Goal: Task Accomplishment & Management: Use online tool/utility

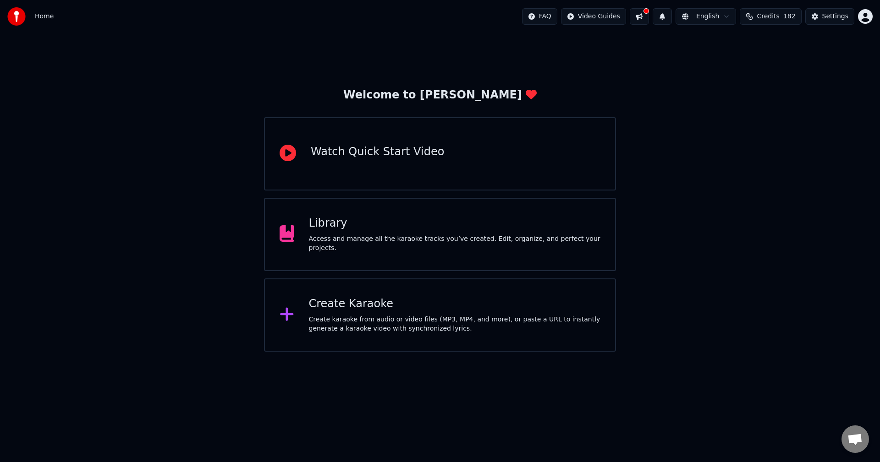
click at [365, 327] on div "Create karaoke from audio or video files (MP3, MP4, and more), or paste a URL t…" at bounding box center [455, 324] width 292 height 18
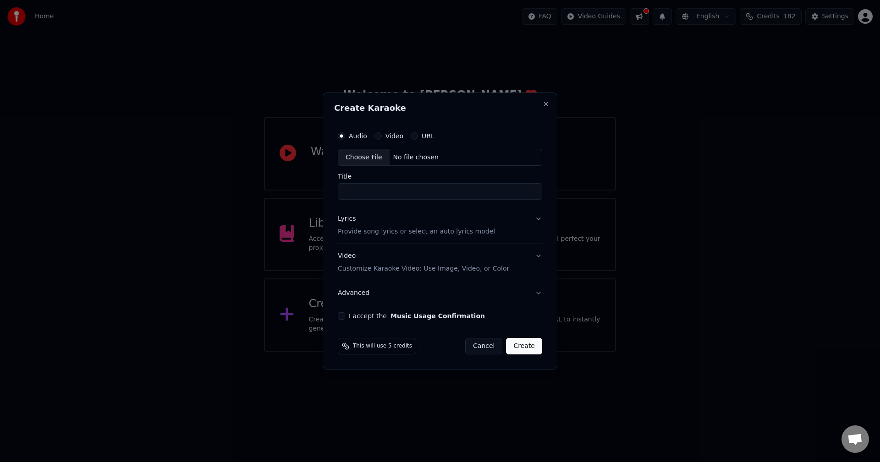
click at [352, 160] on div "Choose File" at bounding box center [363, 157] width 51 height 16
type input "********"
click at [540, 220] on button "Lyrics Provide song lyrics or select an auto lyrics model" at bounding box center [440, 226] width 208 height 37
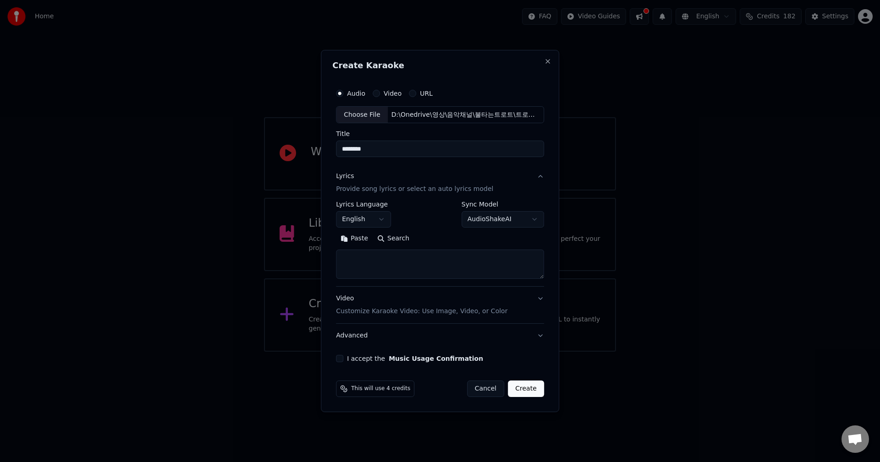
click at [374, 217] on button "English" at bounding box center [363, 220] width 55 height 16
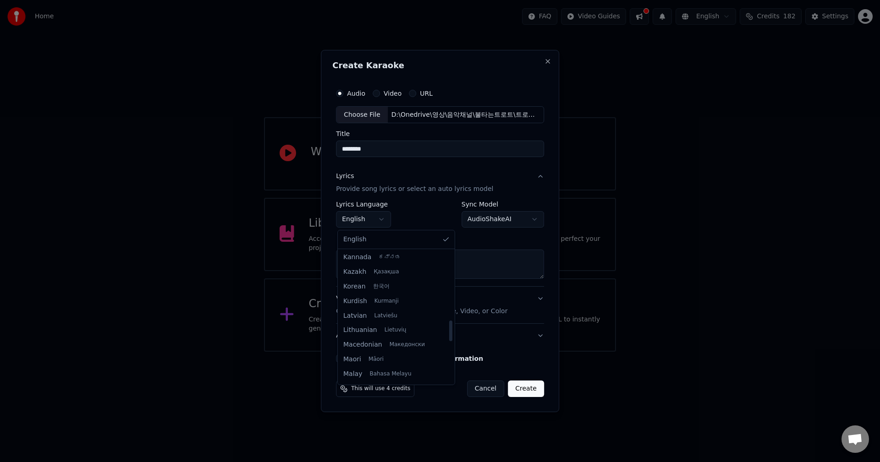
scroll to position [383, 0]
select select "**"
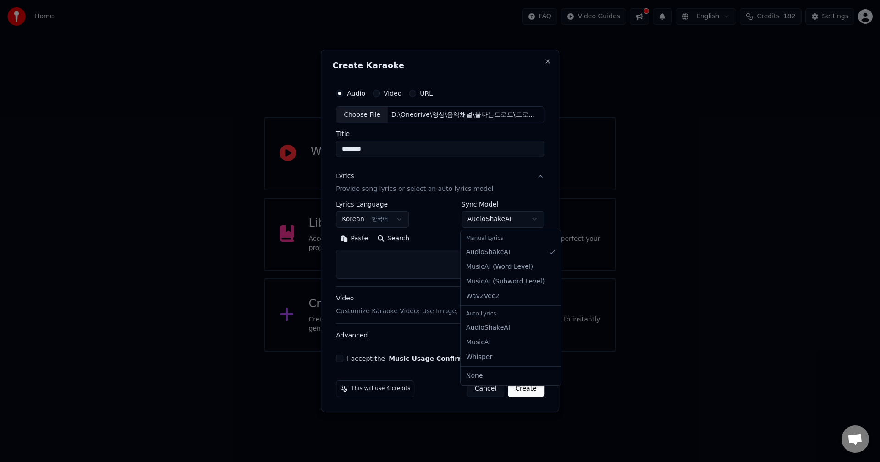
click at [509, 220] on body "**********" at bounding box center [440, 176] width 880 height 352
select select "**********"
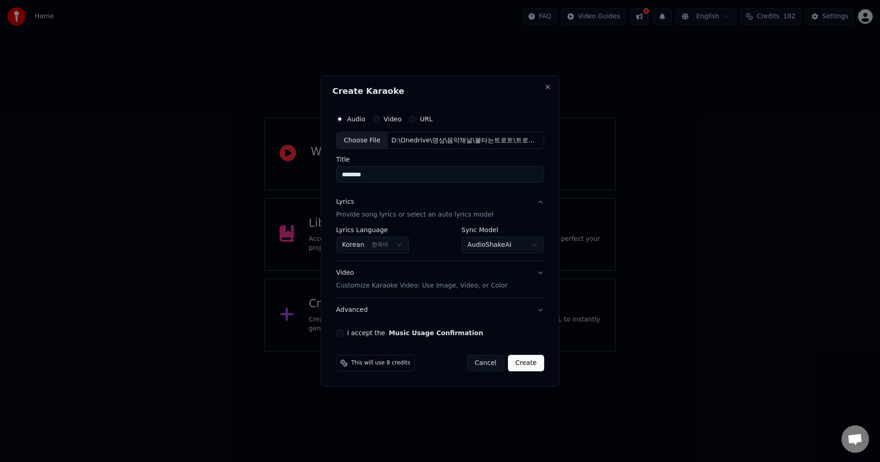
click at [538, 272] on button "Video Customize Karaoke Video: Use Image, Video, or Color" at bounding box center [440, 280] width 208 height 37
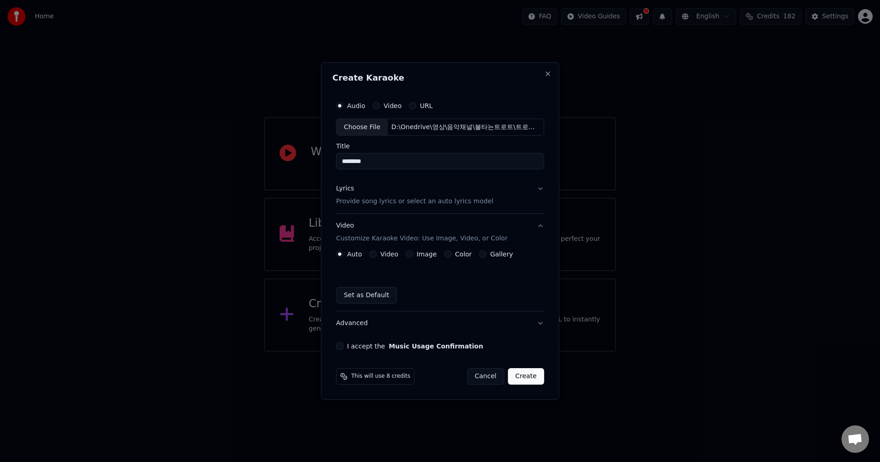
click at [429, 255] on label "Image" at bounding box center [427, 254] width 20 height 6
click at [413, 255] on button "Image" at bounding box center [409, 254] width 7 height 7
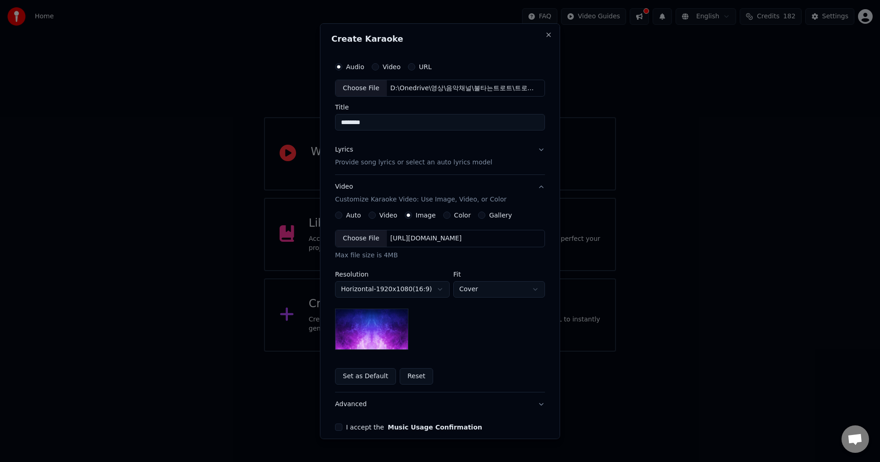
click at [454, 218] on label "Color" at bounding box center [462, 215] width 17 height 6
click at [451, 218] on button "Color" at bounding box center [446, 215] width 7 height 7
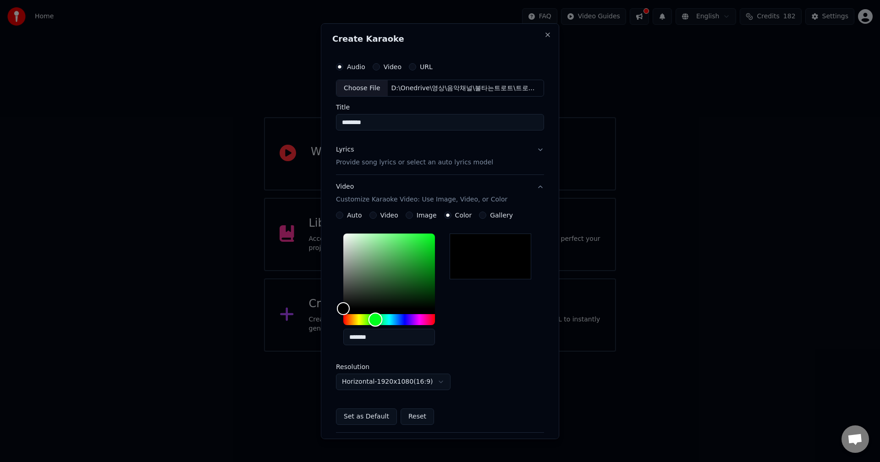
click at [373, 319] on div "Hue" at bounding box center [389, 319] width 92 height 11
drag, startPoint x: 373, startPoint y: 319, endPoint x: 367, endPoint y: 320, distance: 6.5
click at [367, 320] on div "Hue" at bounding box center [370, 320] width 14 height 14
click at [372, 321] on div "Hue" at bounding box center [374, 320] width 14 height 14
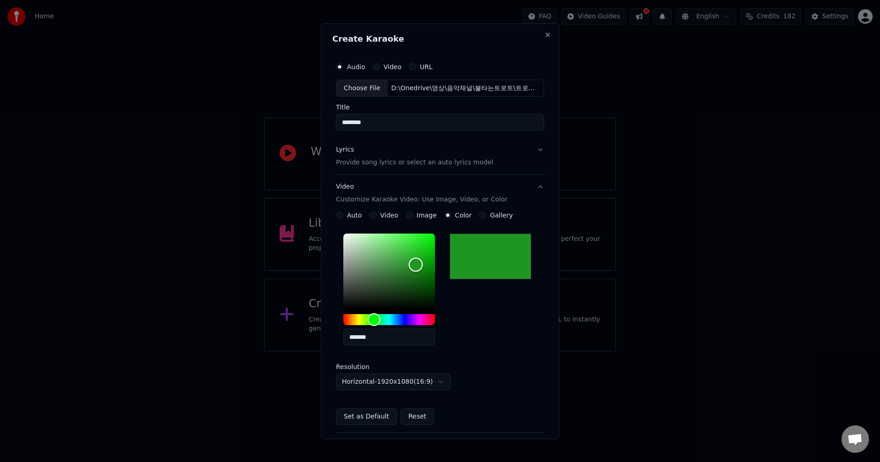
type input "*******"
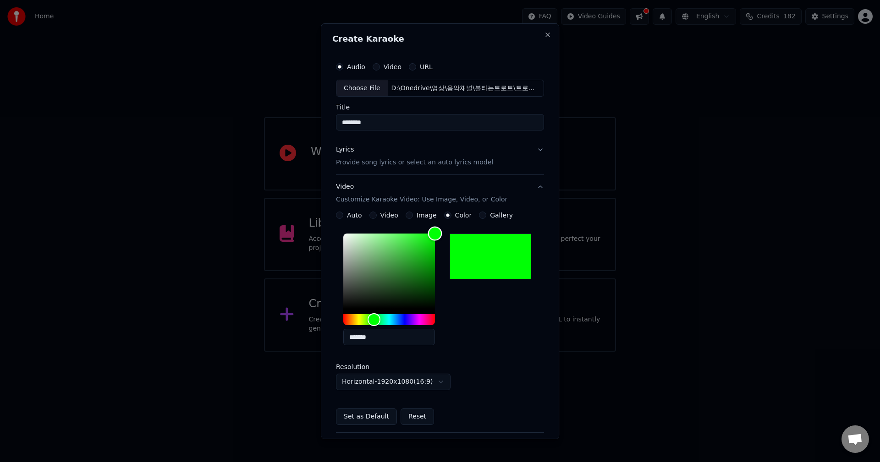
drag, startPoint x: 413, startPoint y: 265, endPoint x: 457, endPoint y: 214, distance: 67.3
click at [457, 214] on div "**********" at bounding box center [440, 319] width 208 height 214
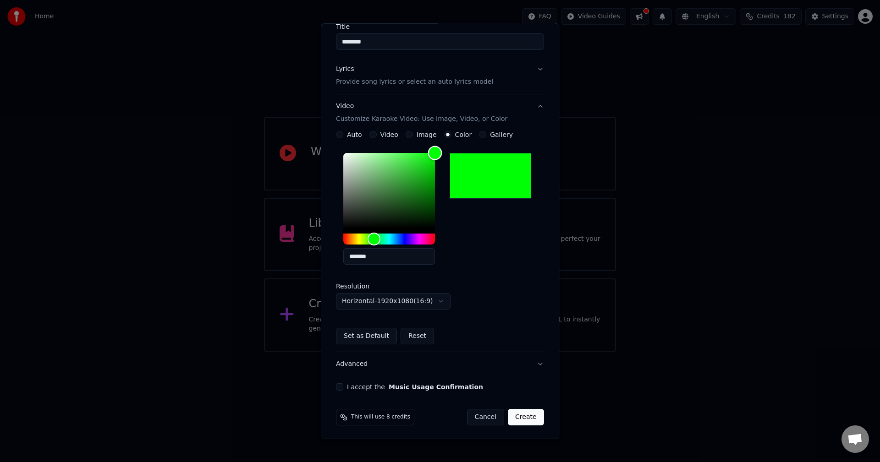
scroll to position [82, 0]
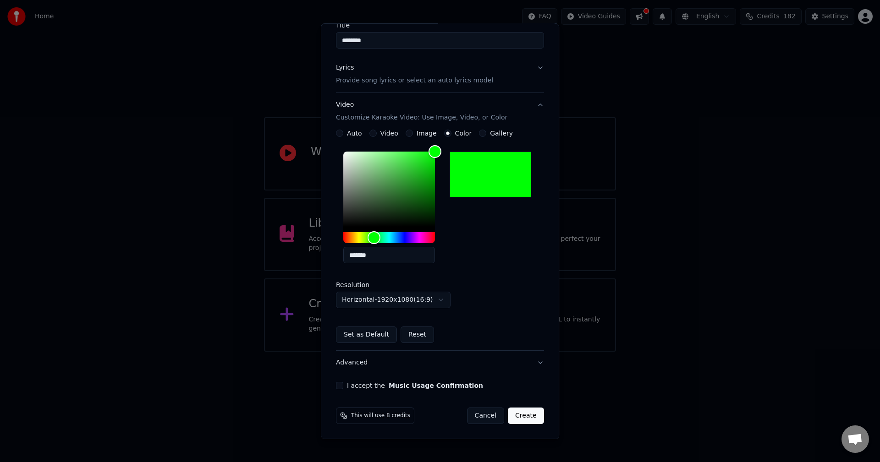
click at [536, 362] on button "Advanced" at bounding box center [440, 363] width 208 height 24
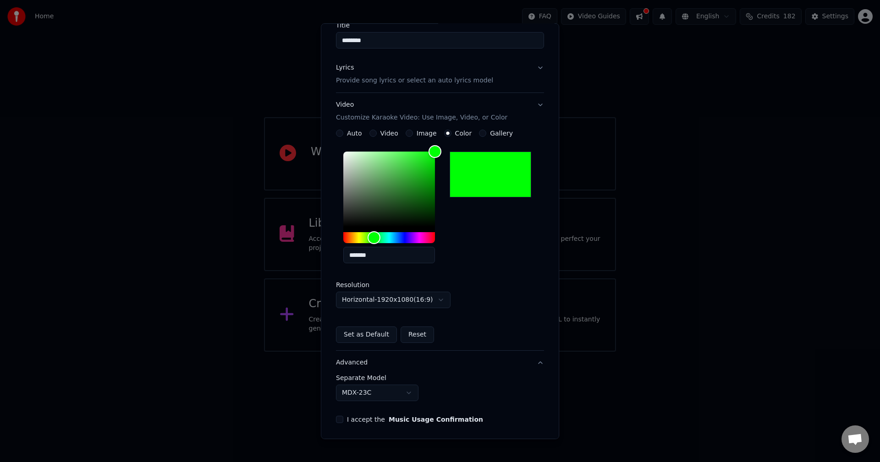
scroll to position [0, 0]
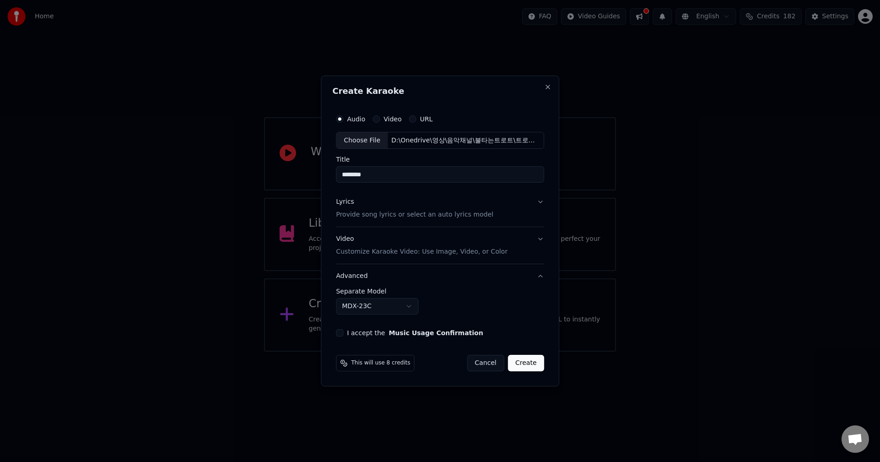
click at [540, 203] on button "Lyrics Provide song lyrics or select an auto lyrics model" at bounding box center [440, 209] width 208 height 37
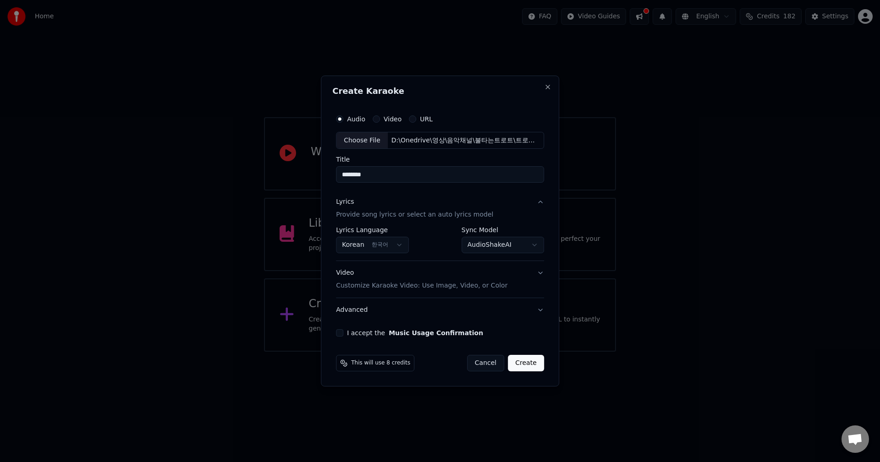
click at [539, 243] on body "**********" at bounding box center [440, 176] width 880 height 352
click at [354, 334] on label "I accept the Music Usage Confirmation" at bounding box center [415, 333] width 136 height 6
click at [343, 334] on button "I accept the Music Usage Confirmation" at bounding box center [339, 333] width 7 height 7
click at [532, 364] on button "Create" at bounding box center [526, 363] width 36 height 16
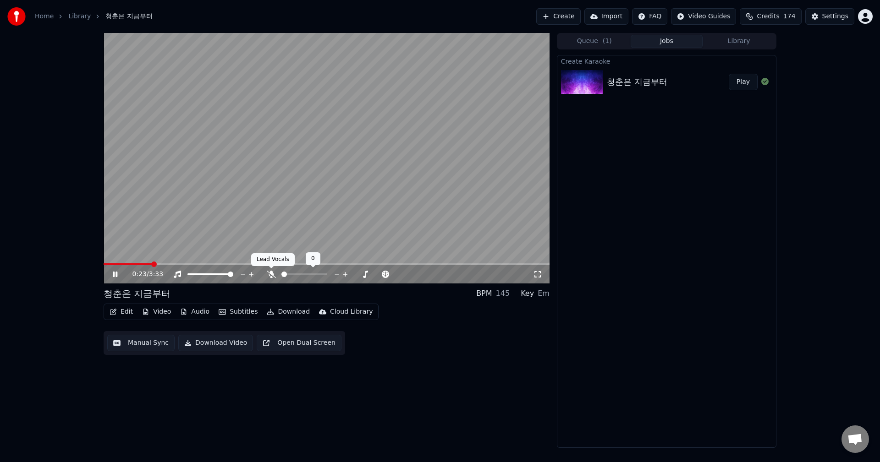
click at [271, 275] on icon at bounding box center [271, 274] width 9 height 7
click at [269, 274] on icon at bounding box center [271, 274] width 5 height 7
click at [269, 274] on icon at bounding box center [271, 274] width 9 height 7
click at [110, 264] on span at bounding box center [107, 265] width 6 height 2
click at [104, 264] on span at bounding box center [106, 264] width 5 height 5
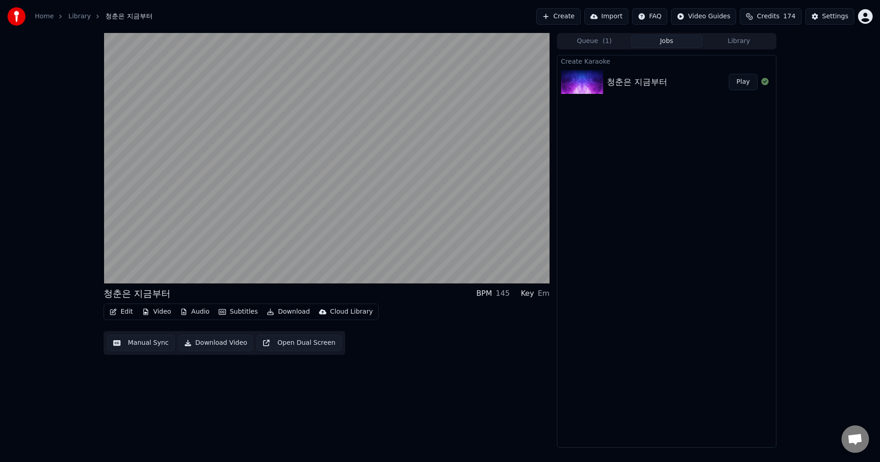
click at [566, 19] on button "Create" at bounding box center [558, 16] width 44 height 16
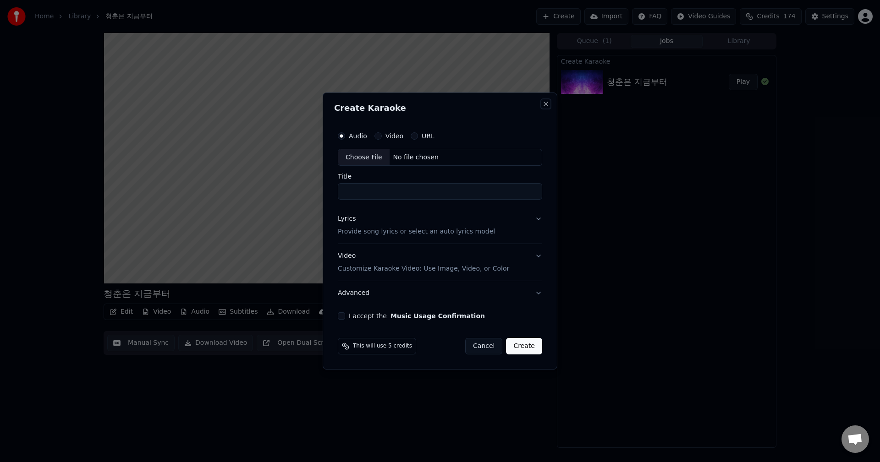
click at [545, 105] on button "Close" at bounding box center [545, 103] width 7 height 7
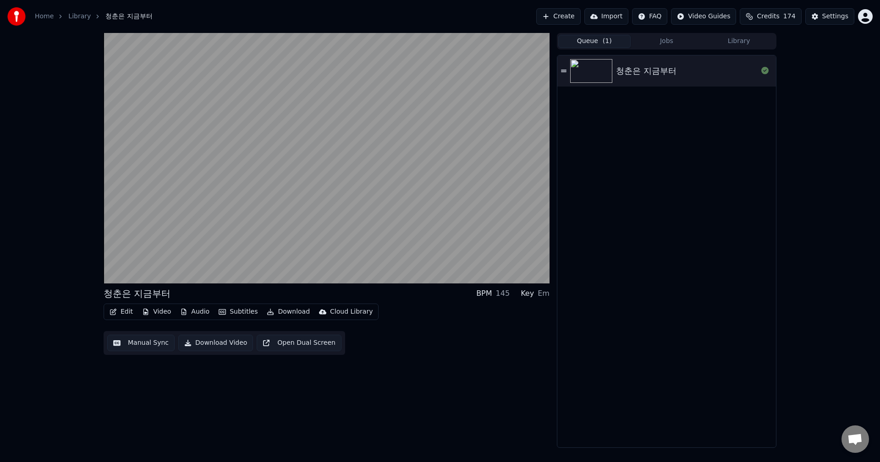
click at [595, 41] on button "Queue ( 1 )" at bounding box center [594, 41] width 72 height 13
click at [665, 44] on button "Jobs" at bounding box center [667, 41] width 72 height 13
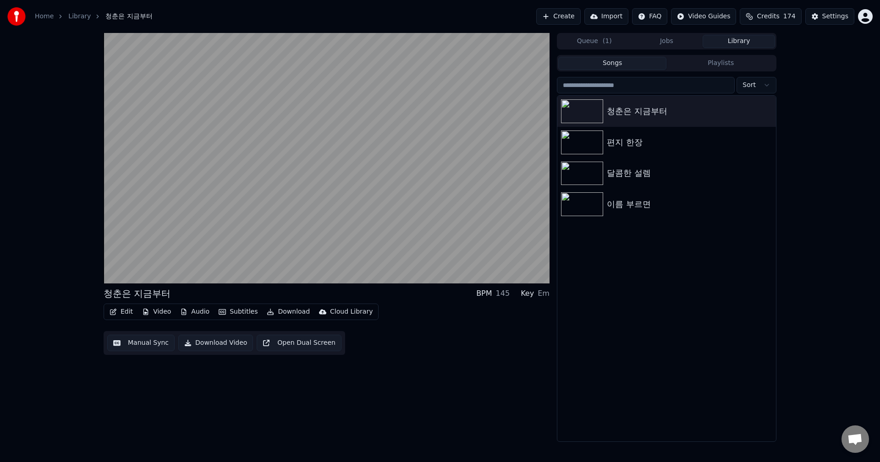
click at [753, 40] on button "Library" at bounding box center [739, 41] width 72 height 13
click at [768, 111] on icon "button" at bounding box center [768, 111] width 2 height 6
click at [765, 190] on div "Delete" at bounding box center [769, 187] width 71 height 15
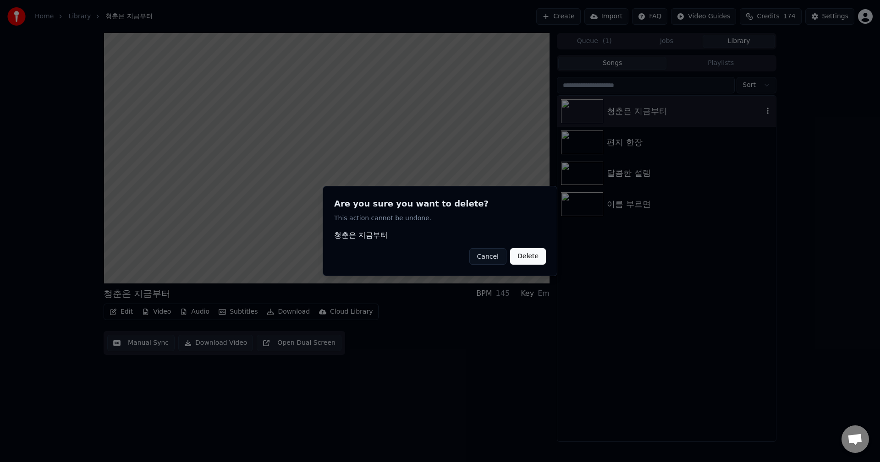
click at [527, 255] on button "Delete" at bounding box center [528, 256] width 36 height 16
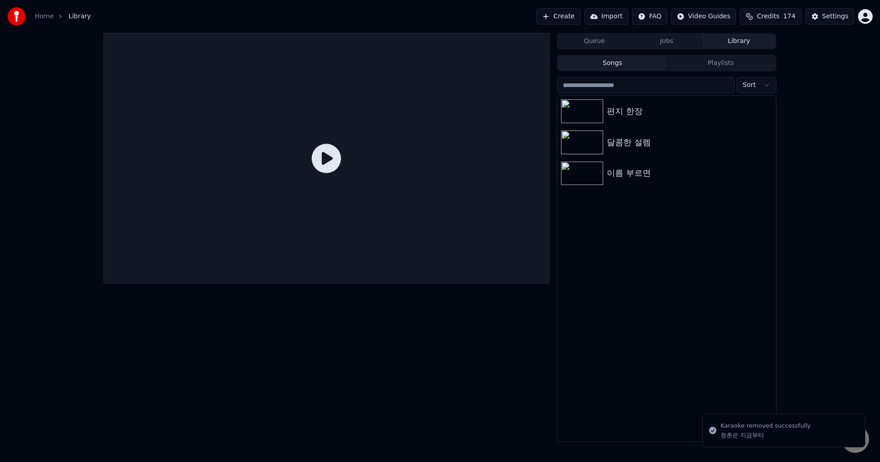
click at [575, 19] on button "Create" at bounding box center [558, 16] width 44 height 16
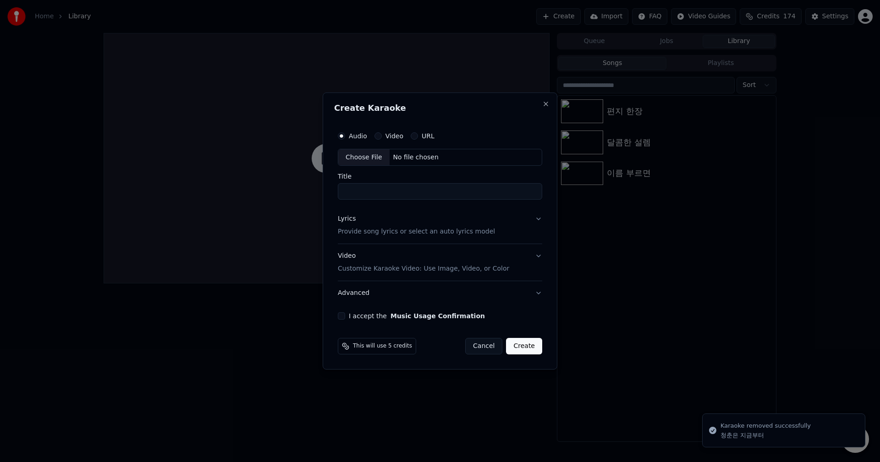
click at [364, 155] on div "Choose File" at bounding box center [363, 157] width 51 height 16
type input "********"
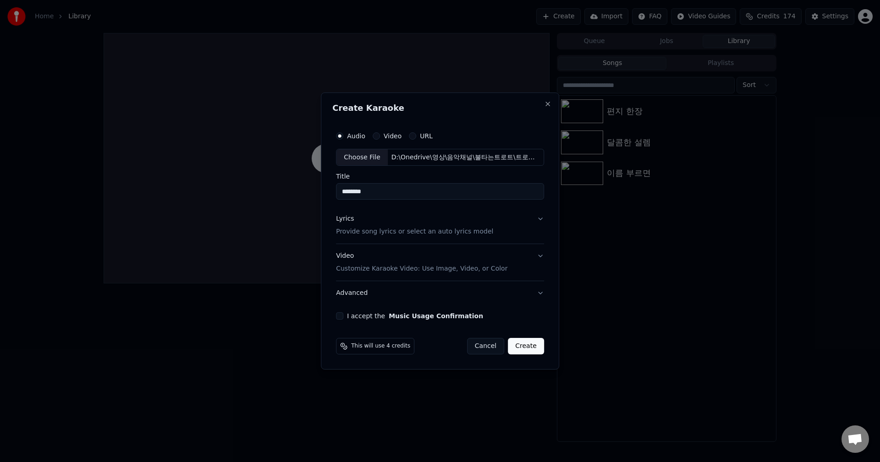
click at [538, 221] on button "Lyrics Provide song lyrics or select an auto lyrics model" at bounding box center [440, 226] width 208 height 37
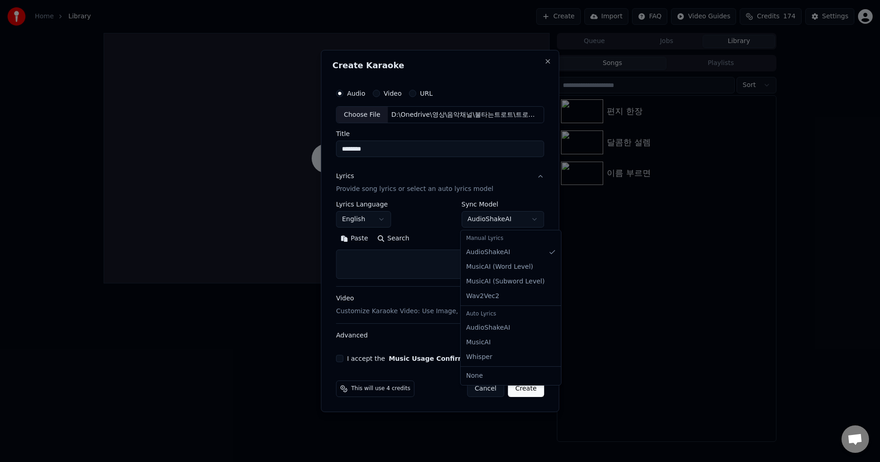
click at [510, 221] on body "**********" at bounding box center [440, 231] width 880 height 462
select select "**********"
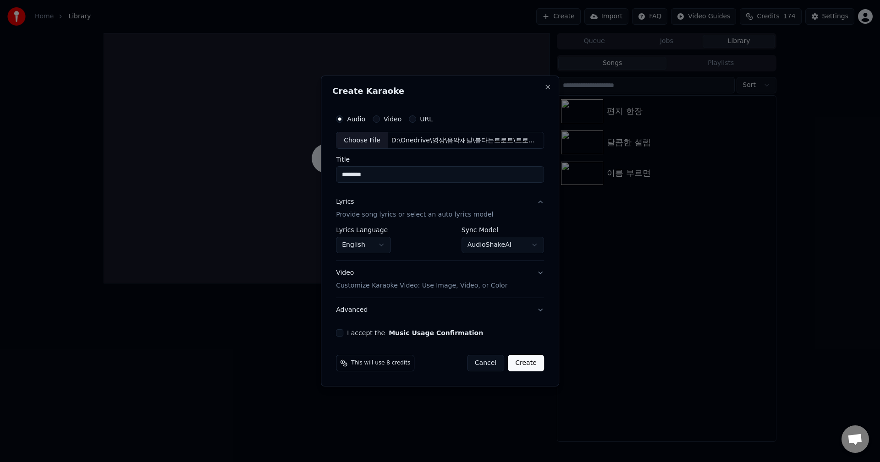
click at [366, 242] on body "**********" at bounding box center [440, 231] width 880 height 462
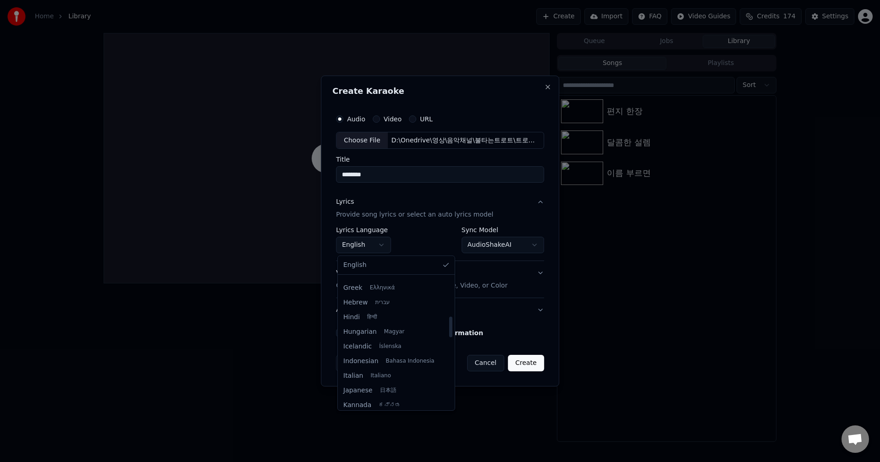
scroll to position [321, 0]
select select "**"
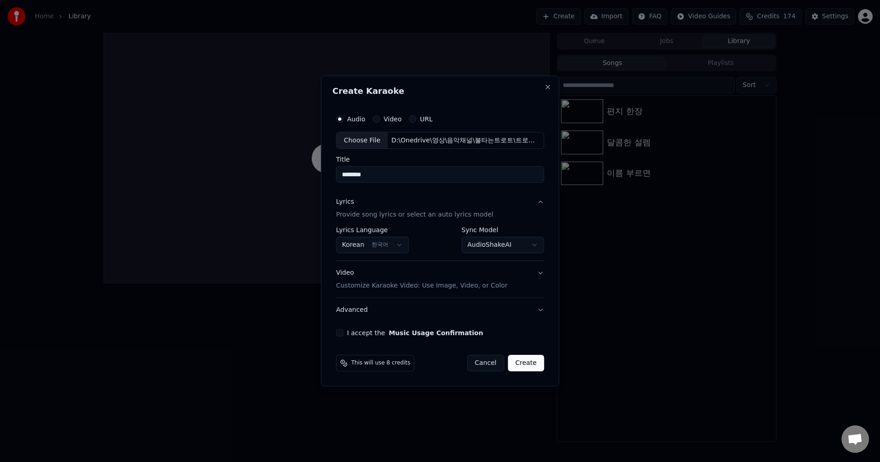
click at [538, 272] on button "Video Customize Karaoke Video: Use Image, Video, or Color" at bounding box center [440, 280] width 208 height 37
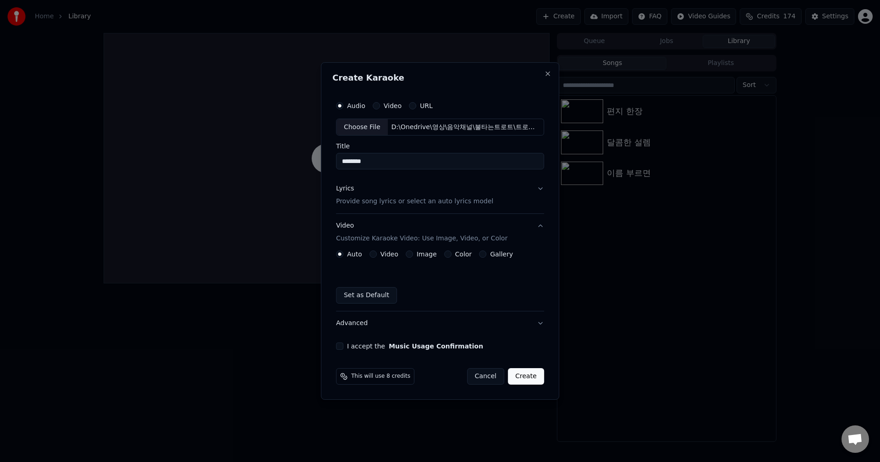
drag, startPoint x: 413, startPoint y: 253, endPoint x: 456, endPoint y: 257, distance: 43.3
click at [456, 257] on div "Auto Video Image Color Gallery" at bounding box center [424, 254] width 177 height 7
click at [456, 257] on label "Color" at bounding box center [463, 254] width 17 height 6
click at [451, 257] on button "Color" at bounding box center [447, 254] width 7 height 7
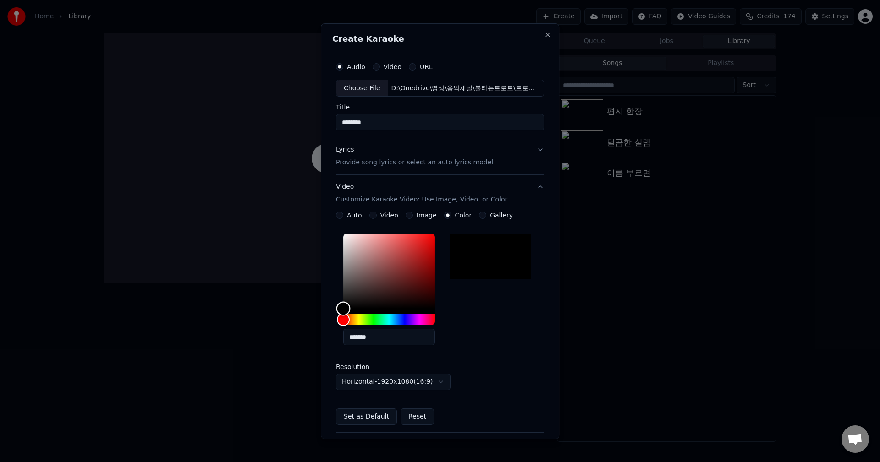
click at [406, 256] on div "Color" at bounding box center [389, 271] width 92 height 75
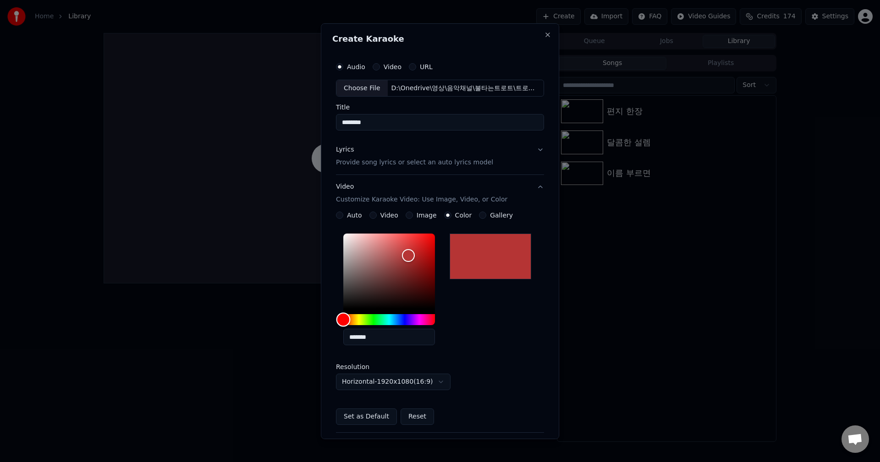
click at [371, 318] on div "Hue" at bounding box center [389, 319] width 92 height 11
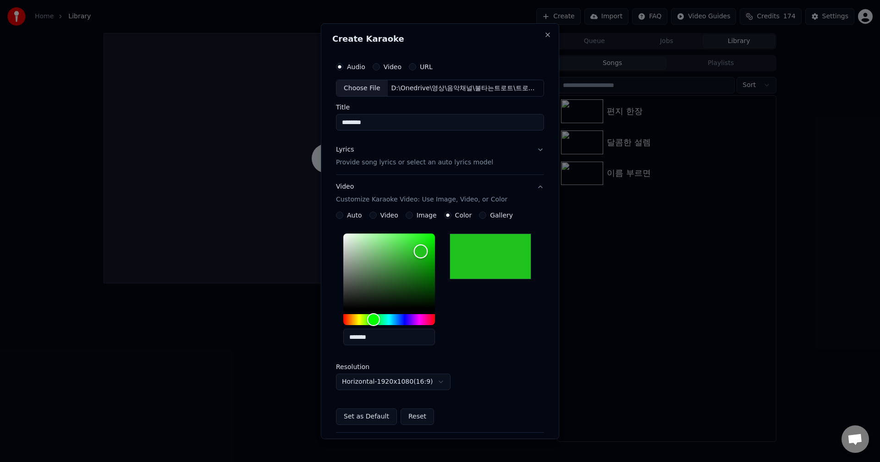
type input "*******"
drag, startPoint x: 418, startPoint y: 252, endPoint x: 450, endPoint y: 221, distance: 43.8
click at [450, 221] on div "**********" at bounding box center [440, 319] width 208 height 214
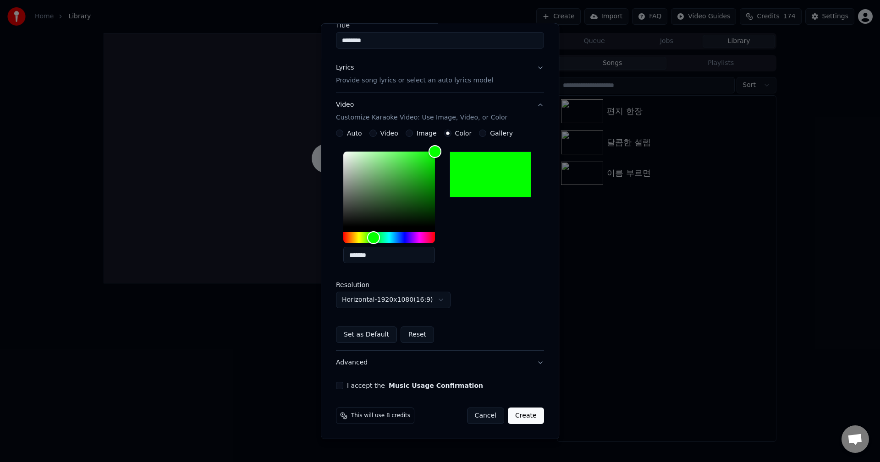
click at [436, 363] on button "Advanced" at bounding box center [440, 363] width 208 height 24
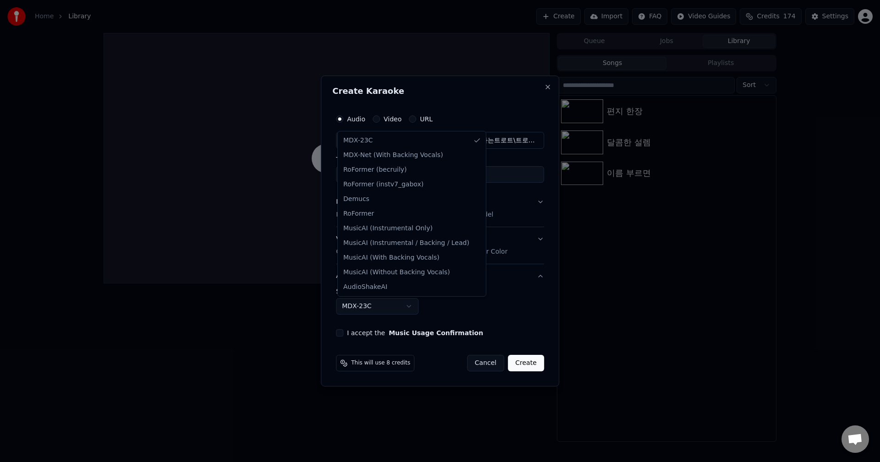
click at [350, 309] on body "**********" at bounding box center [440, 231] width 880 height 462
click at [530, 308] on body "**********" at bounding box center [440, 231] width 880 height 462
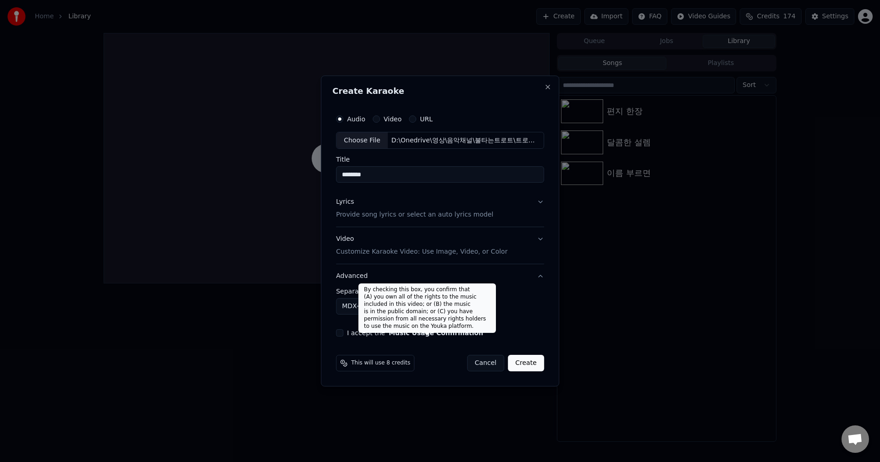
click at [417, 332] on button "Music Usage Confirmation" at bounding box center [436, 333] width 94 height 6
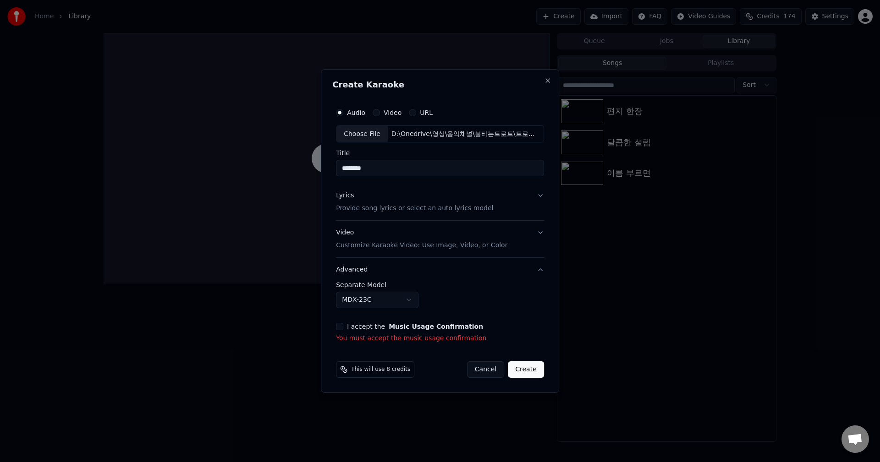
click at [340, 329] on button "I accept the Music Usage Confirmation" at bounding box center [339, 326] width 7 height 7
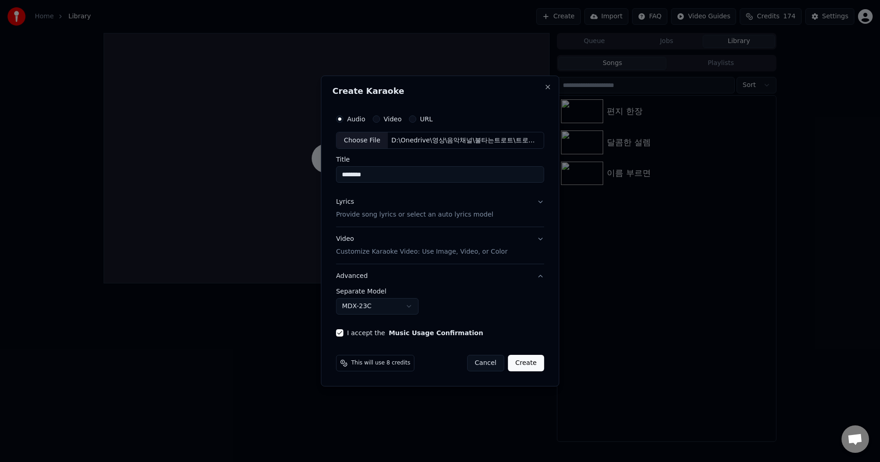
click at [537, 202] on button "Lyrics Provide song lyrics or select an auto lyrics model" at bounding box center [440, 209] width 208 height 37
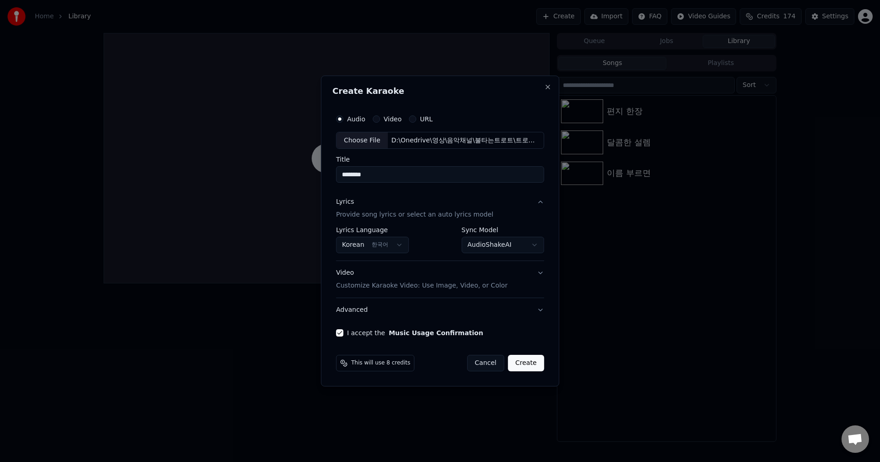
click at [524, 243] on body "**********" at bounding box center [440, 231] width 880 height 462
click at [531, 366] on button "Create" at bounding box center [526, 363] width 36 height 16
select select "**********"
select select
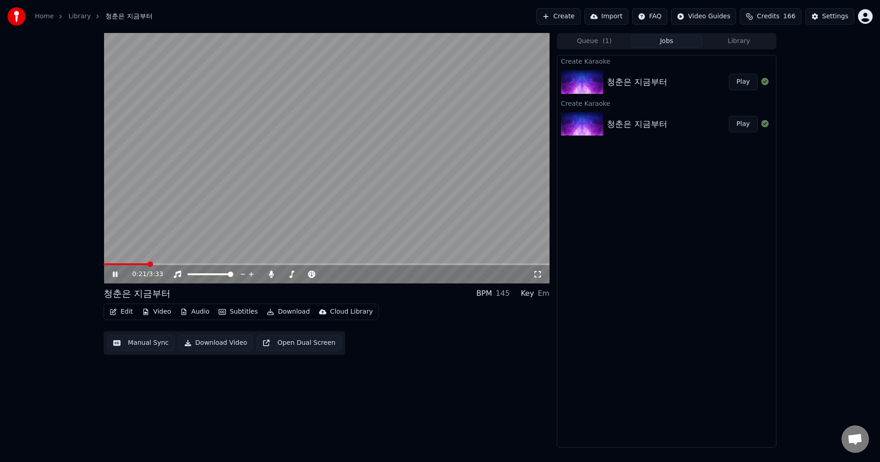
click at [747, 126] on button "Play" at bounding box center [743, 124] width 29 height 16
click at [868, 17] on html "Home Library 청춘은 지금부터 Create Import FAQ Video Guides Credits 166 Settings 0:08 …" at bounding box center [440, 231] width 880 height 462
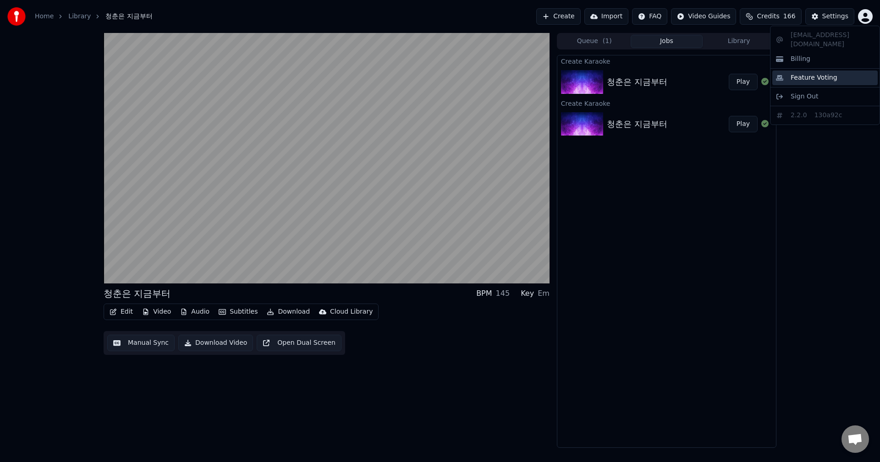
click at [827, 73] on span "Feature Voting" at bounding box center [814, 77] width 47 height 9
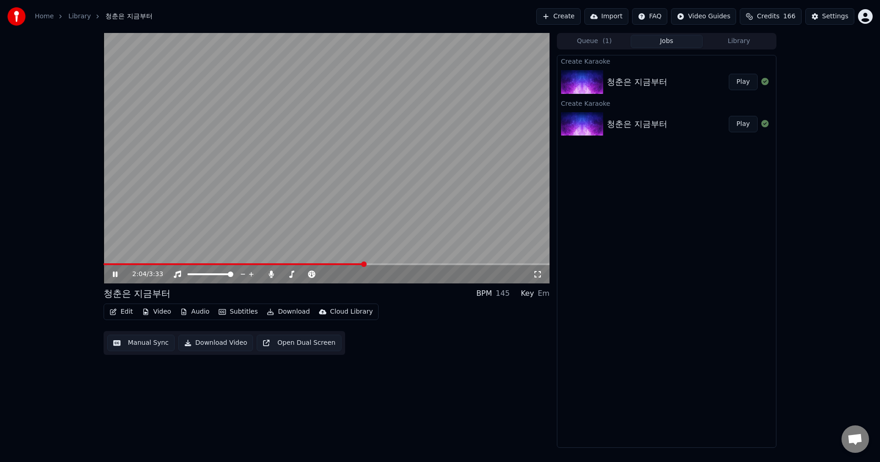
click at [114, 275] on icon at bounding box center [115, 274] width 5 height 5
click at [124, 311] on button "Edit" at bounding box center [121, 312] width 31 height 13
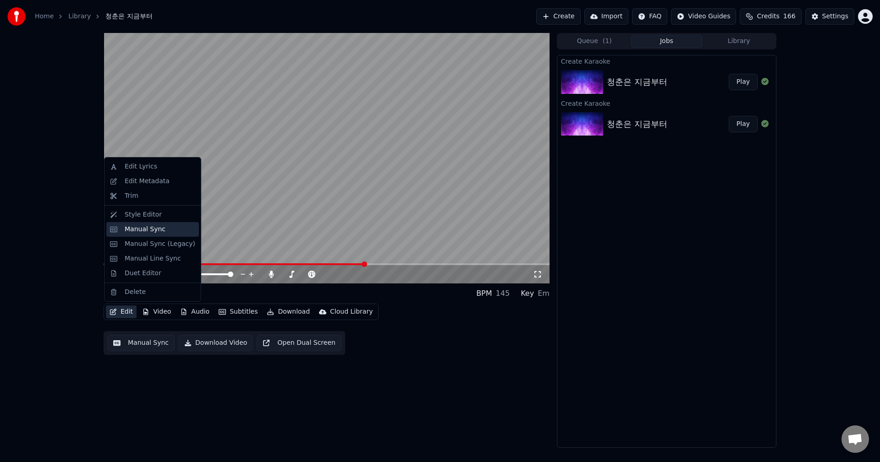
click at [143, 232] on div "Manual Sync" at bounding box center [145, 229] width 41 height 9
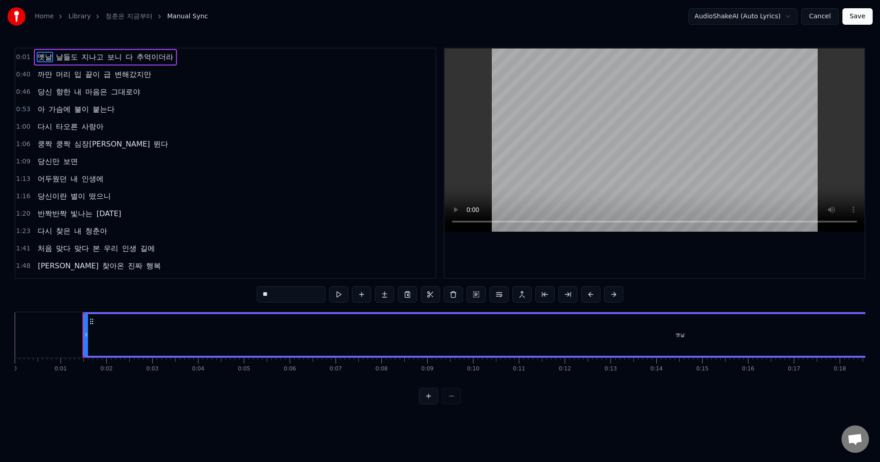
click at [34, 59] on div "옛날 날들도 지나고 보니 다 추억이더라" at bounding box center [105, 57] width 143 height 16
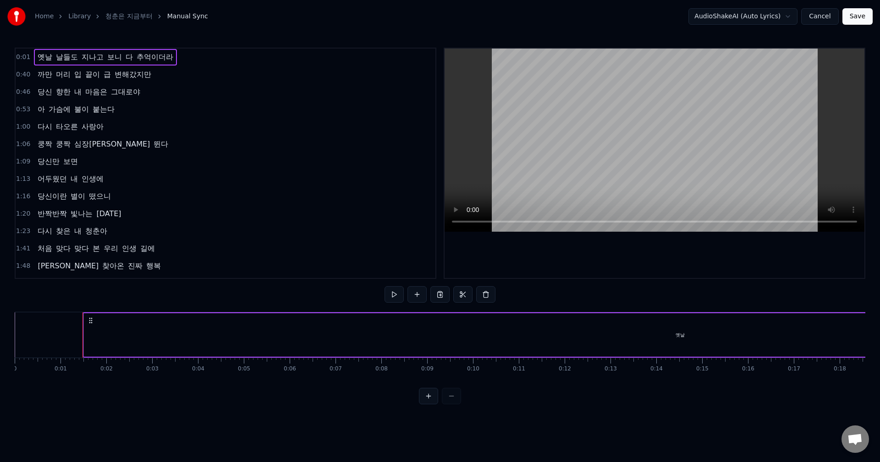
click at [37, 57] on span "옛날" at bounding box center [45, 57] width 16 height 11
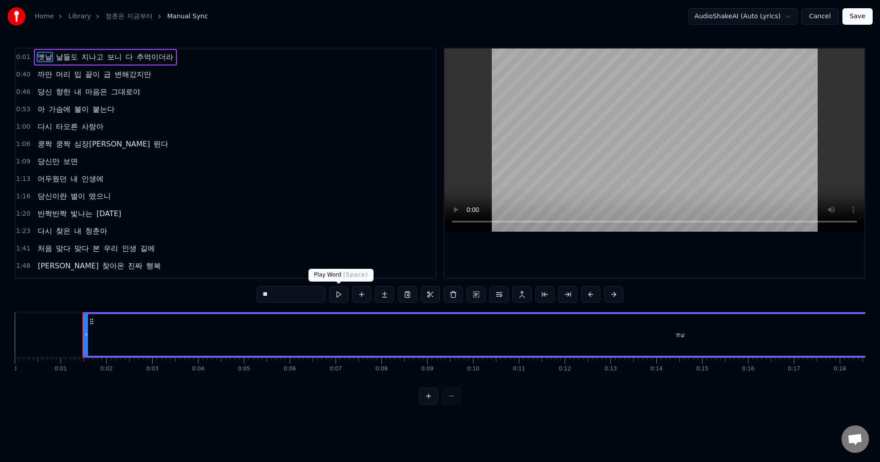
click at [335, 295] on button at bounding box center [338, 294] width 19 height 16
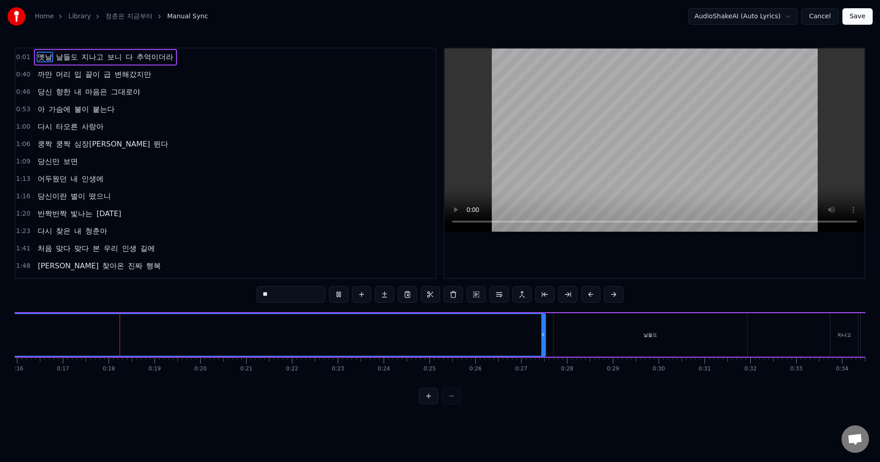
scroll to position [0, 762]
click at [335, 295] on button at bounding box center [338, 294] width 19 height 16
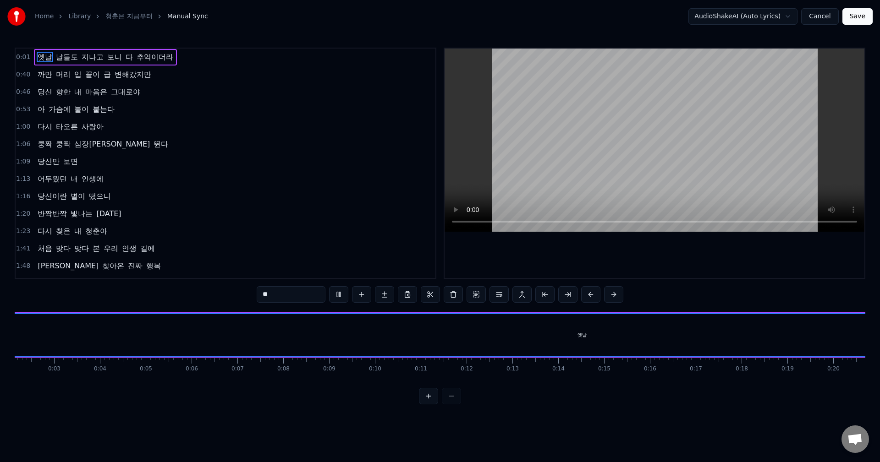
scroll to position [0, 55]
click at [335, 295] on button at bounding box center [338, 294] width 19 height 16
click at [454, 405] on div at bounding box center [440, 396] width 42 height 16
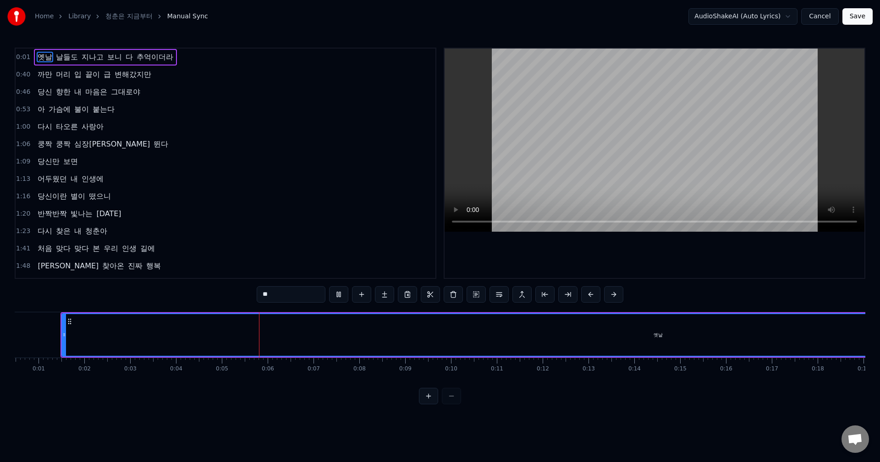
drag, startPoint x: 775, startPoint y: 347, endPoint x: 770, endPoint y: 347, distance: 4.6
click at [774, 347] on div "옛날" at bounding box center [658, 335] width 1192 height 42
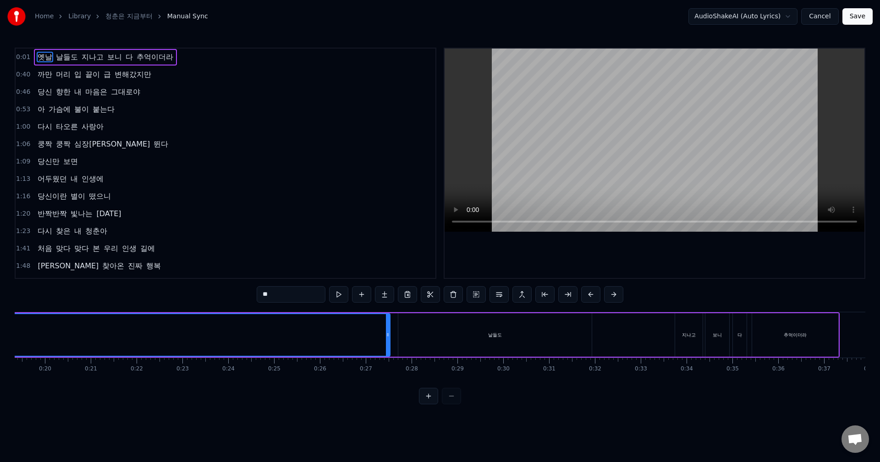
scroll to position [0, 881]
click at [430, 341] on div "날들도" at bounding box center [499, 335] width 193 height 44
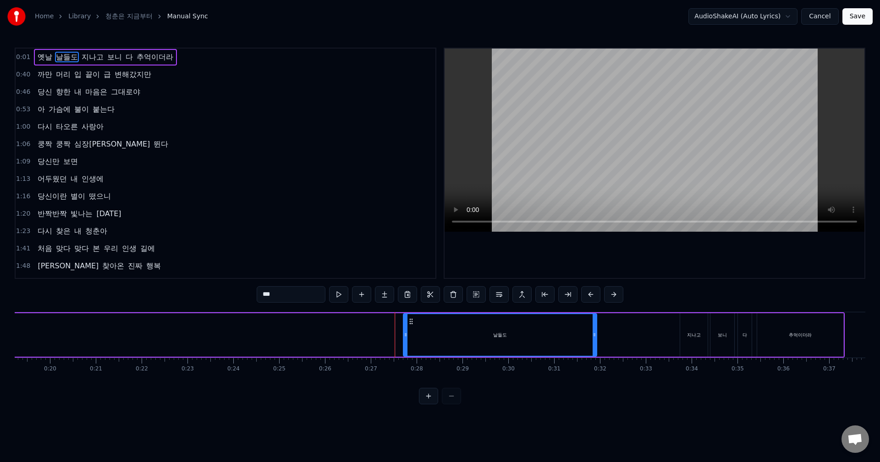
click at [429, 337] on div "날들도" at bounding box center [500, 335] width 192 height 42
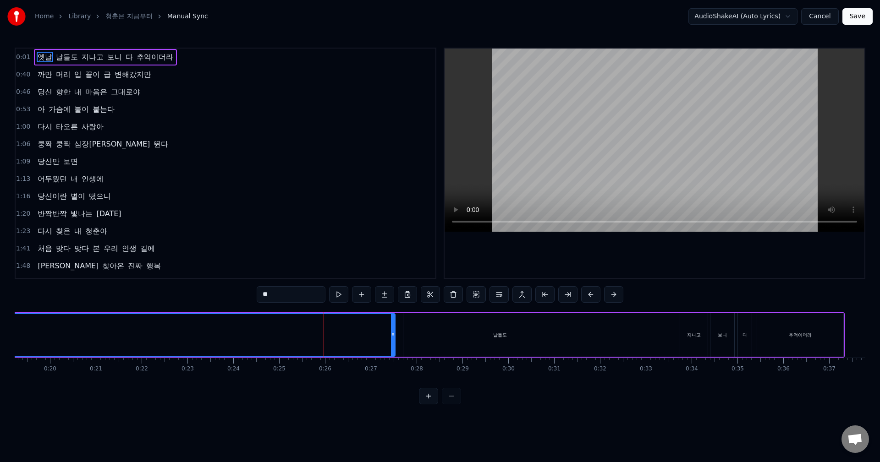
type input "***"
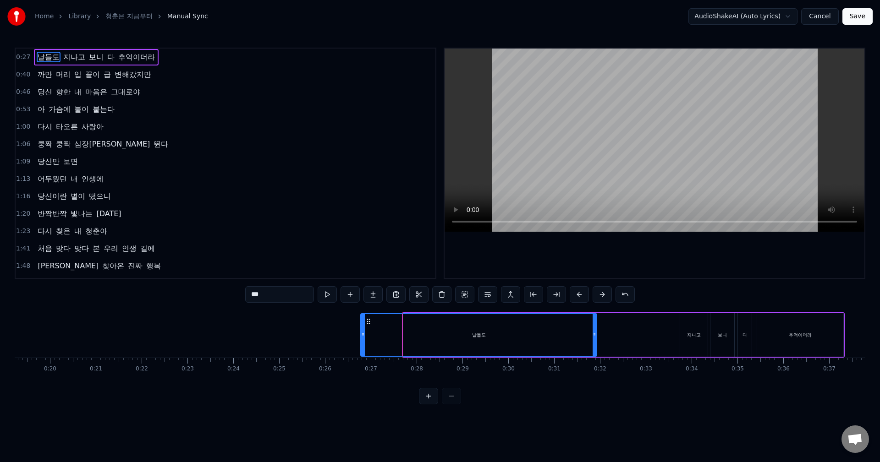
drag, startPoint x: 406, startPoint y: 334, endPoint x: 363, endPoint y: 334, distance: 42.6
click at [363, 334] on icon at bounding box center [363, 334] width 4 height 7
click at [615, 349] on div "날들도 지나고 보니 다 추억이더라" at bounding box center [601, 335] width 485 height 45
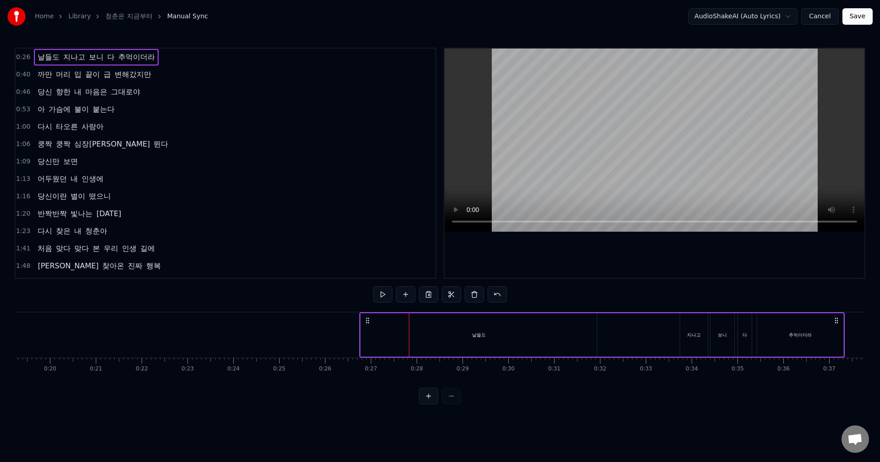
click at [693, 340] on div "지나고" at bounding box center [693, 335] width 27 height 44
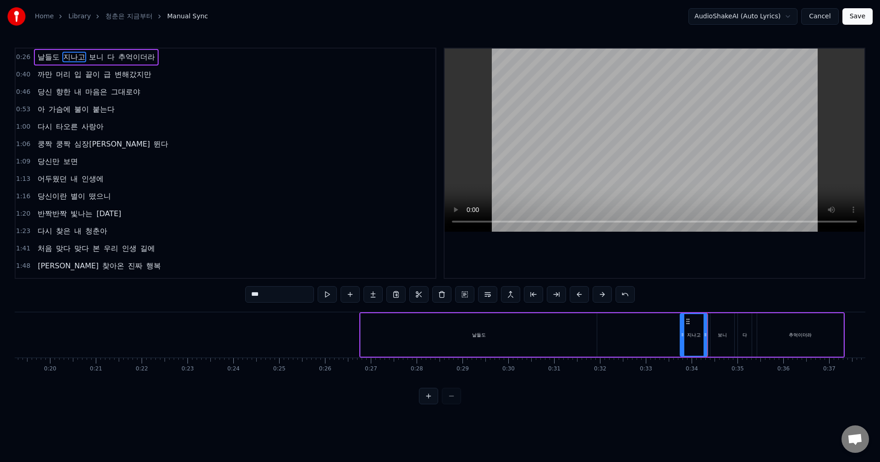
click at [454, 326] on div "날들도" at bounding box center [479, 335] width 236 height 44
type input "***"
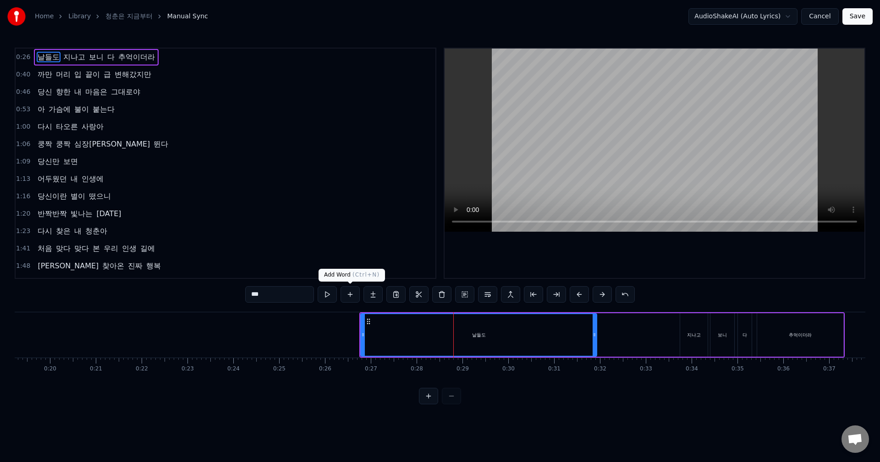
click at [352, 297] on button at bounding box center [350, 294] width 19 height 16
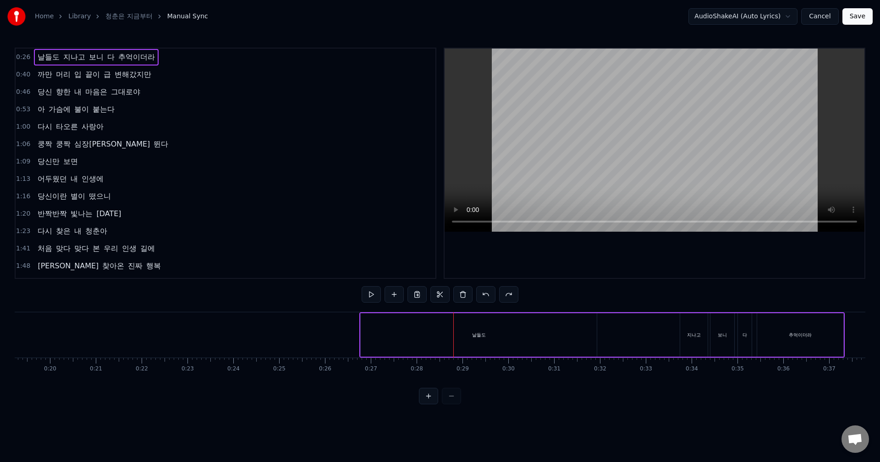
click at [39, 56] on span "날들도" at bounding box center [49, 57] width 24 height 11
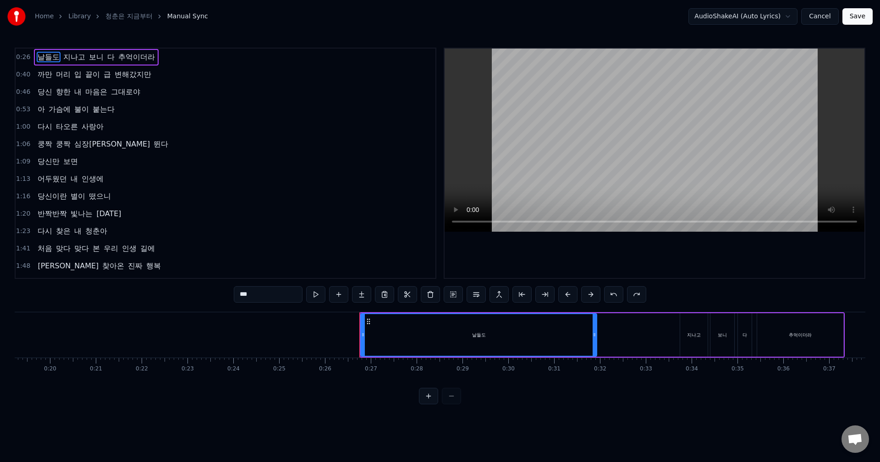
click at [38, 46] on div "Home Library 청춘은 지금부터 Manual Sync AudioShakeAI (Auto Lyrics) Cancel Save 0:26 날…" at bounding box center [440, 202] width 880 height 405
click at [34, 59] on div "날들도 지나고 보니 다 추억이더라" at bounding box center [96, 57] width 125 height 16
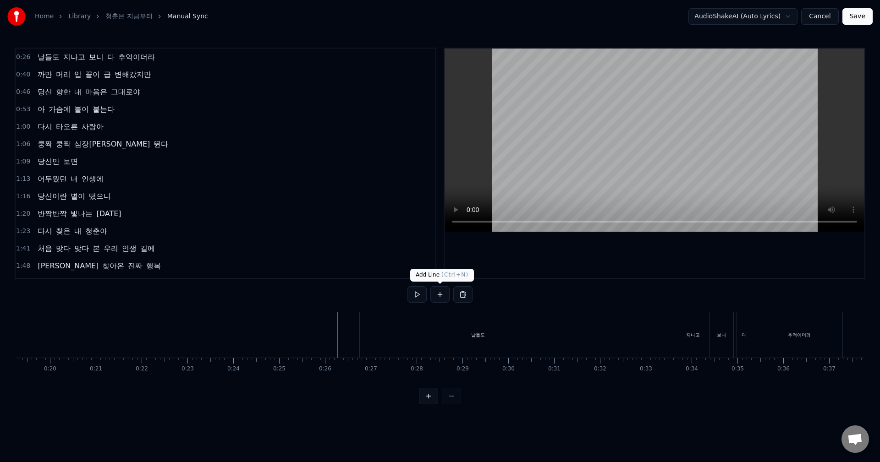
click at [443, 296] on button at bounding box center [439, 294] width 19 height 16
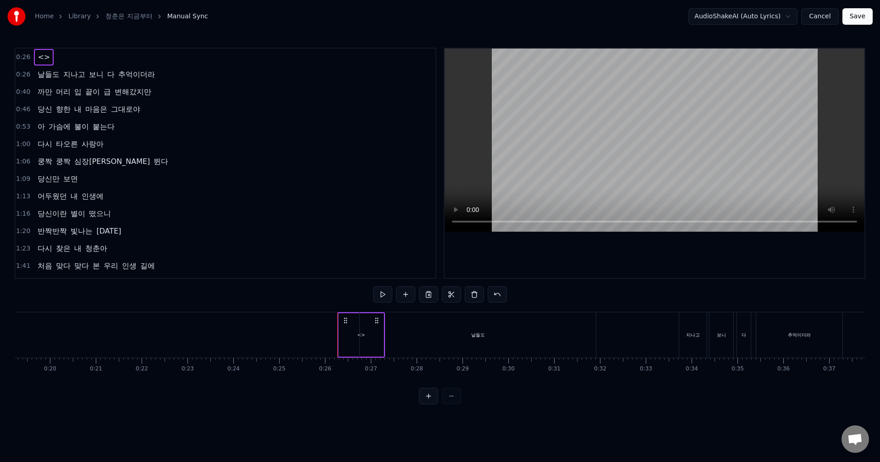
click at [394, 334] on div "날들도" at bounding box center [478, 335] width 236 height 45
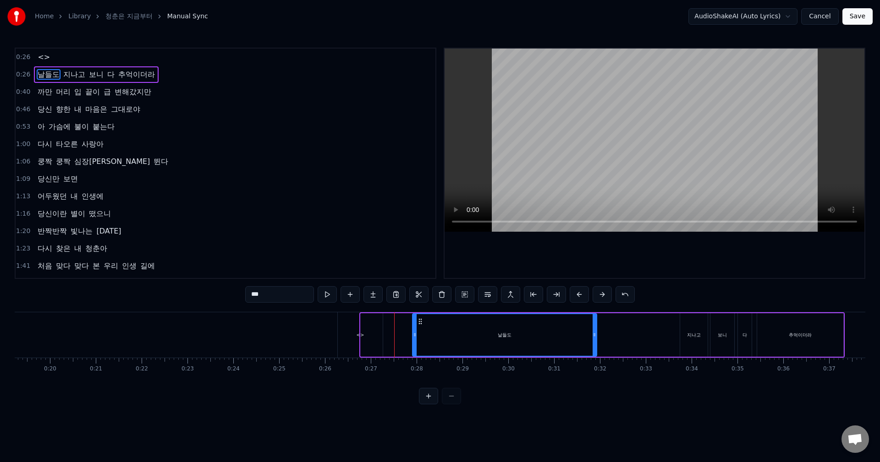
drag, startPoint x: 363, startPoint y: 335, endPoint x: 414, endPoint y: 337, distance: 51.8
click at [414, 337] on icon at bounding box center [415, 334] width 4 height 7
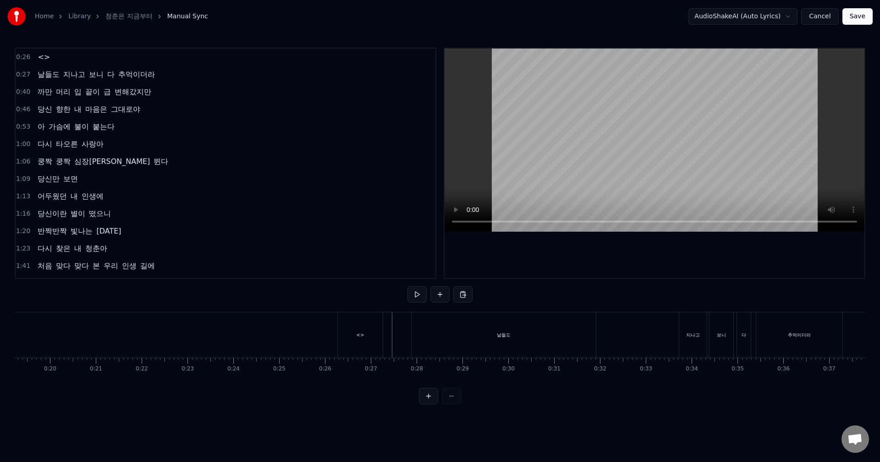
click at [363, 322] on div "<>" at bounding box center [360, 335] width 45 height 45
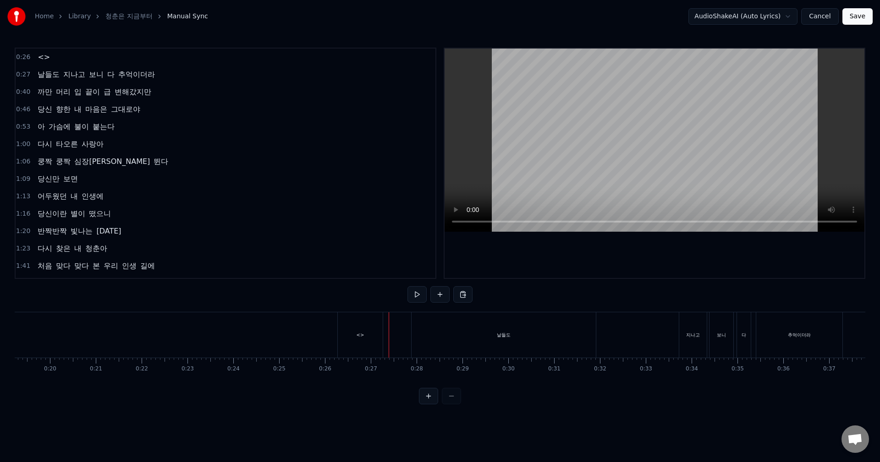
click at [366, 322] on div "<>" at bounding box center [360, 335] width 45 height 45
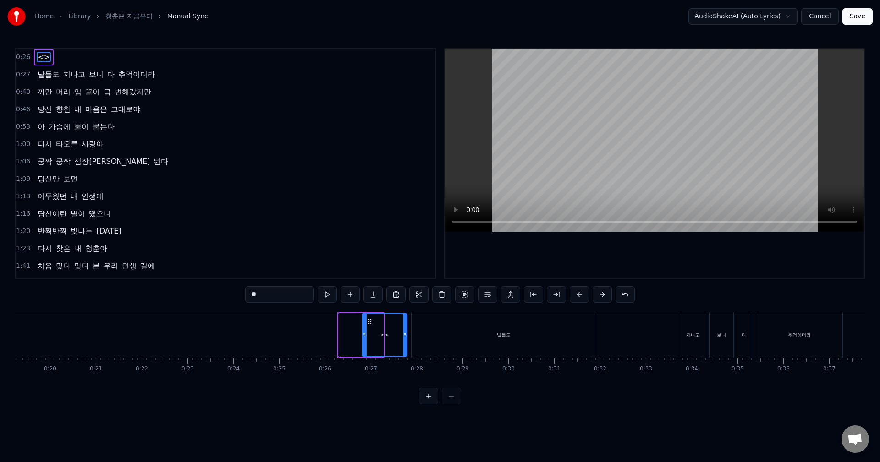
drag, startPoint x: 346, startPoint y: 320, endPoint x: 370, endPoint y: 321, distance: 23.4
click at [370, 321] on icon at bounding box center [369, 321] width 7 height 7
click at [388, 338] on div "<>" at bounding box center [385, 335] width 44 height 42
click at [279, 296] on input "**" at bounding box center [279, 294] width 69 height 16
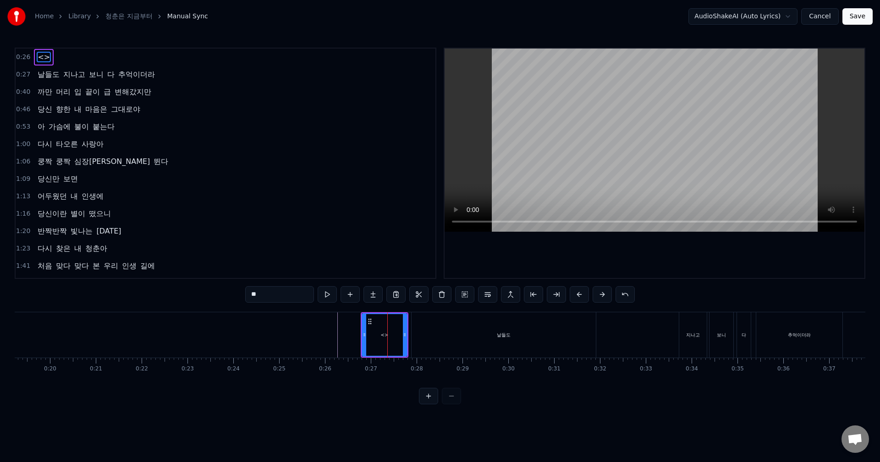
click at [279, 296] on input "**" at bounding box center [279, 294] width 69 height 16
paste input "*"
click at [322, 293] on button at bounding box center [327, 294] width 19 height 16
click at [426, 330] on div "날들도" at bounding box center [504, 335] width 184 height 45
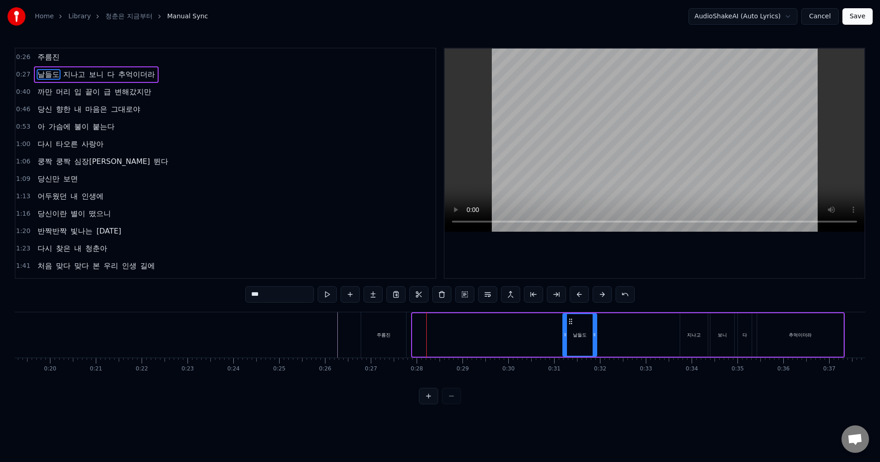
drag, startPoint x: 413, startPoint y: 333, endPoint x: 563, endPoint y: 333, distance: 150.3
click at [563, 333] on icon at bounding box center [565, 334] width 4 height 7
click at [396, 326] on div "주름진" at bounding box center [383, 335] width 45 height 45
type input "***"
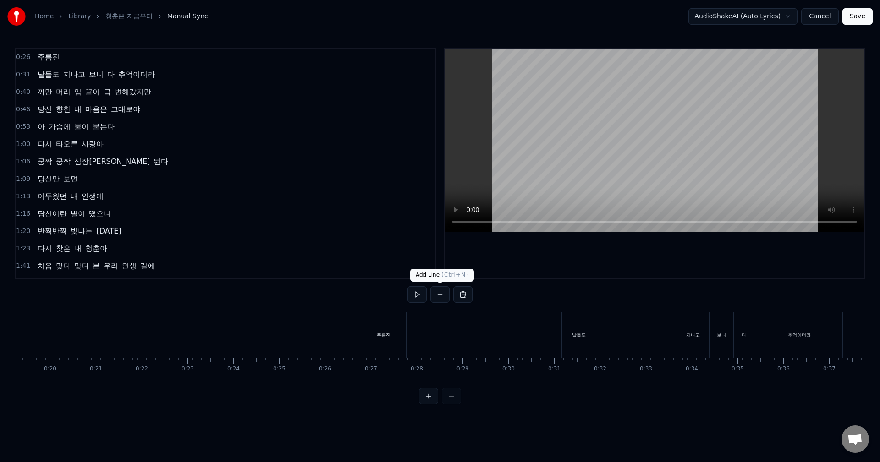
click at [437, 296] on button at bounding box center [439, 294] width 19 height 16
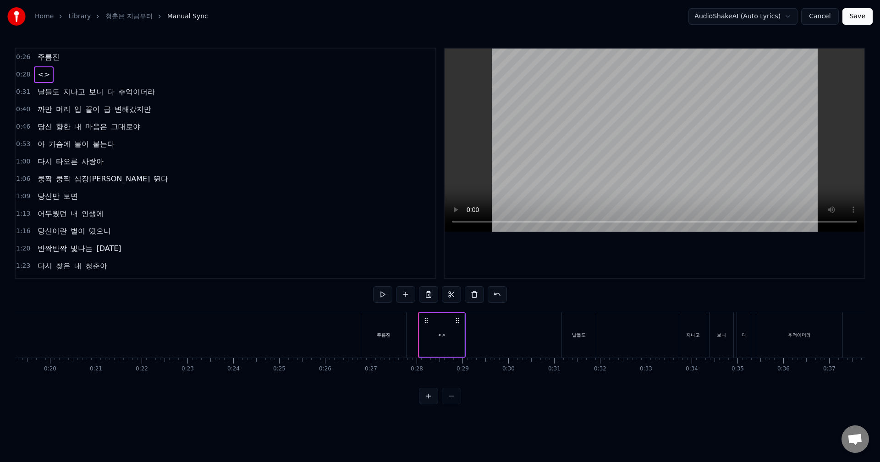
drag, startPoint x: 438, startPoint y: 324, endPoint x: 419, endPoint y: 324, distance: 18.3
click at [419, 324] on div "<>" at bounding box center [442, 335] width 46 height 44
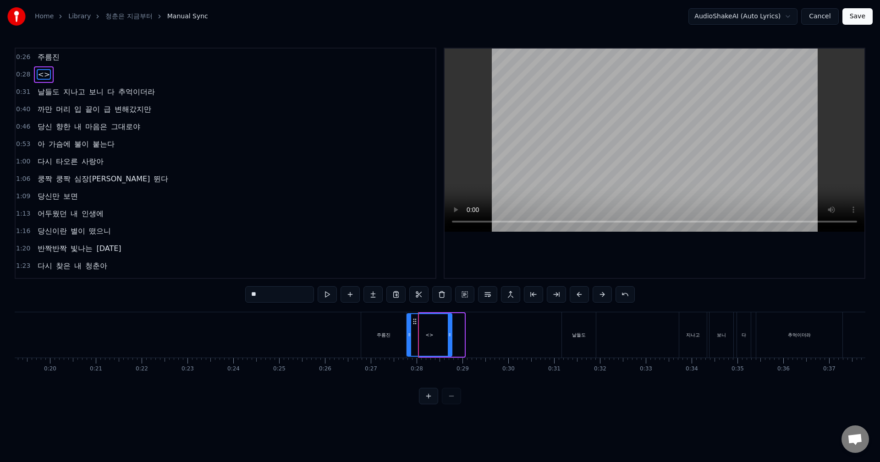
drag, startPoint x: 426, startPoint y: 322, endPoint x: 414, endPoint y: 322, distance: 12.4
click at [414, 322] on icon at bounding box center [414, 321] width 7 height 7
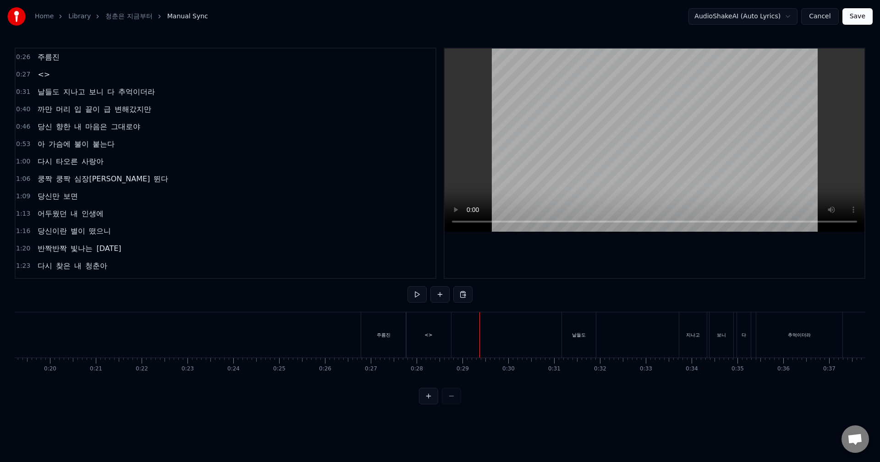
click at [426, 325] on div "<>" at bounding box center [428, 335] width 45 height 45
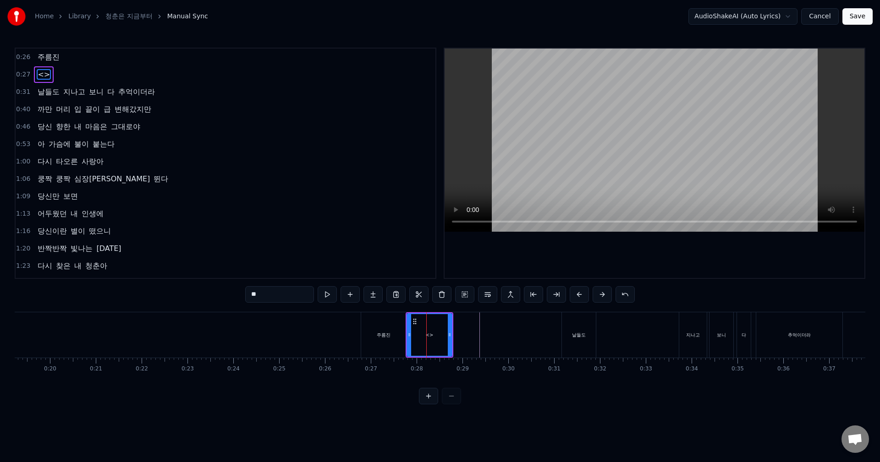
click at [264, 294] on input "**" at bounding box center [279, 294] width 69 height 16
paste input "**"
click at [364, 322] on div "주름진" at bounding box center [383, 335] width 45 height 45
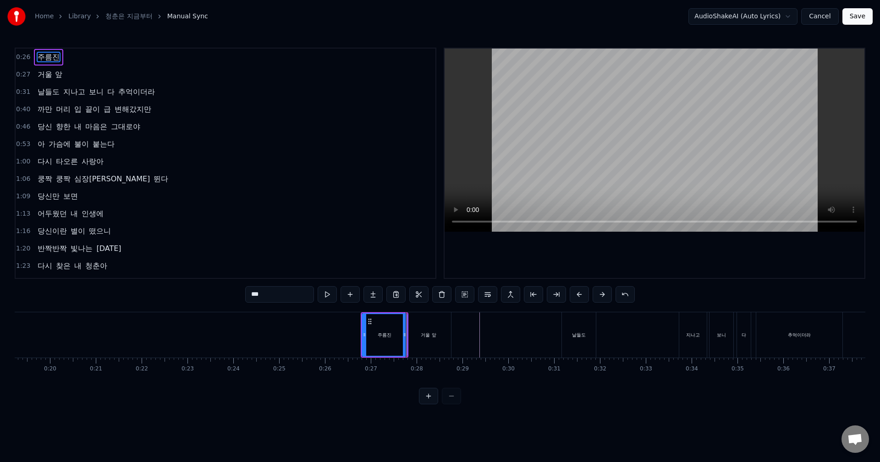
click at [436, 323] on div "거울 앞" at bounding box center [428, 335] width 45 height 45
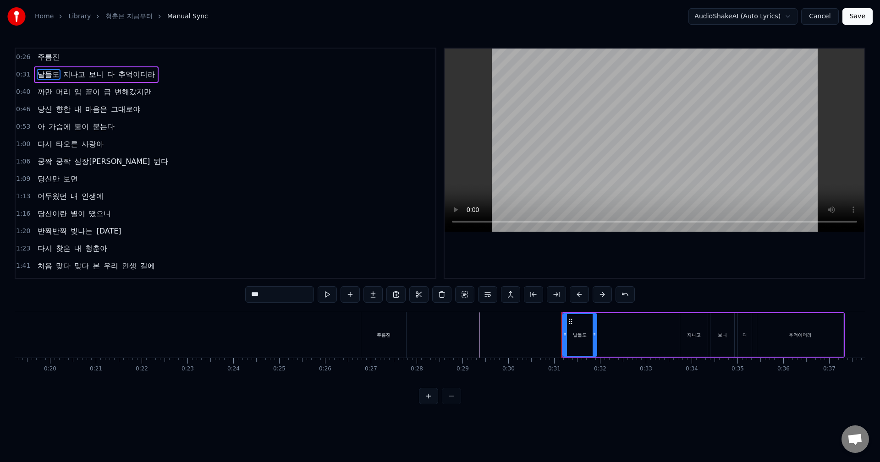
click at [395, 325] on div "주름진" at bounding box center [383, 335] width 45 height 45
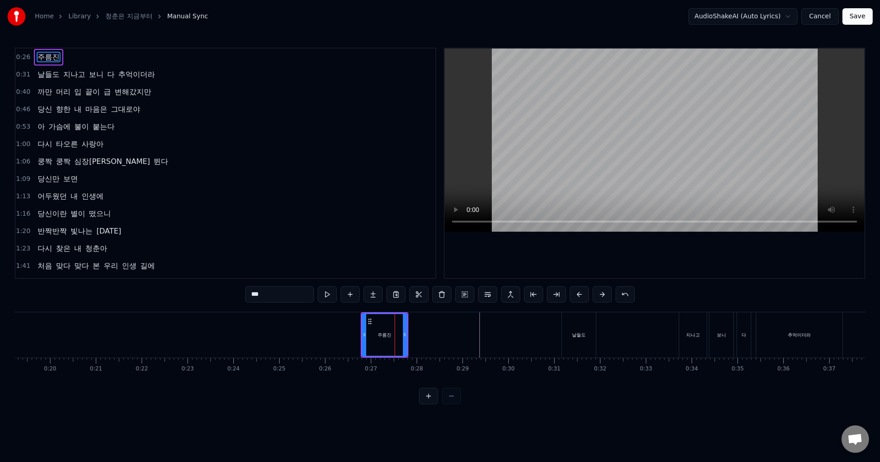
click at [52, 59] on span "주름진" at bounding box center [49, 57] width 24 height 11
click at [290, 299] on input "***" at bounding box center [279, 294] width 69 height 16
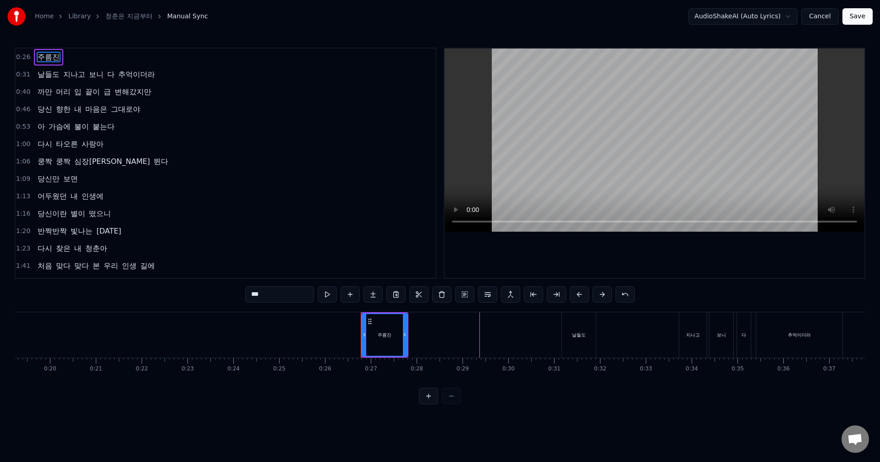
paste input "**********"
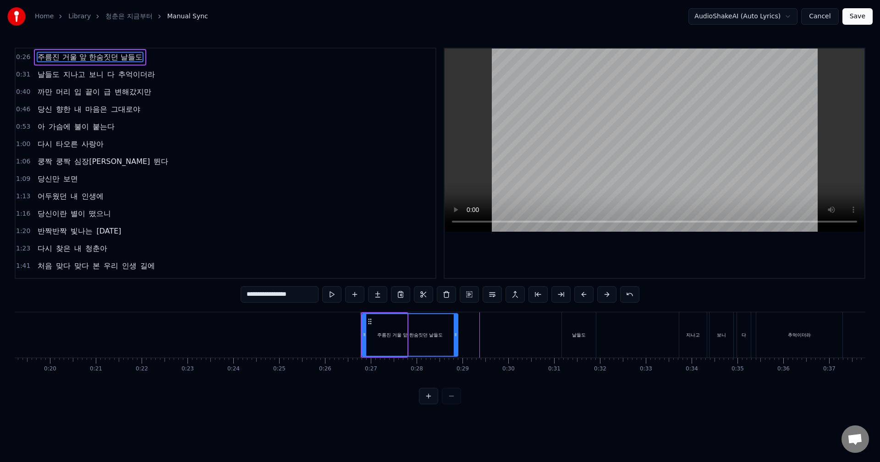
drag, startPoint x: 406, startPoint y: 335, endPoint x: 457, endPoint y: 338, distance: 50.9
click at [457, 338] on icon at bounding box center [456, 334] width 4 height 7
type input "**********"
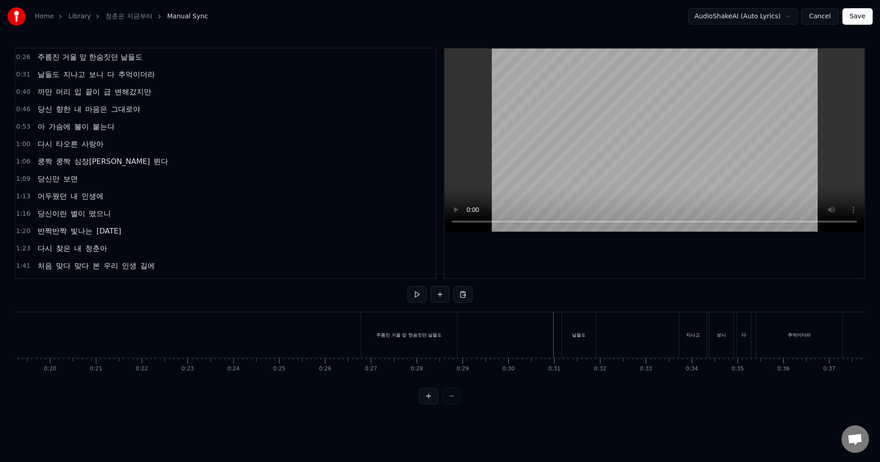
click at [577, 335] on div "날들도" at bounding box center [579, 335] width 14 height 7
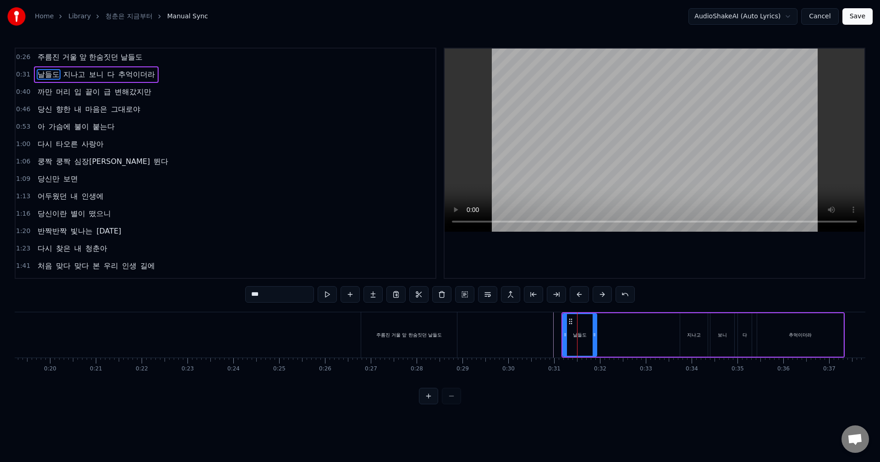
click at [589, 324] on div "날들도" at bounding box center [579, 335] width 33 height 42
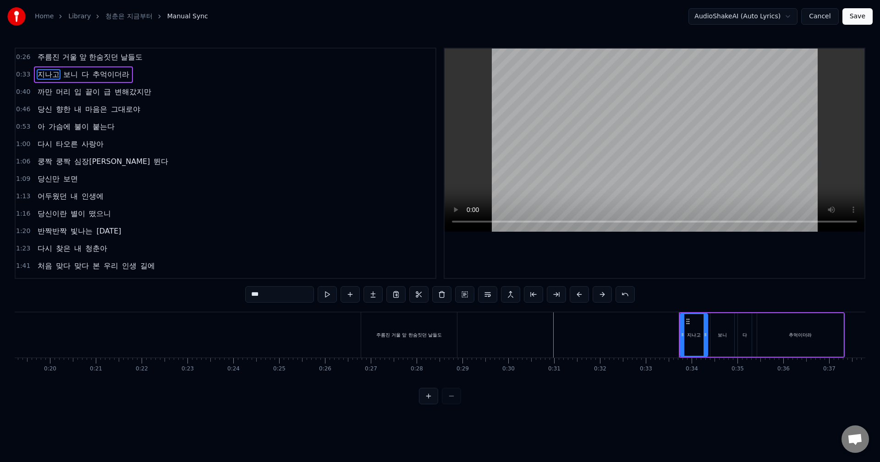
click at [726, 328] on div "보니" at bounding box center [722, 335] width 24 height 44
click at [422, 319] on div "주름진 거울 앞 한숨짓던 날들도" at bounding box center [409, 335] width 96 height 45
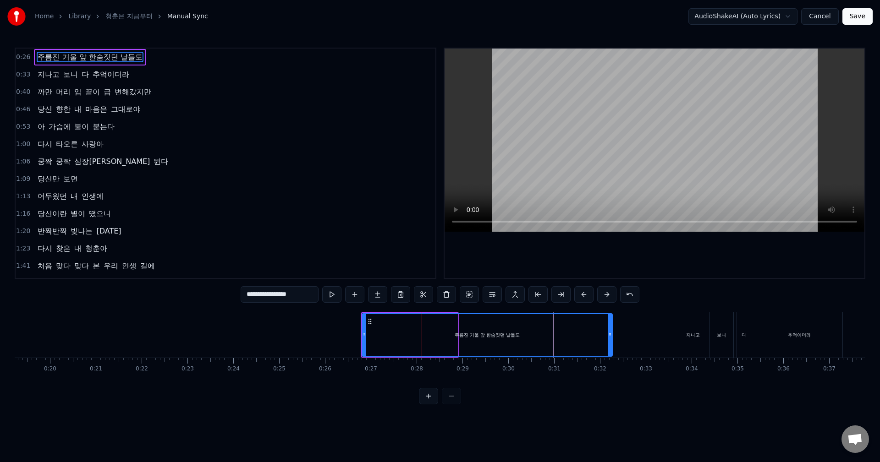
drag, startPoint x: 456, startPoint y: 330, endPoint x: 610, endPoint y: 337, distance: 154.6
click at [610, 337] on div at bounding box center [610, 335] width 4 height 42
click at [374, 332] on div "주름진 거울 앞 한숨짓던 날들도" at bounding box center [487, 335] width 249 height 42
click at [370, 332] on div "주름진 거울 앞 한숨짓던 날들도" at bounding box center [487, 335] width 249 height 42
click at [369, 333] on div "주름진 거울 앞 한숨짓던 날들도" at bounding box center [487, 335] width 249 height 42
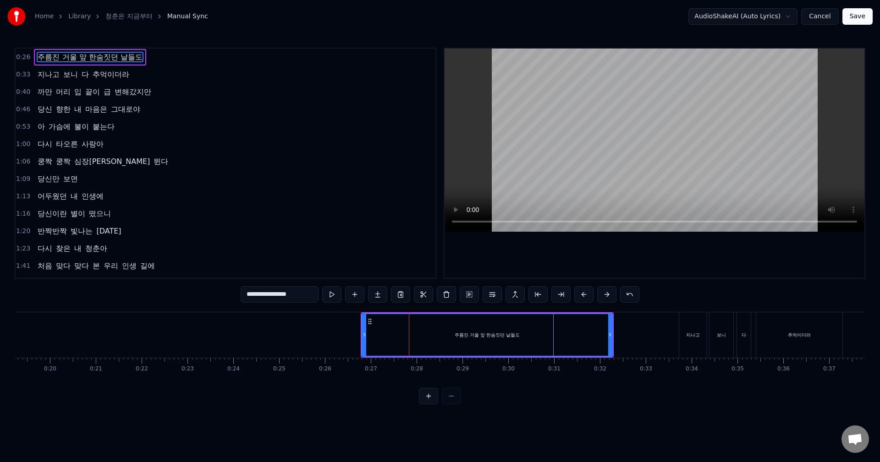
click at [375, 331] on div "주름진 거울 앞 한숨짓던 날들도" at bounding box center [487, 335] width 249 height 42
click at [374, 334] on div "주름진 거울 앞 한숨짓던 날들도" at bounding box center [487, 335] width 249 height 42
click at [372, 338] on div "주름진 거울 앞 한숨짓던 날들도" at bounding box center [487, 335] width 249 height 42
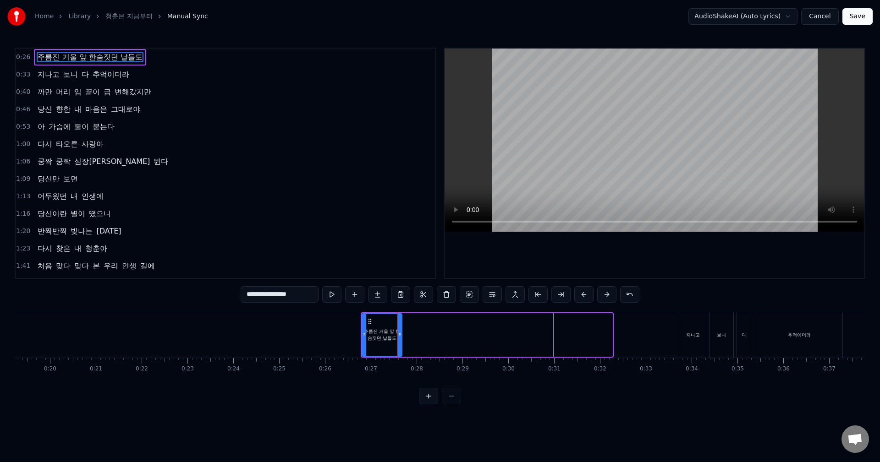
drag, startPoint x: 609, startPoint y: 335, endPoint x: 399, endPoint y: 335, distance: 210.4
click at [399, 335] on icon at bounding box center [400, 334] width 4 height 7
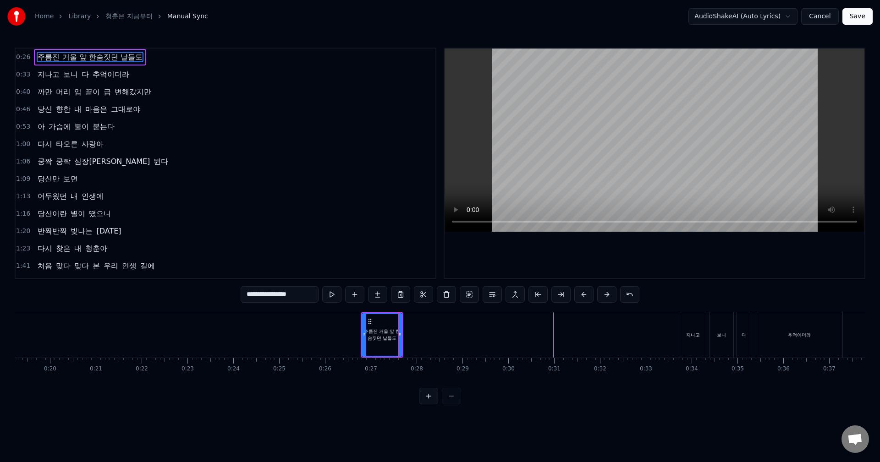
scroll to position [0, 27]
drag, startPoint x: 267, startPoint y: 297, endPoint x: 372, endPoint y: 300, distance: 104.6
click at [372, 300] on div "**********" at bounding box center [440, 294] width 399 height 16
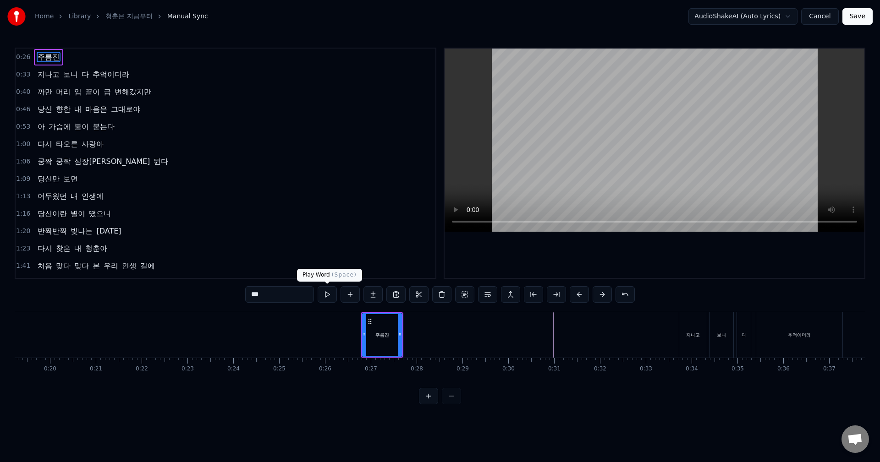
type input "***"
click at [331, 296] on button at bounding box center [327, 294] width 19 height 16
click at [348, 296] on button at bounding box center [350, 294] width 19 height 16
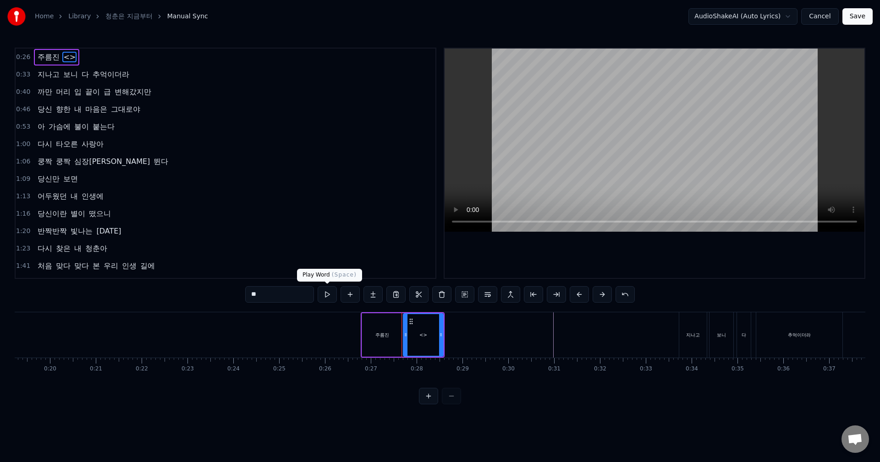
click at [334, 296] on button at bounding box center [327, 294] width 19 height 16
click at [318, 286] on button at bounding box center [327, 294] width 19 height 16
click at [289, 297] on input "**" at bounding box center [279, 294] width 69 height 16
type input "*"
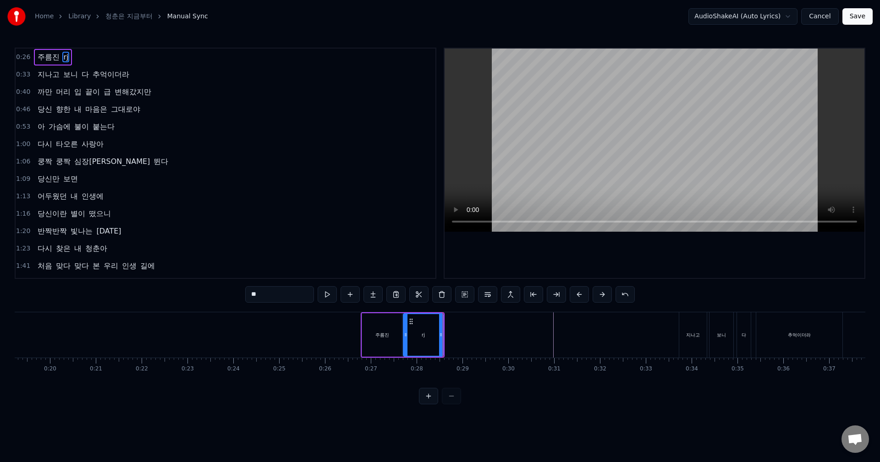
type input "*"
click at [259, 298] on input "*****" at bounding box center [279, 294] width 69 height 16
type input "****"
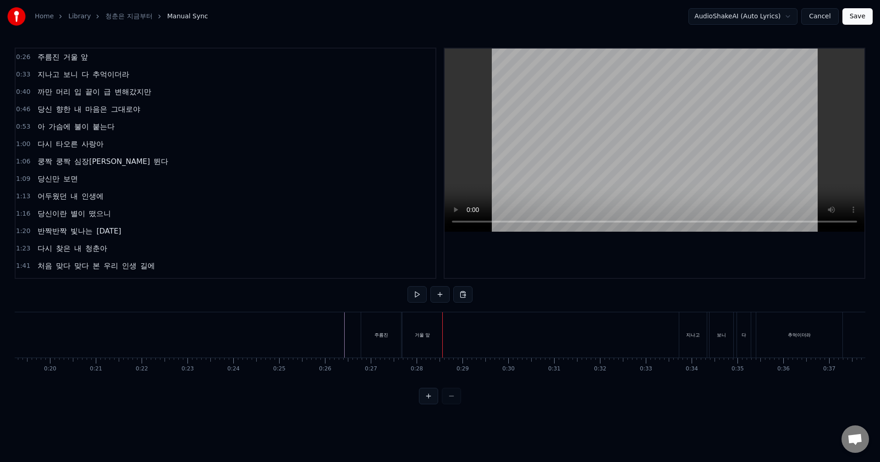
click at [425, 333] on div "거울 앞" at bounding box center [422, 335] width 15 height 7
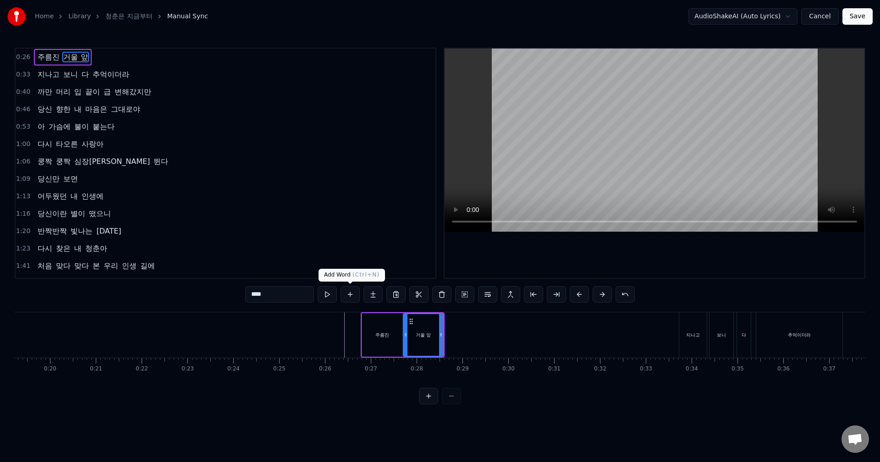
click at [352, 293] on button at bounding box center [350, 294] width 19 height 16
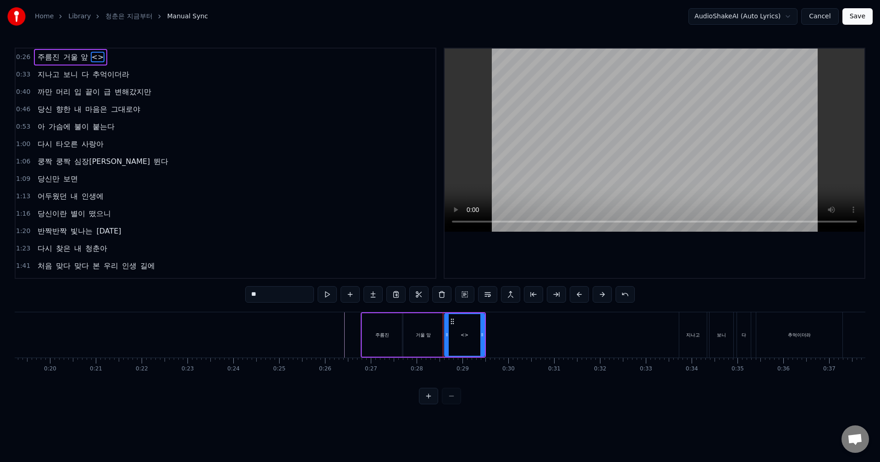
click at [269, 293] on input "**" at bounding box center [279, 294] width 69 height 16
paste input "**"
type input "****"
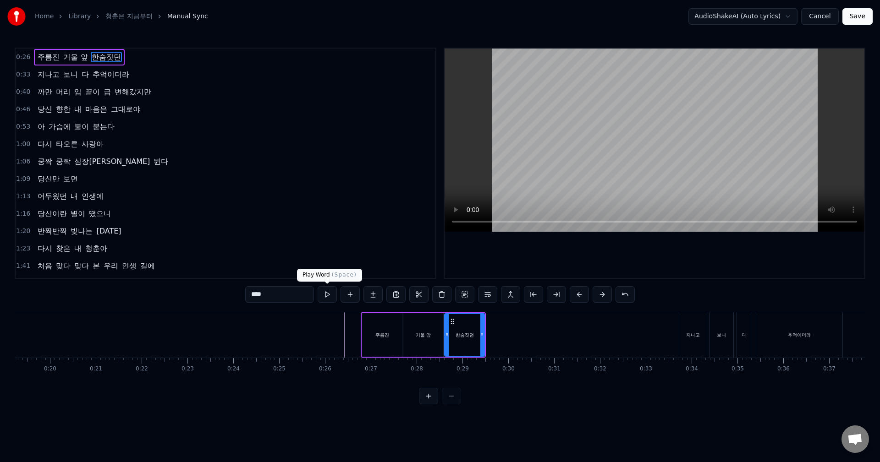
click at [326, 296] on button at bounding box center [327, 294] width 19 height 16
click at [328, 293] on button at bounding box center [327, 294] width 19 height 16
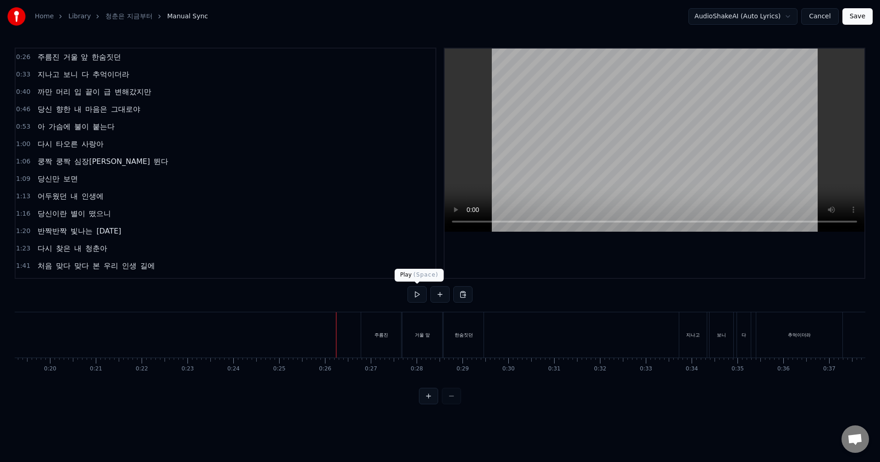
click at [419, 296] on button at bounding box center [416, 294] width 19 height 16
click at [407, 286] on button at bounding box center [416, 294] width 19 height 16
click at [473, 325] on div "한숨짓던" at bounding box center [464, 335] width 40 height 45
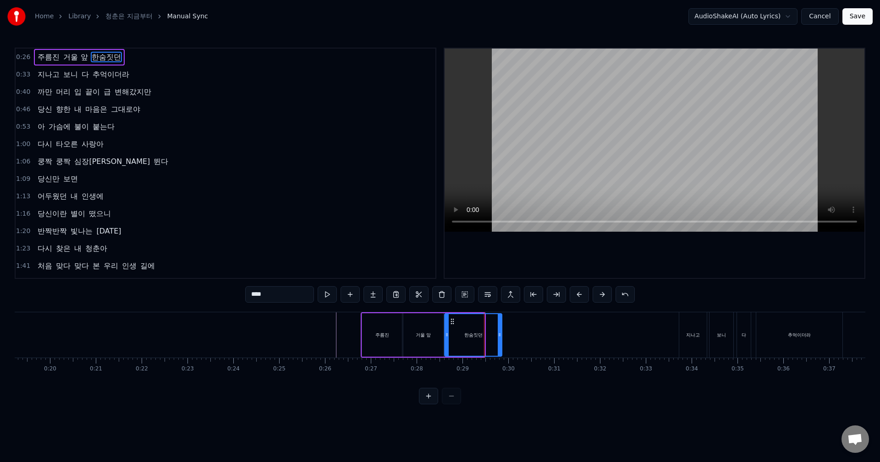
drag, startPoint x: 483, startPoint y: 335, endPoint x: 500, endPoint y: 334, distance: 17.4
click at [500, 334] on icon at bounding box center [500, 334] width 4 height 7
click at [347, 296] on button at bounding box center [350, 294] width 19 height 16
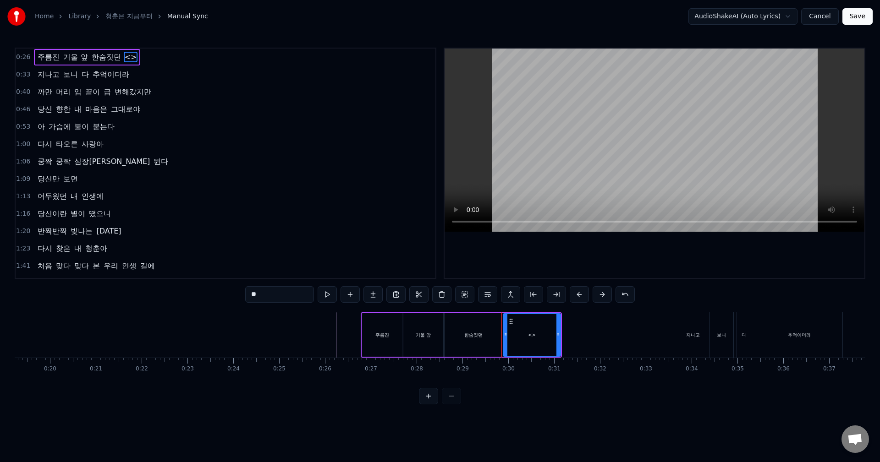
click at [270, 293] on input "**" at bounding box center [279, 294] width 69 height 16
paste input "*"
type input "***"
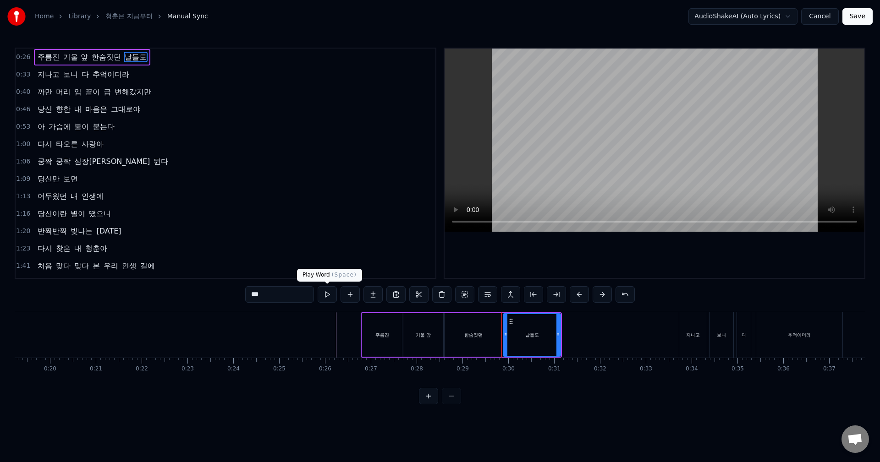
click at [323, 291] on button at bounding box center [327, 294] width 19 height 16
drag, startPoint x: 558, startPoint y: 335, endPoint x: 594, endPoint y: 335, distance: 35.3
click at [594, 335] on icon at bounding box center [594, 334] width 4 height 7
click at [330, 294] on button at bounding box center [327, 294] width 19 height 16
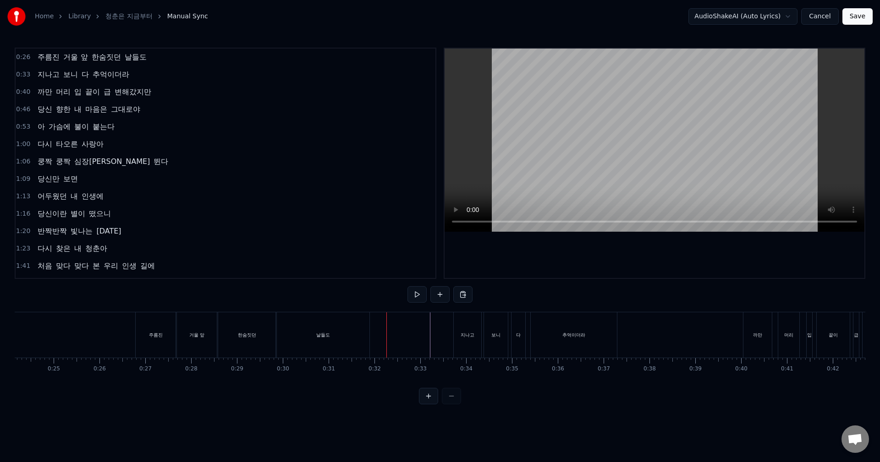
scroll to position [0, 1133]
click at [417, 293] on button at bounding box center [416, 294] width 19 height 16
click at [372, 294] on div "0:26 주름진 거울 앞 한숨짓던 날들도 0:33 지나고 보니 다 추억이더라 0:40 까만 머리 입 끝이 급 변해갔지만 0:46 당신 향한 내…" at bounding box center [440, 226] width 851 height 357
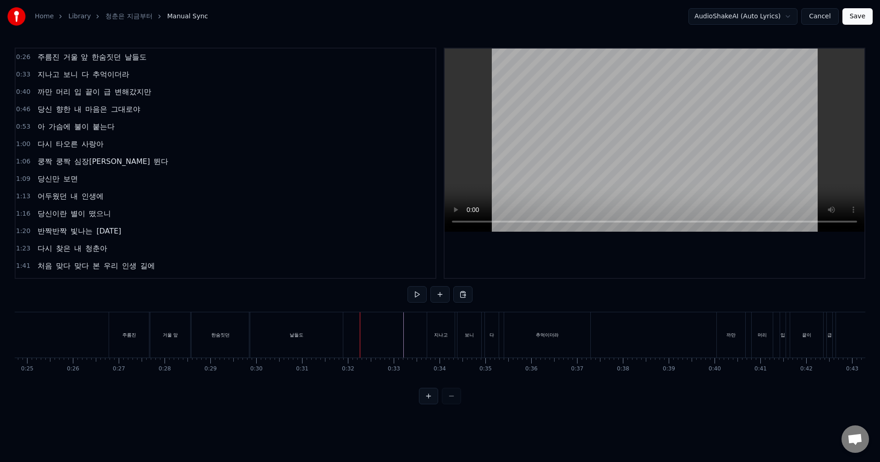
click at [416, 297] on button at bounding box center [416, 294] width 19 height 16
click at [305, 337] on div "입" at bounding box center [304, 335] width 5 height 7
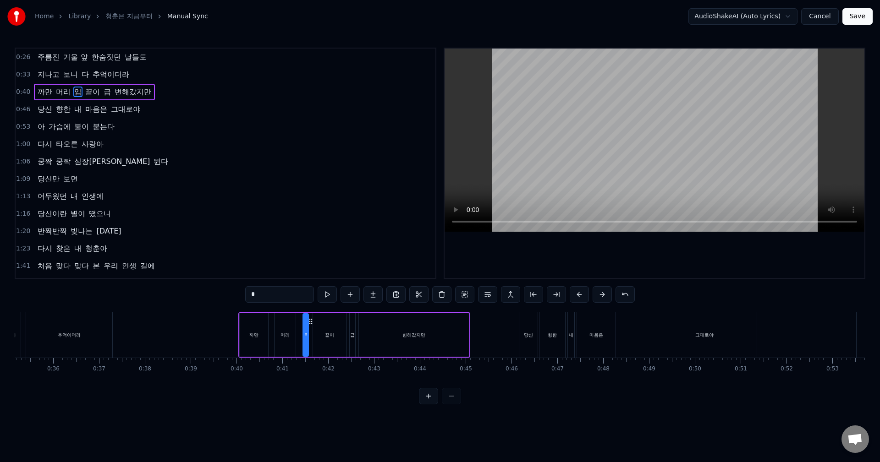
click at [268, 297] on input "*" at bounding box center [279, 294] width 69 height 16
type input "**"
click at [426, 403] on button at bounding box center [428, 396] width 19 height 16
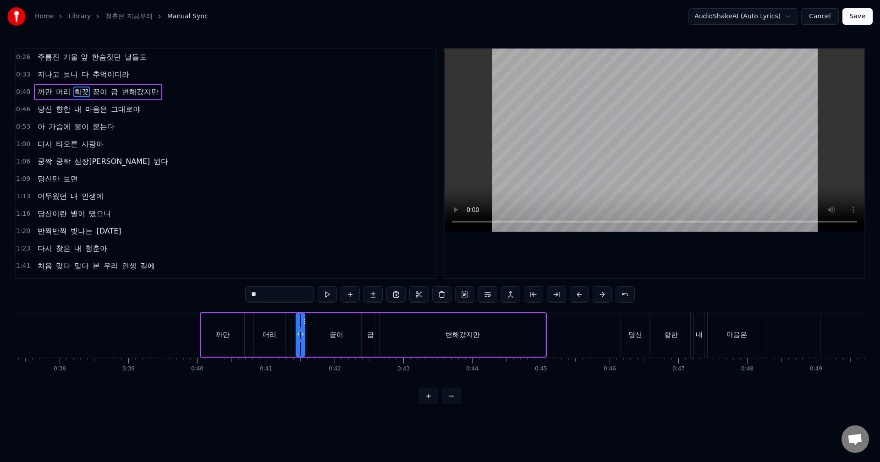
scroll to position [0, 2806]
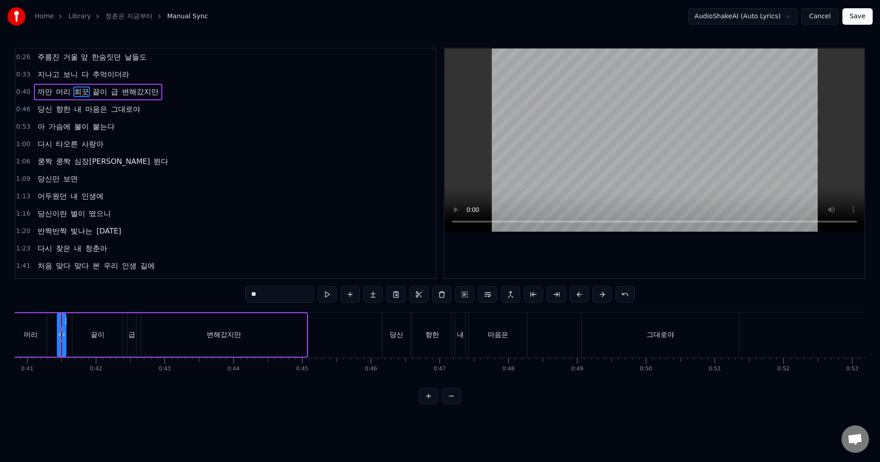
click at [426, 403] on button at bounding box center [428, 396] width 19 height 16
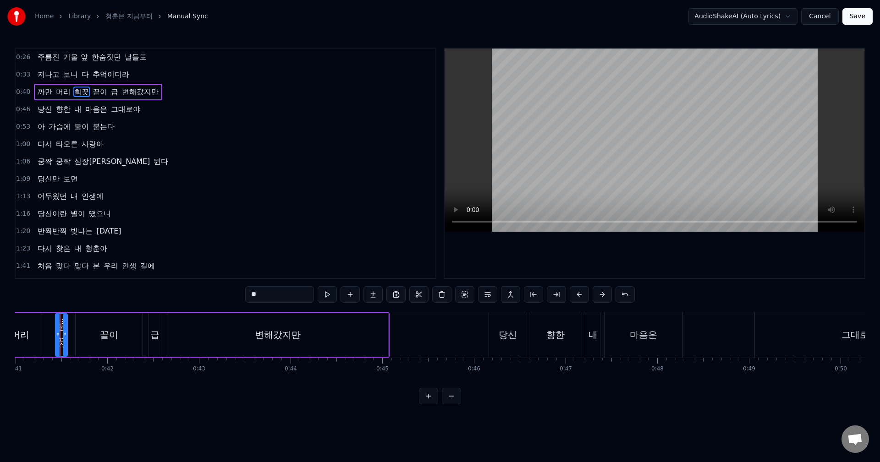
click at [426, 403] on button at bounding box center [428, 396] width 19 height 16
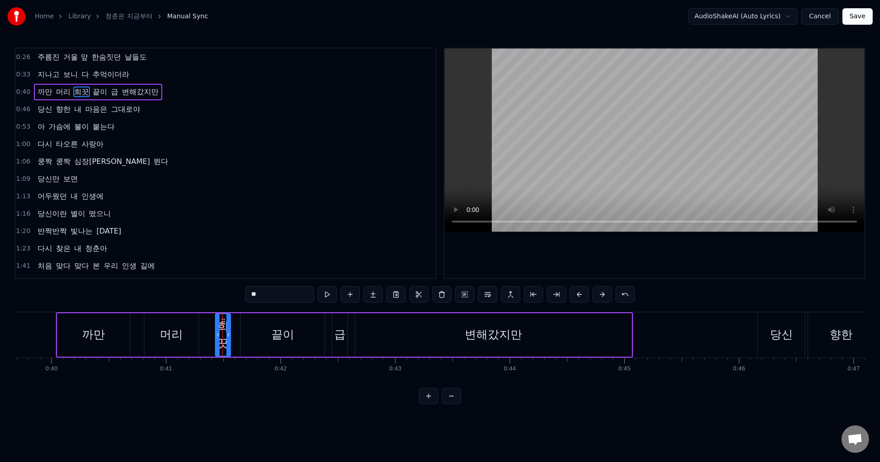
scroll to position [0, 4708]
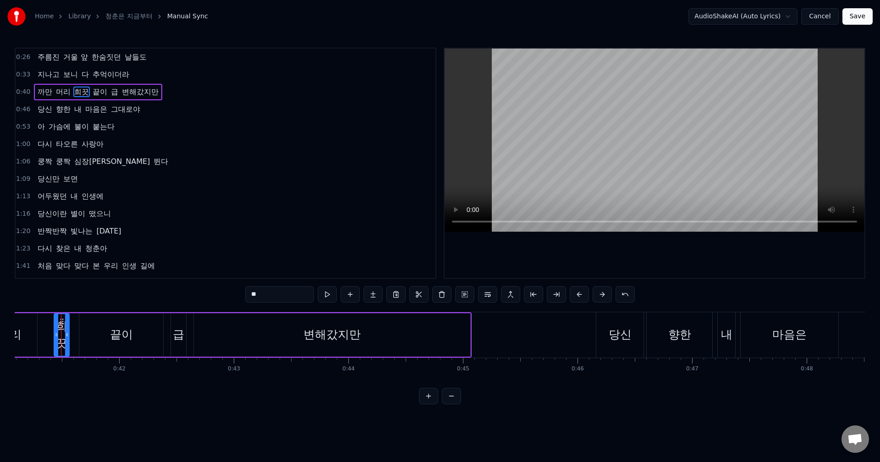
click at [419, 388] on button at bounding box center [428, 396] width 19 height 16
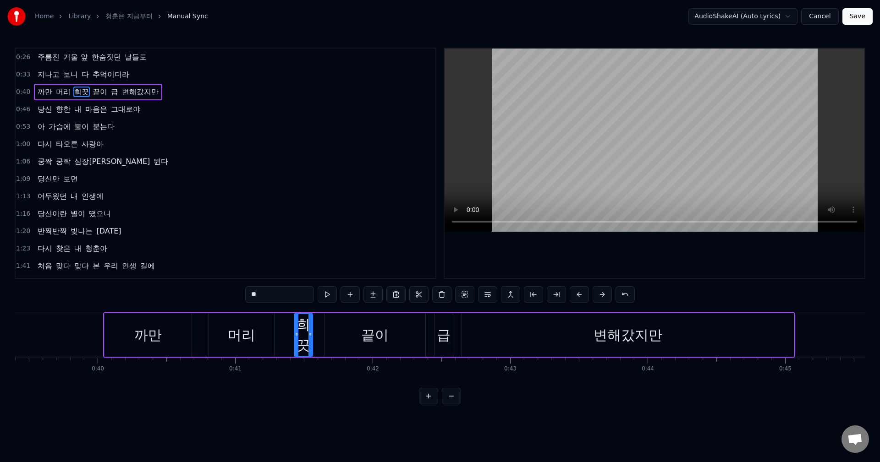
scroll to position [0, 5400]
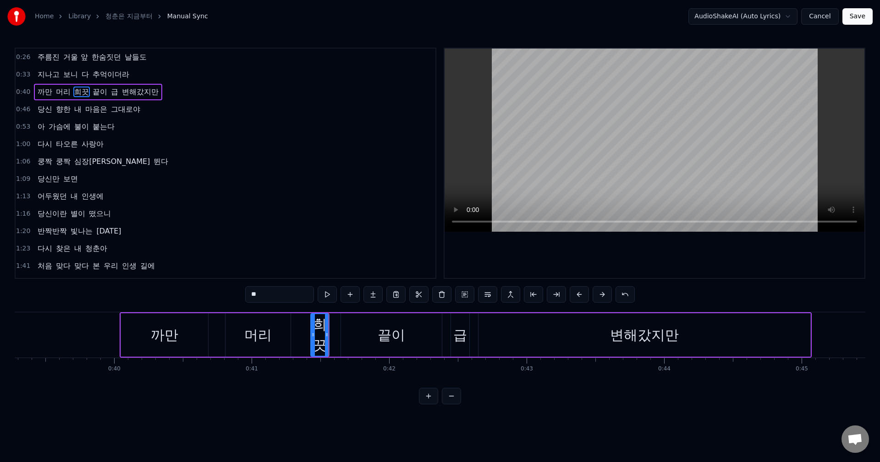
click at [232, 334] on div "머리" at bounding box center [257, 335] width 65 height 44
type input "**"
click at [295, 331] on div "까만 머리 희끗 끝이 급 변해갔지만" at bounding box center [466, 335] width 692 height 45
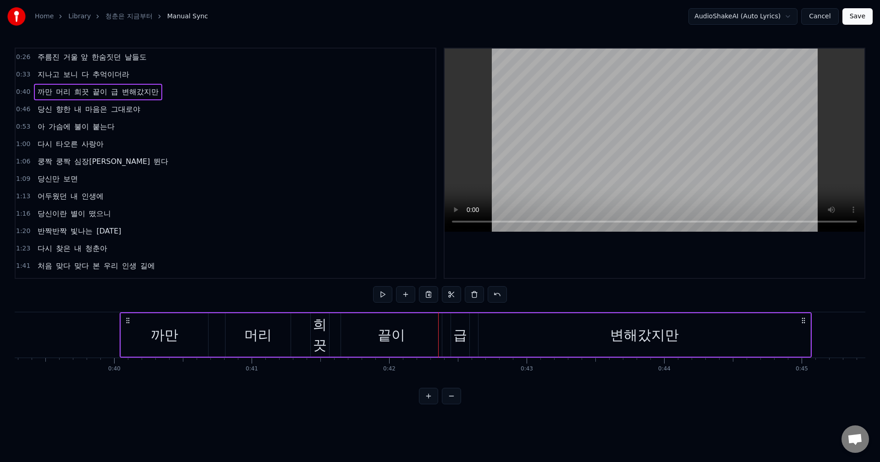
click at [383, 336] on div "끝이" at bounding box center [391, 335] width 27 height 21
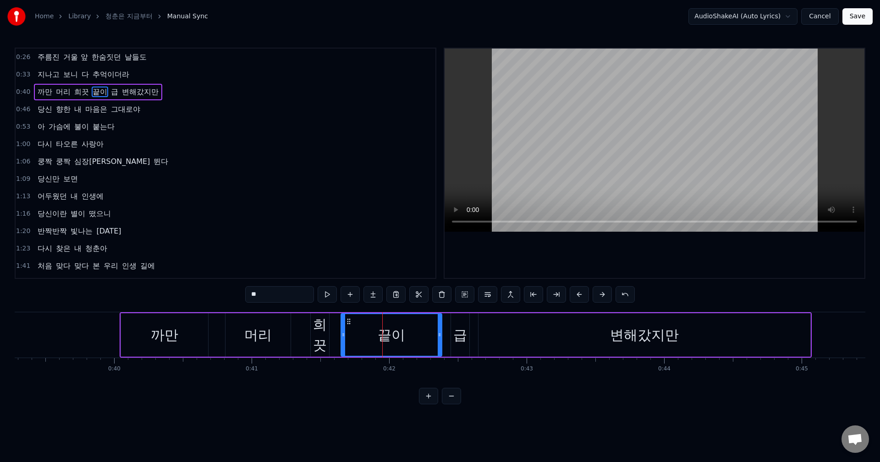
click at [254, 294] on input "**" at bounding box center [279, 294] width 69 height 16
type input "**"
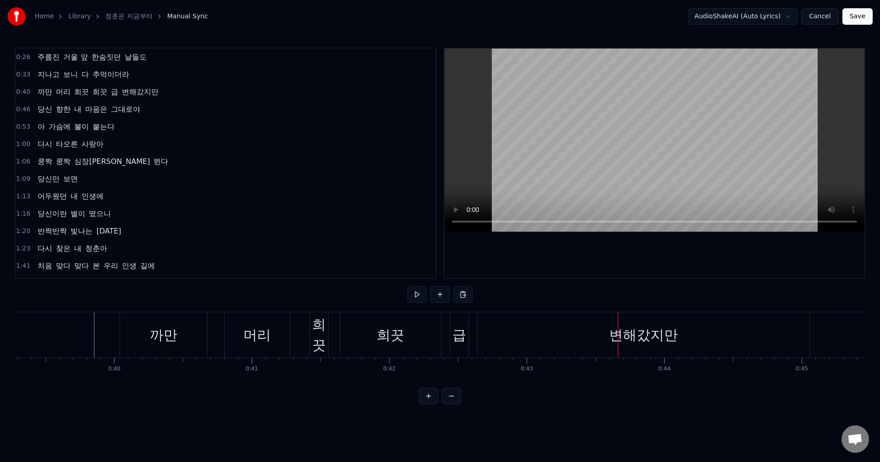
click at [463, 330] on div "급" at bounding box center [459, 335] width 14 height 21
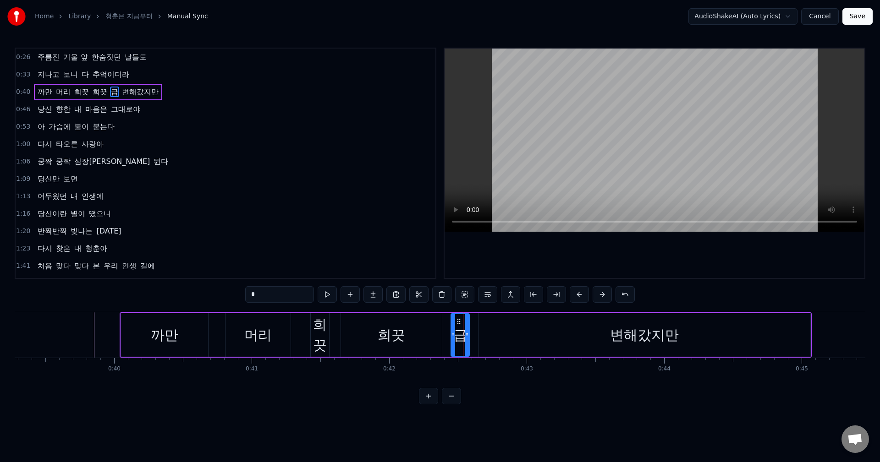
type input "*****"
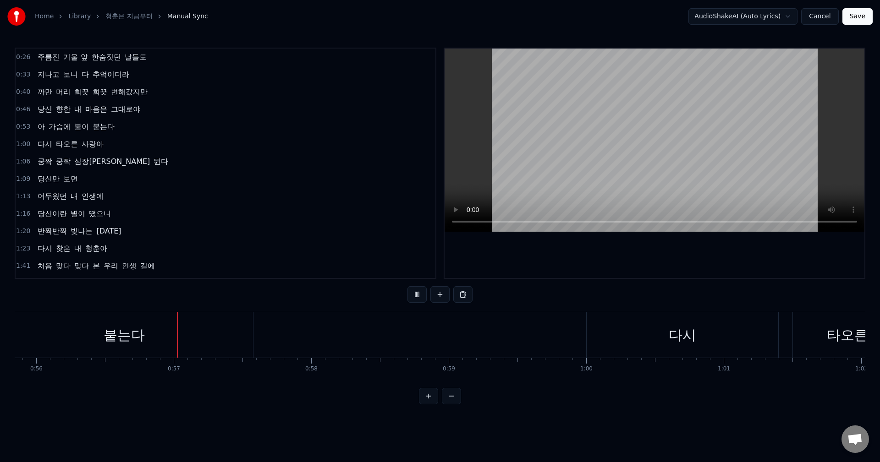
scroll to position [0, 7710]
click at [451, 401] on button at bounding box center [451, 396] width 19 height 16
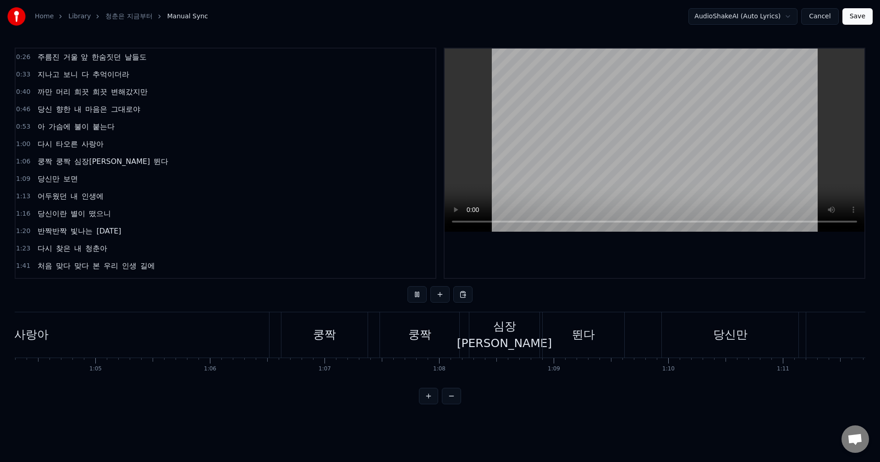
click at [450, 403] on button at bounding box center [451, 396] width 19 height 16
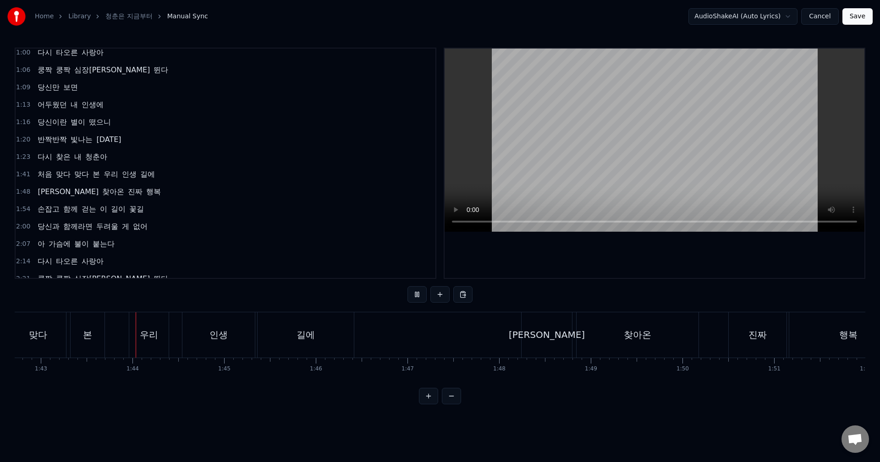
scroll to position [0, 9417]
click at [421, 293] on button at bounding box center [416, 294] width 19 height 16
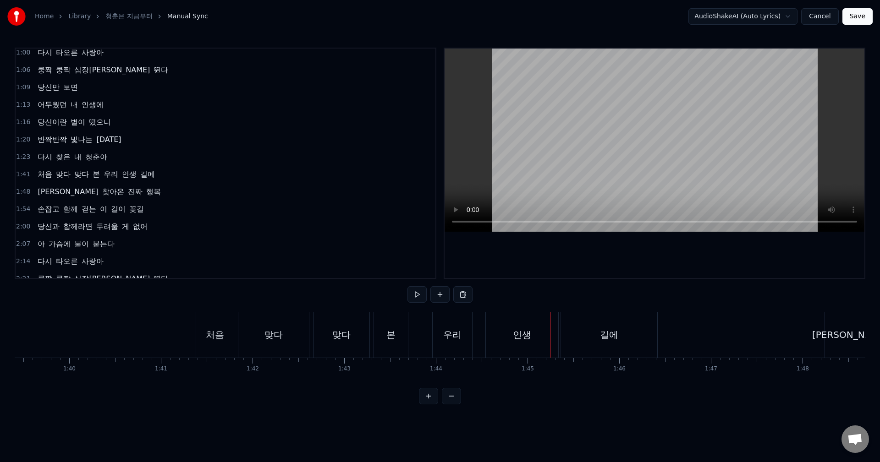
scroll to position [0, 9090]
click at [247, 339] on div "처음" at bounding box center [237, 335] width 38 height 45
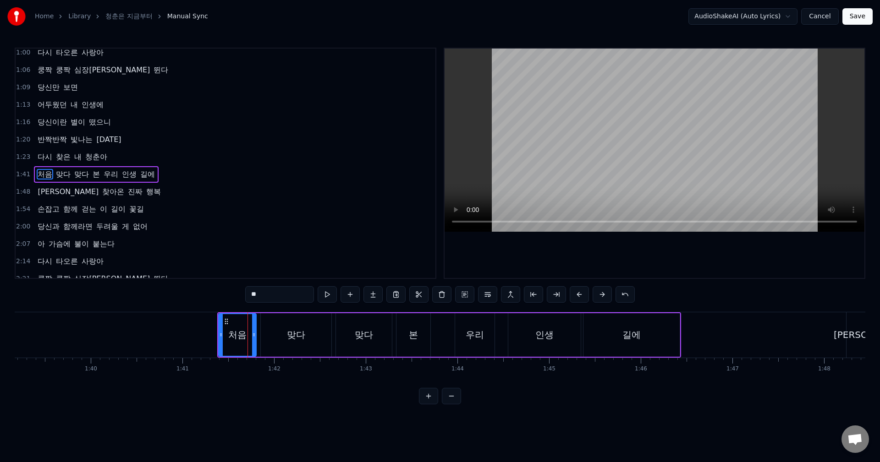
scroll to position [103, 0]
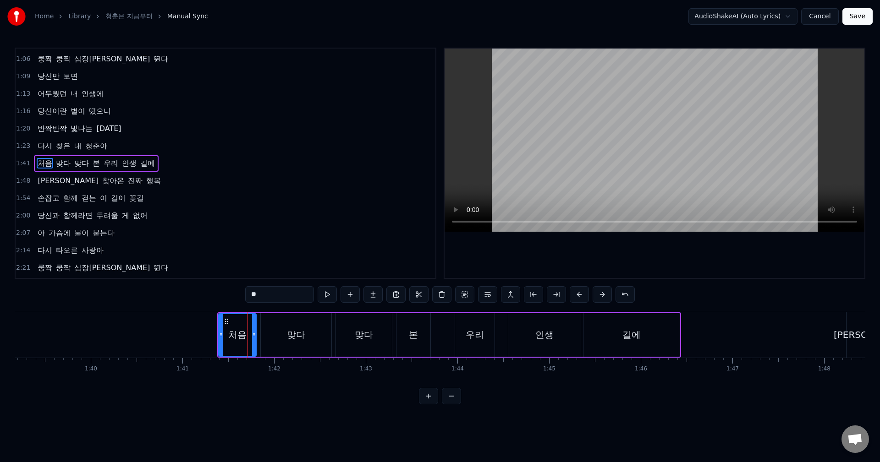
click at [266, 294] on input "**" at bounding box center [279, 294] width 69 height 16
click at [354, 342] on div "맞다" at bounding box center [364, 335] width 56 height 44
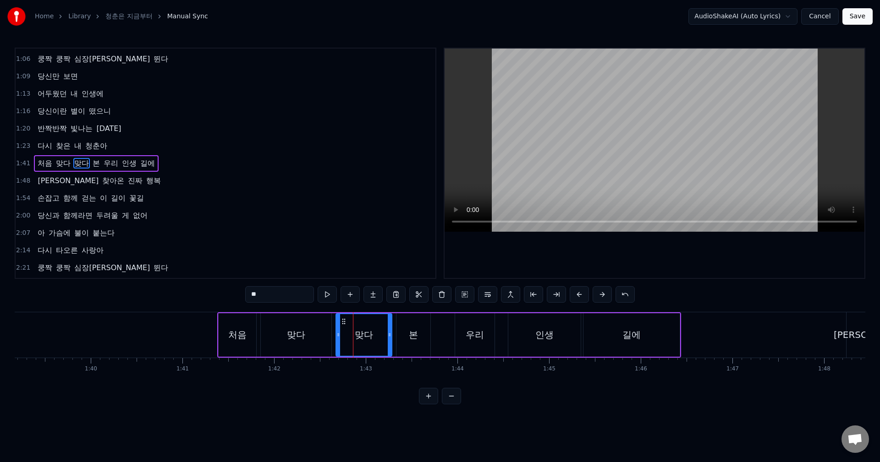
click at [400, 337] on div "본" at bounding box center [413, 335] width 34 height 44
click at [378, 337] on div "맞다" at bounding box center [364, 335] width 56 height 44
click at [409, 338] on div "본" at bounding box center [413, 335] width 9 height 14
type input "*"
click at [379, 339] on div "맞다" at bounding box center [364, 335] width 56 height 44
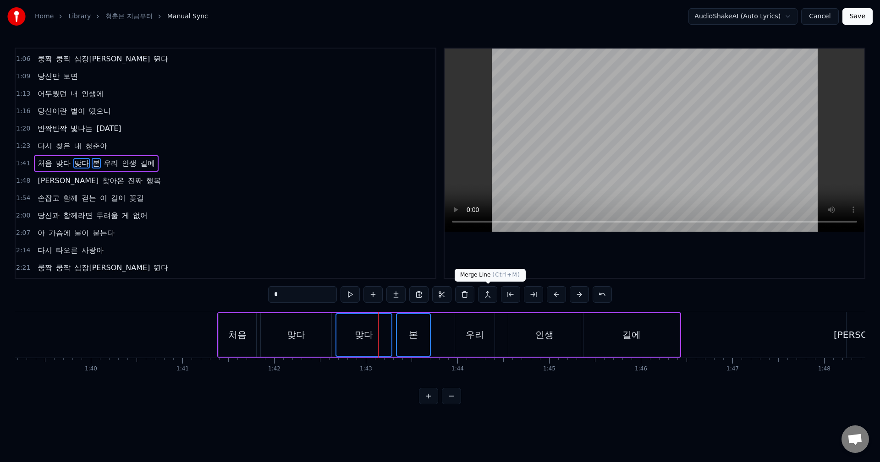
click at [485, 297] on button at bounding box center [487, 294] width 19 height 16
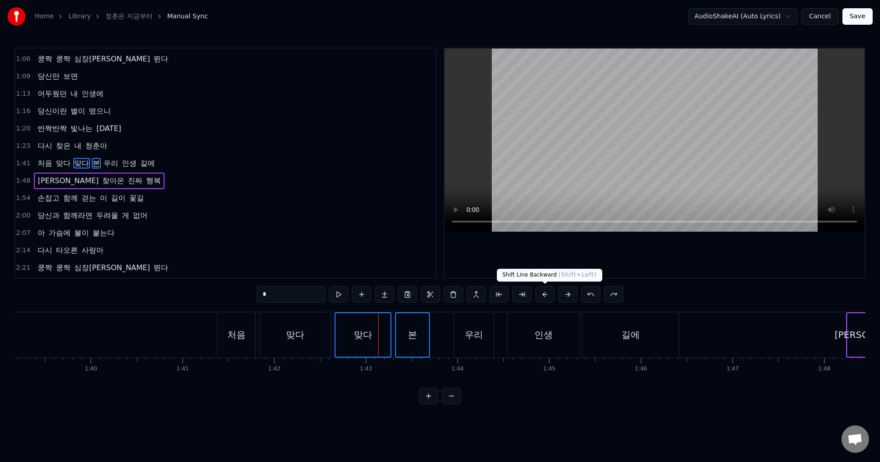
click at [551, 295] on button at bounding box center [544, 294] width 19 height 16
click at [551, 295] on button at bounding box center [556, 294] width 19 height 16
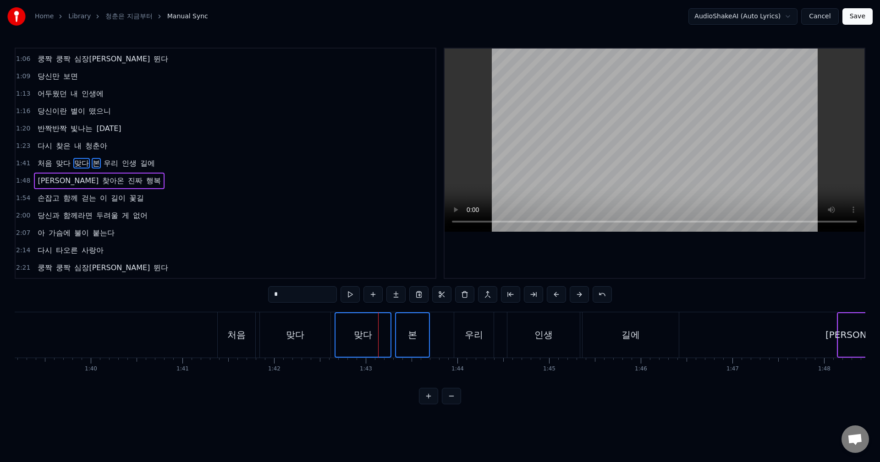
click at [551, 295] on button at bounding box center [556, 294] width 19 height 16
click at [572, 296] on button at bounding box center [579, 294] width 19 height 16
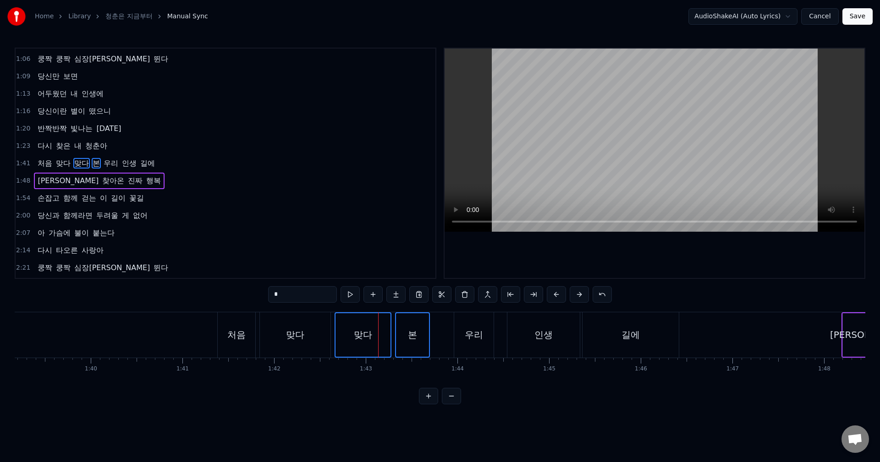
click at [352, 341] on div "맞다" at bounding box center [362, 335] width 55 height 44
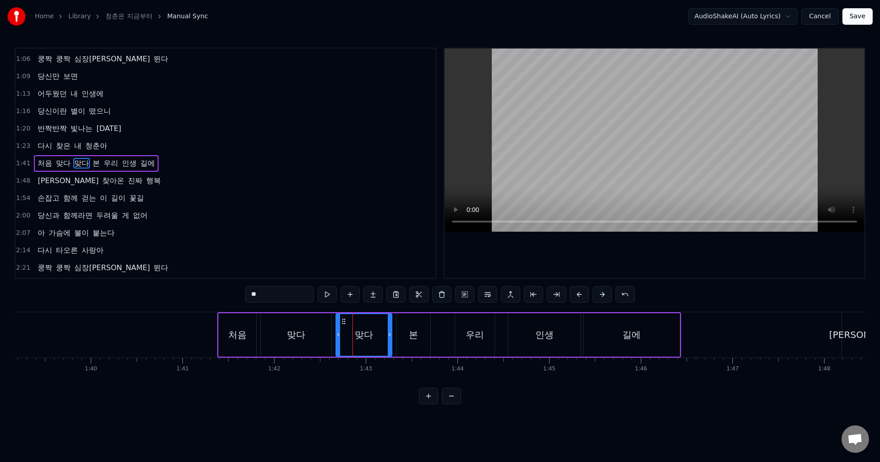
click at [410, 333] on div "본" at bounding box center [413, 335] width 9 height 14
click at [386, 330] on div "맞다" at bounding box center [364, 335] width 56 height 44
click at [408, 331] on div "본" at bounding box center [413, 335] width 34 height 44
click at [235, 334] on div "처음" at bounding box center [237, 335] width 18 height 14
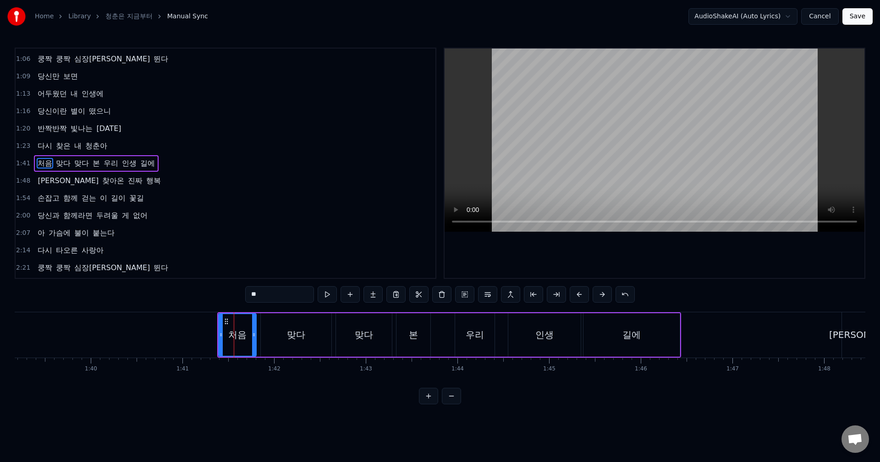
click at [269, 299] on input "**" at bounding box center [279, 294] width 69 height 16
click at [290, 334] on div "맞다" at bounding box center [296, 335] width 18 height 14
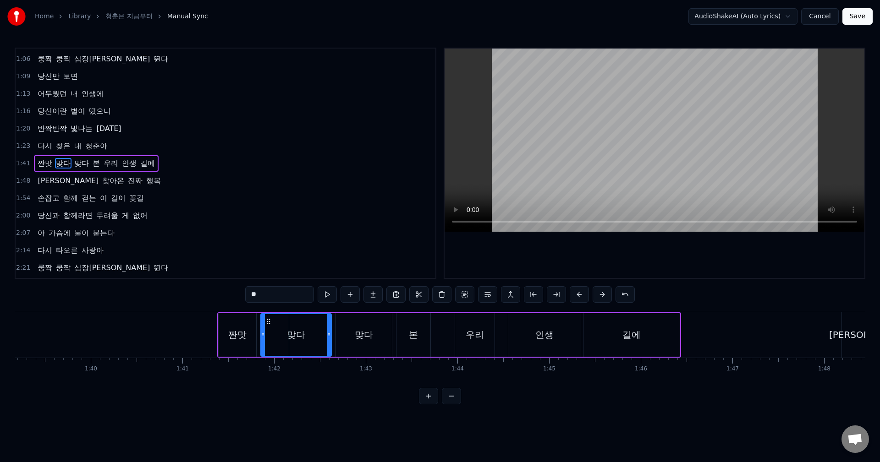
click at [274, 297] on input "**" at bounding box center [279, 294] width 69 height 16
click at [245, 335] on div "짠맛" at bounding box center [237, 335] width 18 height 14
type input "**"
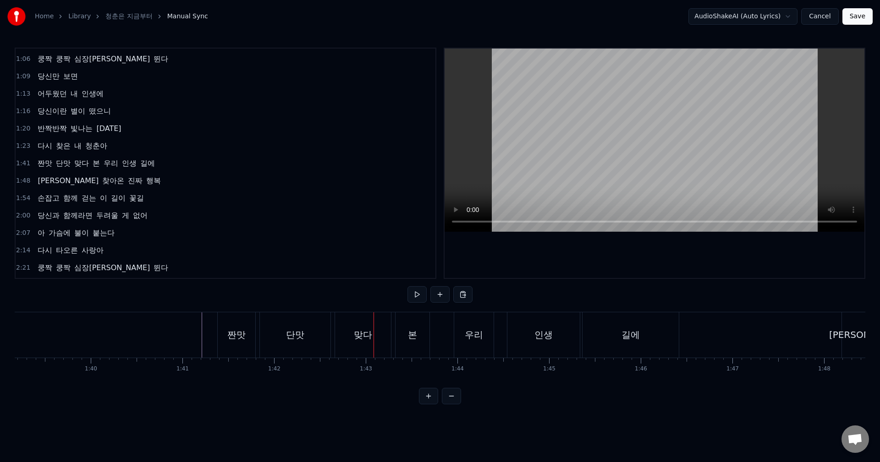
click at [347, 334] on div "맞다" at bounding box center [363, 335] width 56 height 45
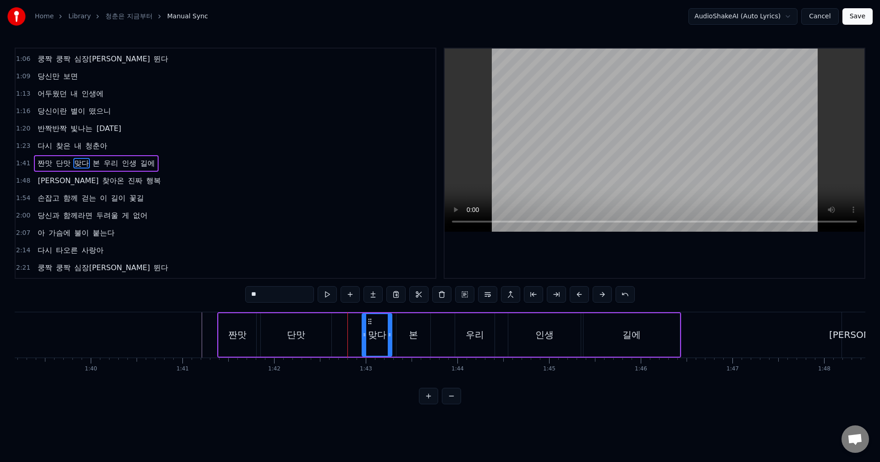
drag, startPoint x: 337, startPoint y: 334, endPoint x: 363, endPoint y: 335, distance: 26.1
click at [363, 335] on icon at bounding box center [365, 334] width 4 height 7
click at [373, 337] on div "맞다" at bounding box center [377, 335] width 18 height 14
click at [259, 295] on input "**" at bounding box center [279, 294] width 69 height 16
type input "*"
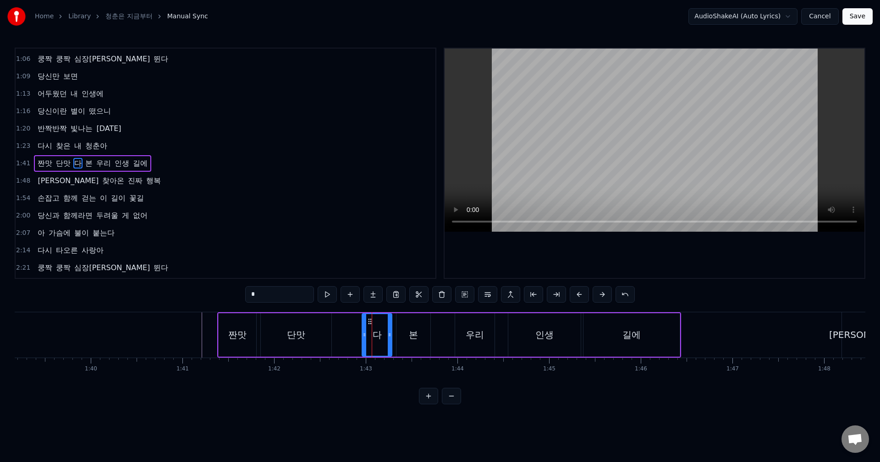
click at [183, 329] on div at bounding box center [713, 335] width 19579 height 45
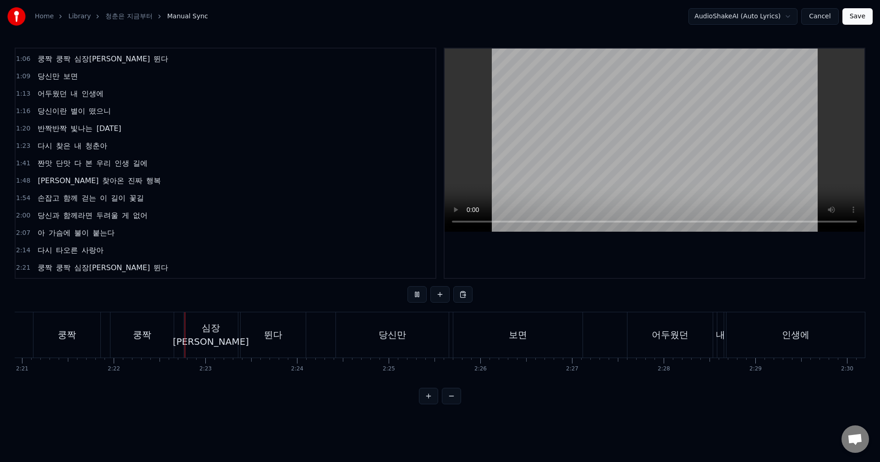
scroll to position [0, 12981]
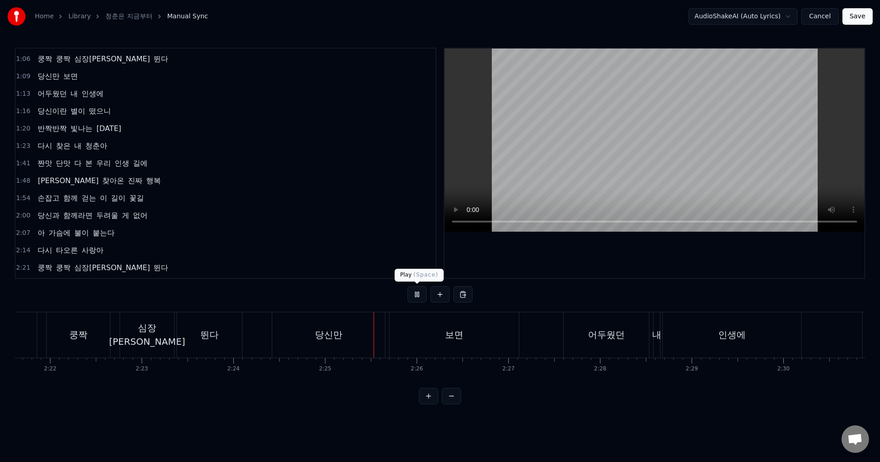
click at [420, 293] on button at bounding box center [416, 294] width 19 height 16
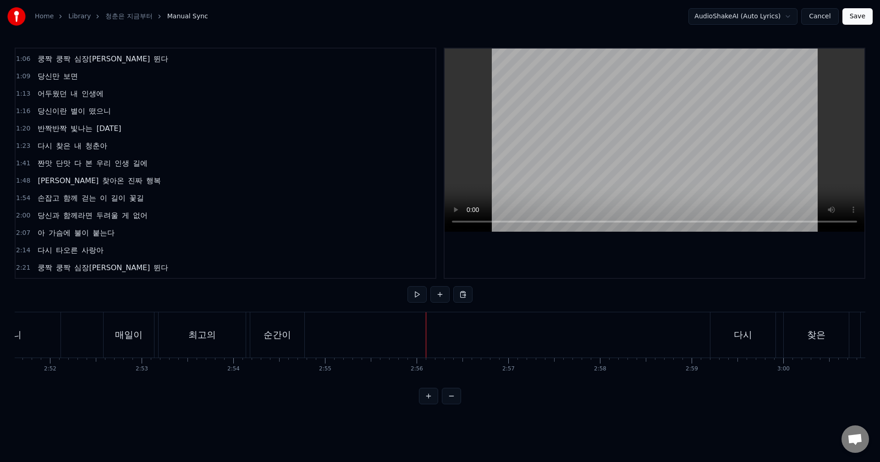
scroll to position [0, 15720]
click at [293, 337] on div "순간이" at bounding box center [288, 335] width 27 height 14
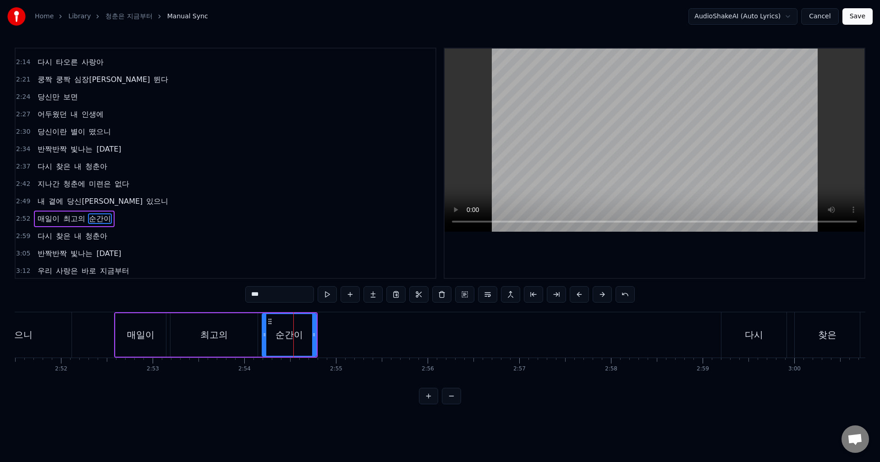
scroll to position [293, 0]
click at [284, 291] on input "***" at bounding box center [279, 294] width 69 height 16
click at [213, 301] on div "0:26 주름진 거울 앞 한숨짓던 날들도 0:33 지나고 보니 다 추억이더라 0:40 까만 머리 희끗 희끗 변해갔지만 0:46 당신 향한 내 …" at bounding box center [440, 226] width 851 height 357
click at [224, 300] on div "0:26 주름진 거울 앞 한숨짓던 날들도 0:33 지나고 보니 다 추억이더라 0:40 까만 머리 희끗 희끗 변해갔지만 0:46 당신 향한 내 …" at bounding box center [440, 226] width 851 height 357
click at [247, 325] on div "최고의" at bounding box center [213, 335] width 87 height 44
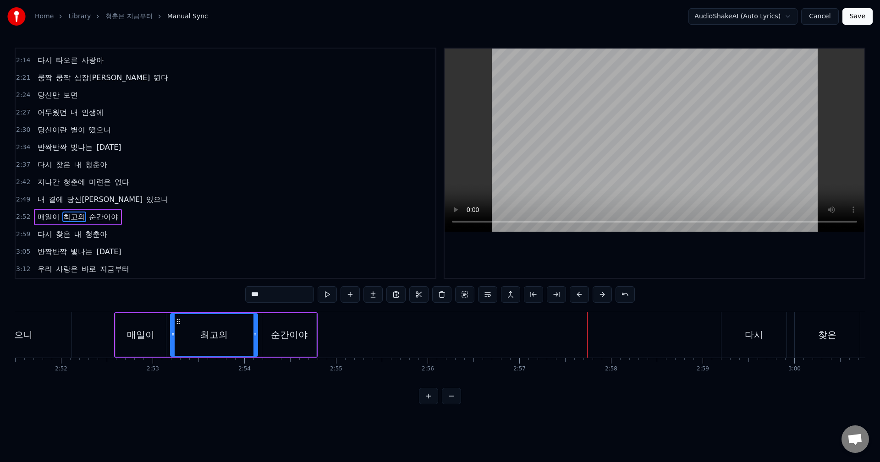
click at [290, 337] on div "순간이야" at bounding box center [289, 335] width 37 height 14
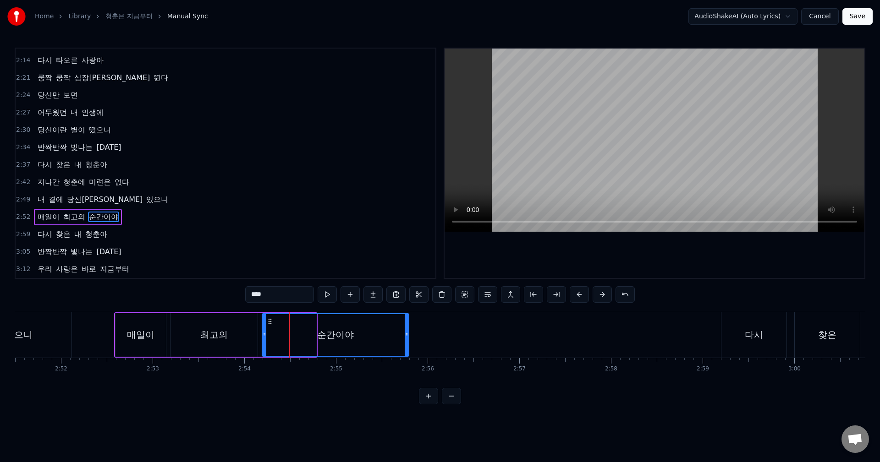
drag, startPoint x: 315, startPoint y: 336, endPoint x: 407, endPoint y: 336, distance: 92.6
click at [407, 336] on icon at bounding box center [407, 334] width 4 height 7
click at [267, 308] on div "0:26 주름진 거울 앞 한숨짓던 날들도 0:33 지나고 보니 다 추억이더라 0:40 까만 머리 희끗 희끗 변해갔지만 0:46 당신 향한 내 …" at bounding box center [440, 226] width 851 height 357
click at [231, 300] on div "0:26 주름진 거울 앞 한숨짓던 날들도 0:33 지나고 보니 다 추억이더라 0:40 까만 머리 희끗 희끗 변해갔지만 0:46 당신 향한 내 …" at bounding box center [440, 226] width 851 height 357
click at [232, 330] on div "최고의" at bounding box center [213, 335] width 87 height 44
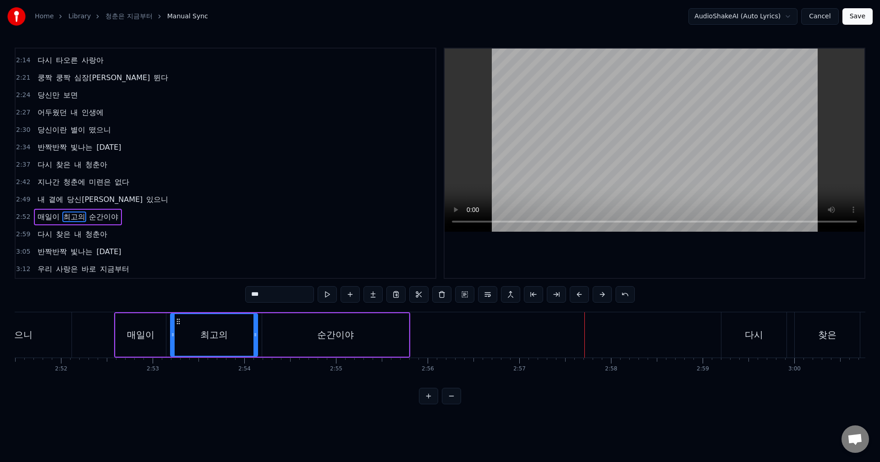
click at [394, 333] on div "순간이야" at bounding box center [335, 335] width 147 height 44
type input "****"
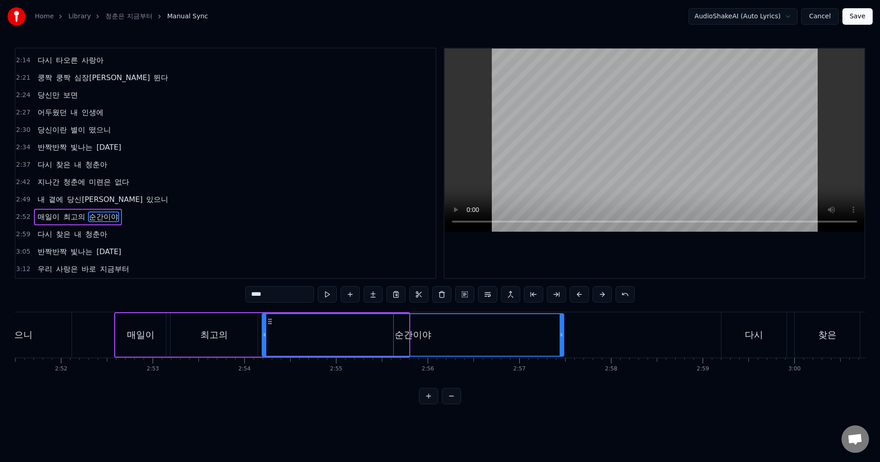
drag, startPoint x: 408, startPoint y: 334, endPoint x: 563, endPoint y: 332, distance: 154.9
click at [563, 332] on icon at bounding box center [562, 334] width 4 height 7
click at [197, 296] on div "0:26 주름진 거울 앞 한숨짓던 날들도 0:33 지나고 보니 다 추억이더라 0:40 까만 머리 희끗 희끗 변해갔지만 0:46 당신 향한 내 …" at bounding box center [440, 226] width 851 height 357
click at [107, 295] on div "0:26 주름진 거울 앞 한숨짓던 날들도 0:33 지나고 보니 다 추억이더라 0:40 까만 머리 희끗 희끗 변해갔지만 0:46 당신 향한 내 …" at bounding box center [440, 226] width 851 height 357
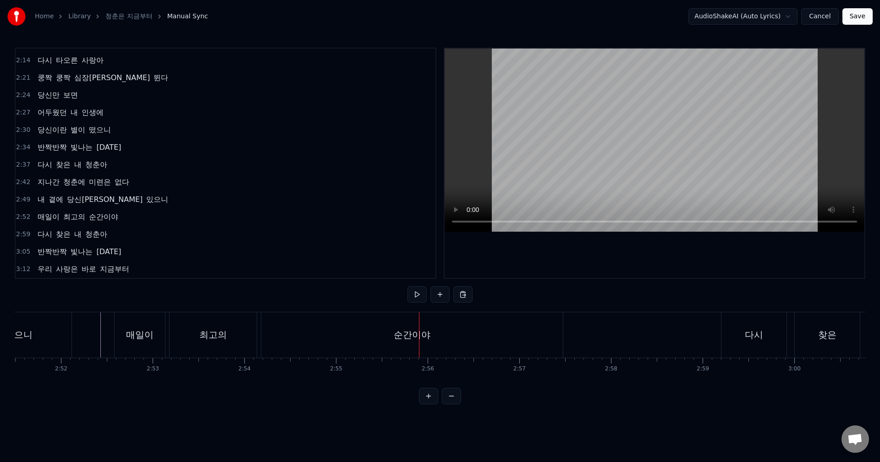
click at [522, 334] on div "순간이야" at bounding box center [412, 335] width 302 height 45
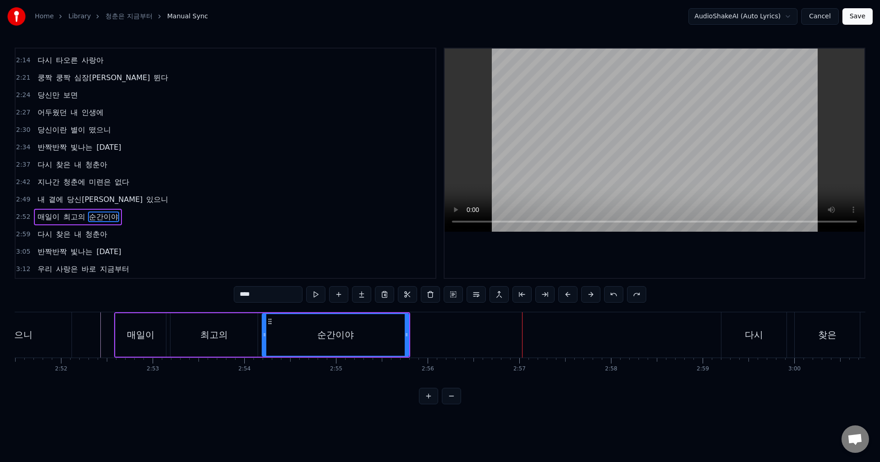
click at [375, 340] on div "순간이야" at bounding box center [336, 335] width 146 height 42
click at [292, 332] on div "순간이야" at bounding box center [289, 335] width 37 height 14
click at [275, 297] on input "****" at bounding box center [268, 294] width 69 height 16
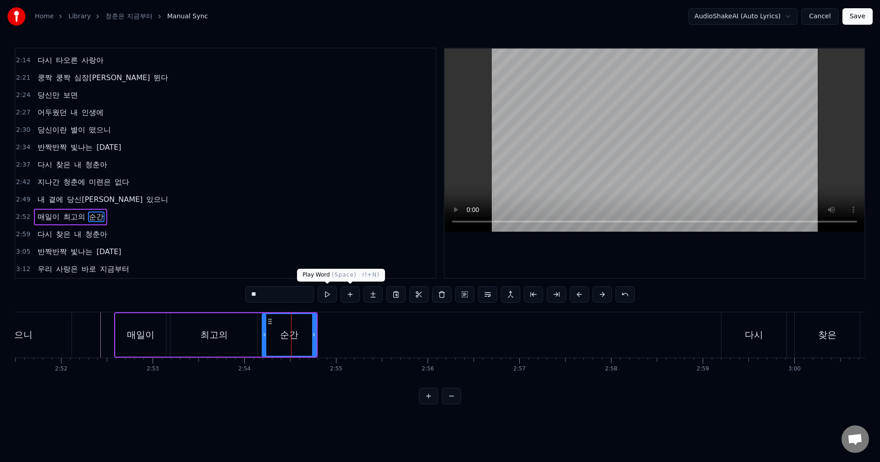
type input "**"
click at [324, 298] on button at bounding box center [327, 294] width 19 height 16
click at [325, 296] on button at bounding box center [327, 294] width 19 height 16
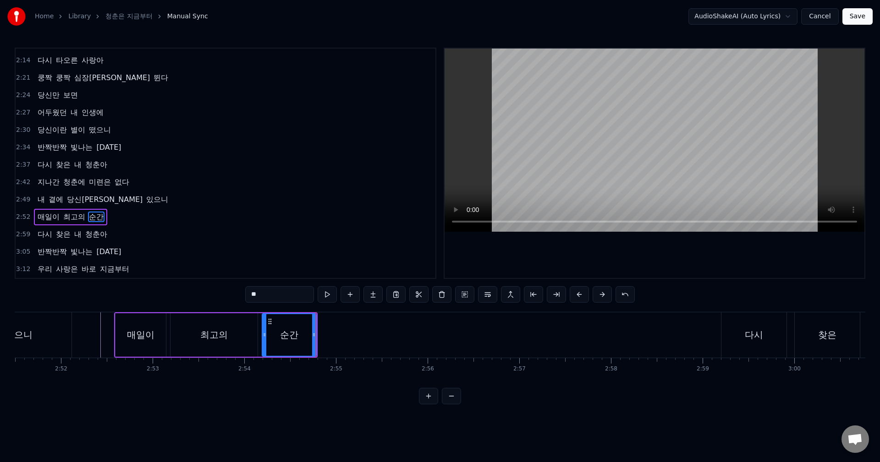
click at [325, 296] on button at bounding box center [327, 294] width 19 height 16
drag, startPoint x: 315, startPoint y: 325, endPoint x: 309, endPoint y: 326, distance: 6.5
click at [309, 326] on div at bounding box center [308, 335] width 4 height 42
click at [318, 286] on button at bounding box center [327, 294] width 19 height 16
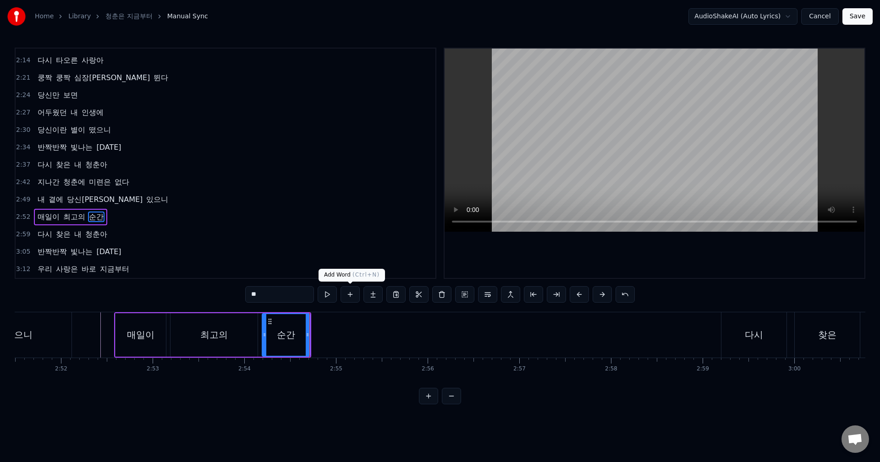
click at [349, 296] on button at bounding box center [350, 294] width 19 height 16
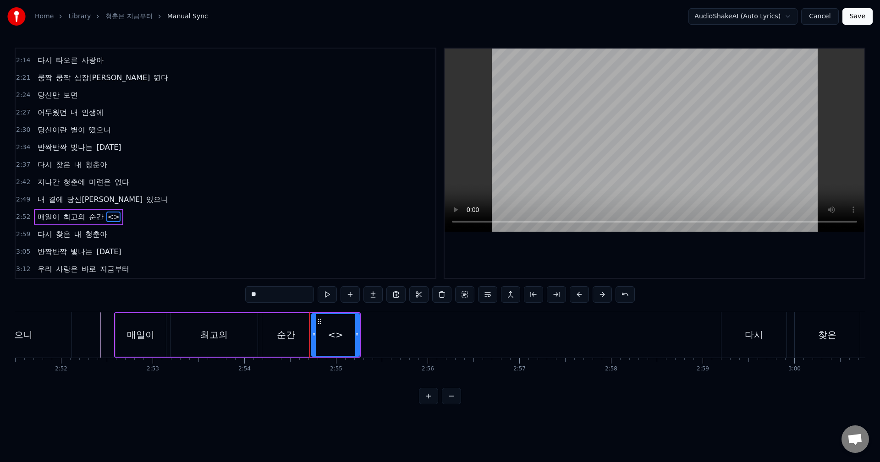
click at [270, 297] on input "**" at bounding box center [279, 294] width 69 height 16
type input "*"
click at [329, 297] on button at bounding box center [327, 294] width 19 height 16
click at [289, 297] on input "**" at bounding box center [279, 294] width 69 height 16
type input "*"
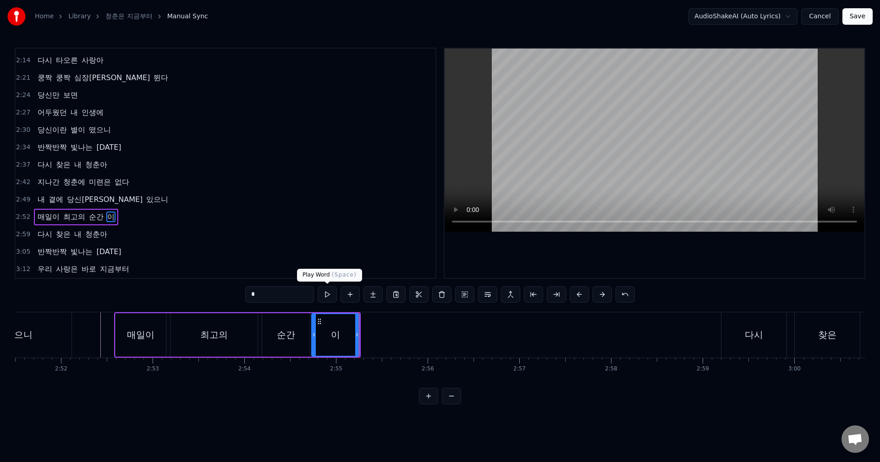
click at [331, 296] on button at bounding box center [327, 294] width 19 height 16
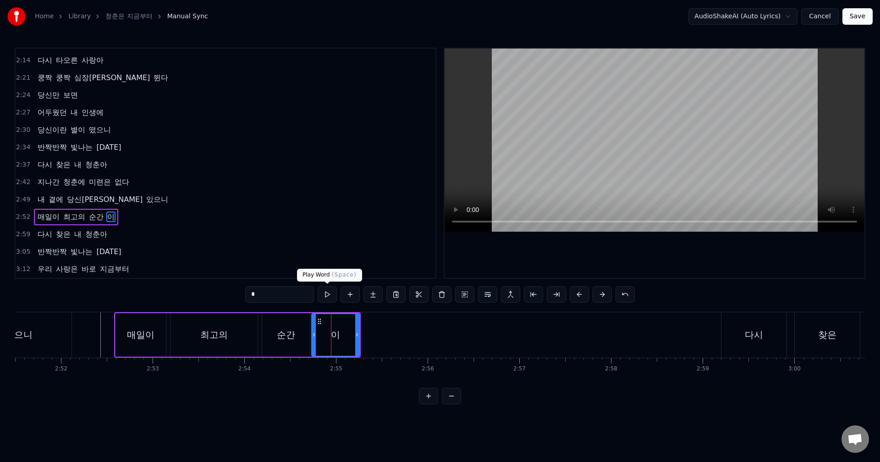
click at [327, 291] on button at bounding box center [327, 294] width 19 height 16
drag, startPoint x: 357, startPoint y: 335, endPoint x: 329, endPoint y: 335, distance: 27.5
click at [329, 335] on icon at bounding box center [331, 334] width 4 height 7
click at [349, 293] on button at bounding box center [350, 294] width 19 height 16
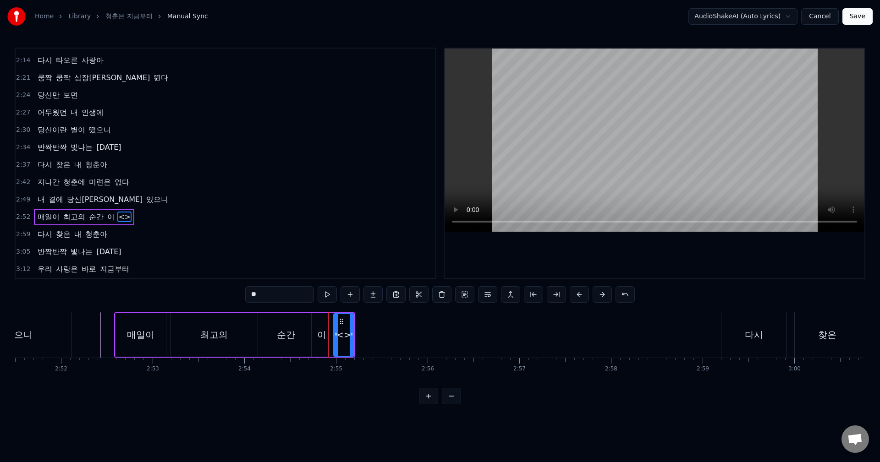
click at [256, 298] on input "**" at bounding box center [279, 294] width 69 height 16
click at [258, 297] on input "**" at bounding box center [279, 294] width 69 height 16
type input "*"
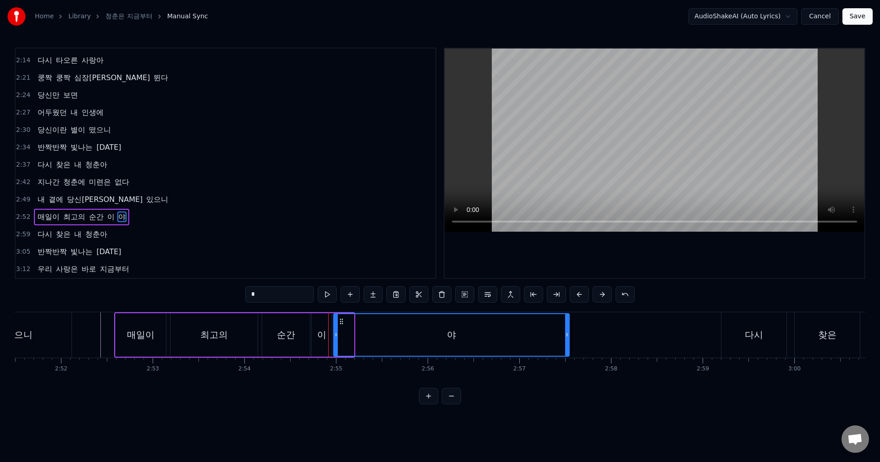
drag, startPoint x: 350, startPoint y: 334, endPoint x: 565, endPoint y: 335, distance: 215.4
click at [565, 335] on icon at bounding box center [567, 334] width 4 height 7
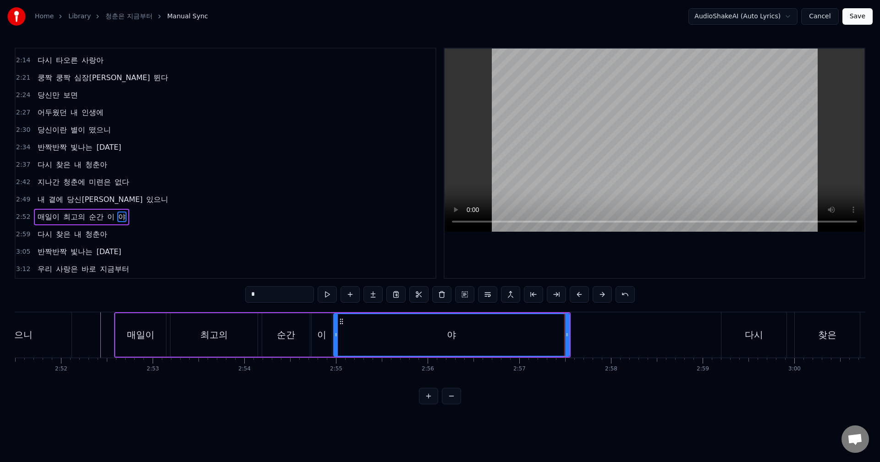
click at [281, 337] on div "순간" at bounding box center [286, 335] width 18 height 14
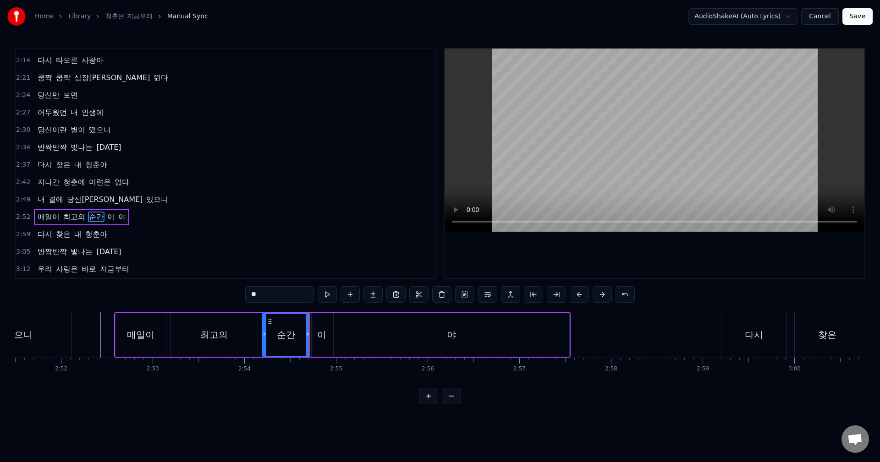
click at [321, 330] on div "이" at bounding box center [321, 335] width 9 height 14
click at [348, 332] on div "야" at bounding box center [452, 335] width 236 height 44
type input "*"
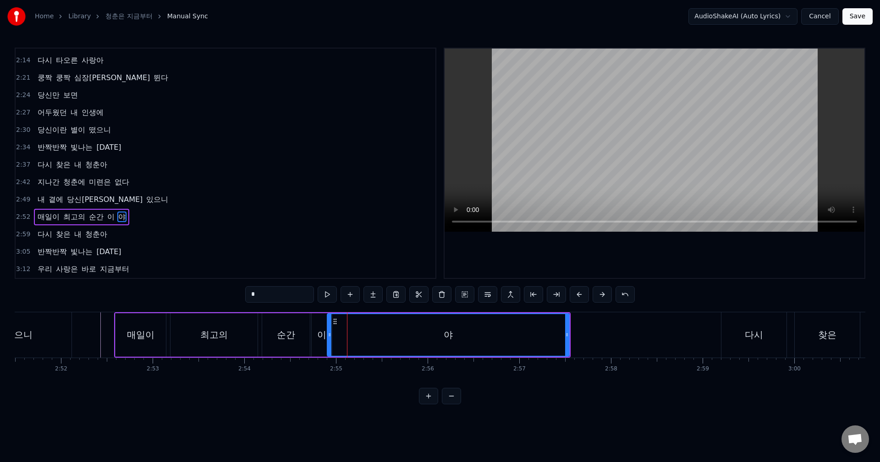
drag, startPoint x: 337, startPoint y: 330, endPoint x: 330, endPoint y: 329, distance: 6.6
click at [330, 329] on div at bounding box center [330, 335] width 4 height 42
click at [114, 219] on div "매일이 최고의 순간 이 야" at bounding box center [81, 217] width 95 height 16
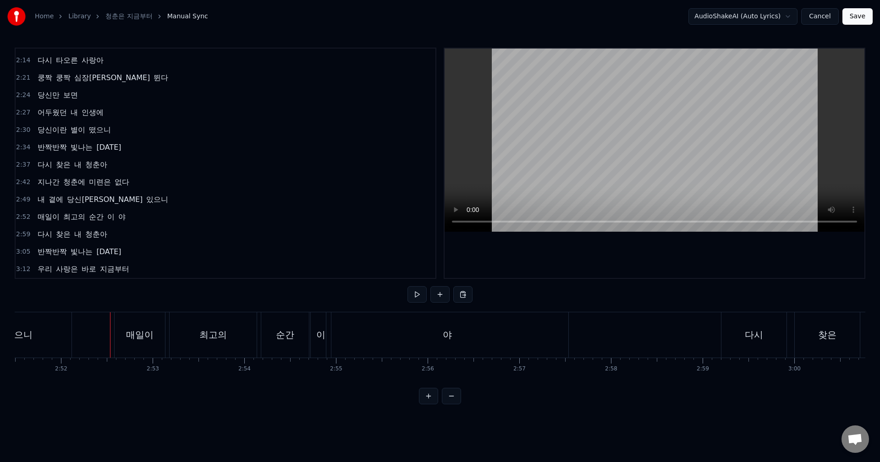
click at [413, 295] on button at bounding box center [416, 294] width 19 height 16
click at [407, 286] on button at bounding box center [416, 294] width 19 height 16
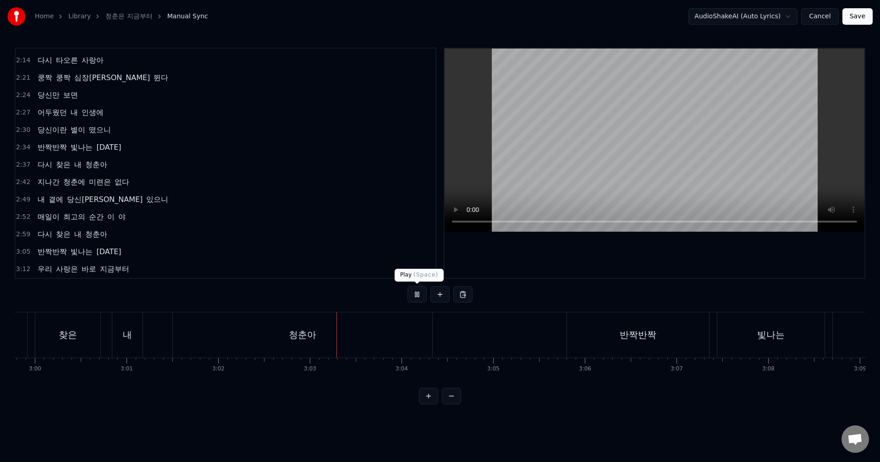
click at [416, 292] on button at bounding box center [416, 294] width 19 height 16
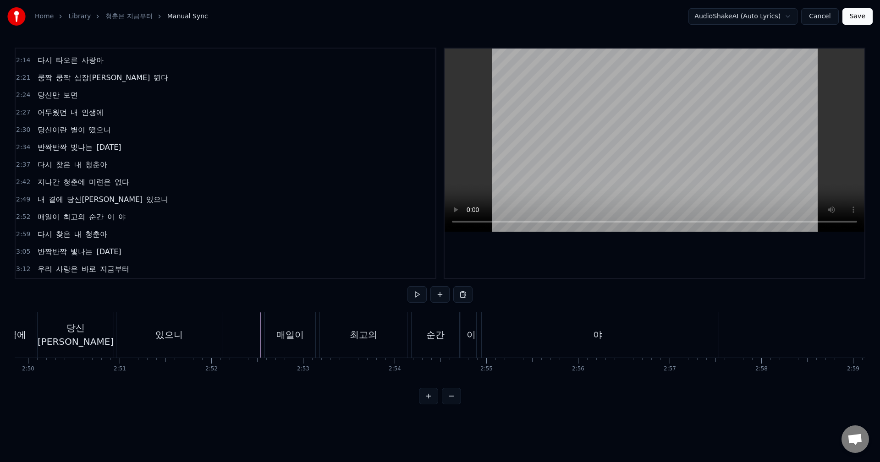
scroll to position [0, 15462]
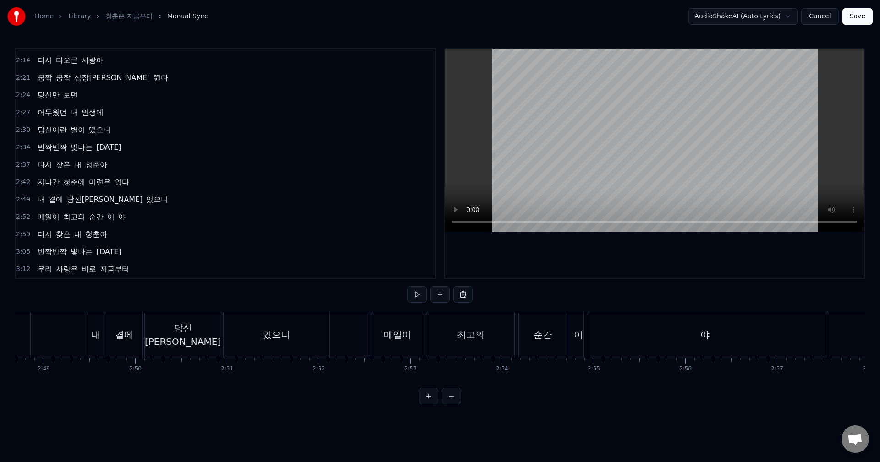
click at [448, 336] on div "최고의" at bounding box center [470, 335] width 87 height 45
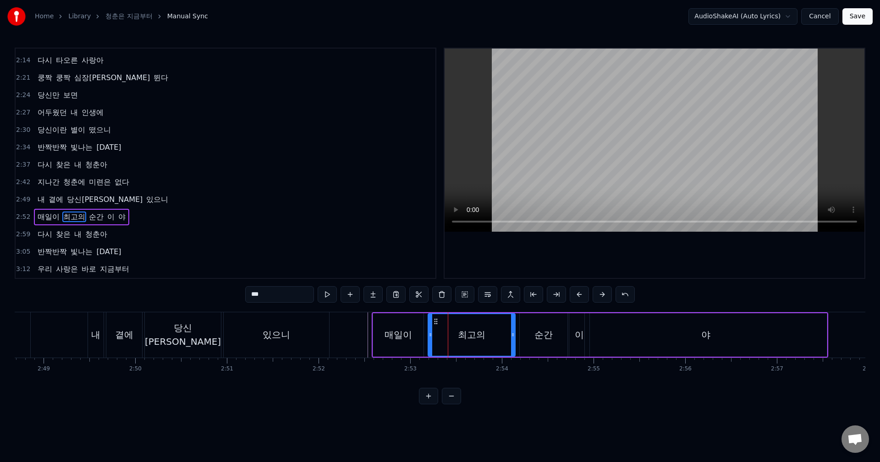
click at [528, 339] on div "순간" at bounding box center [544, 335] width 48 height 44
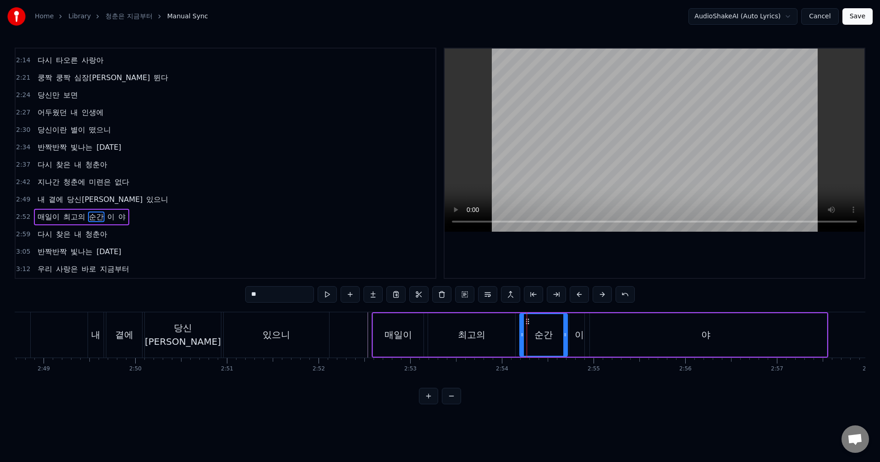
click at [539, 405] on div "0:26 주름진 거울 앞 한숨짓던 날들도 0:33 지나고 보니 다 추억이더라 0:40 까만 머리 희끗 희끗 변해갔지만 0:46 당신 향한 내 …" at bounding box center [440, 226] width 851 height 357
click at [641, 348] on div "야" at bounding box center [706, 335] width 242 height 44
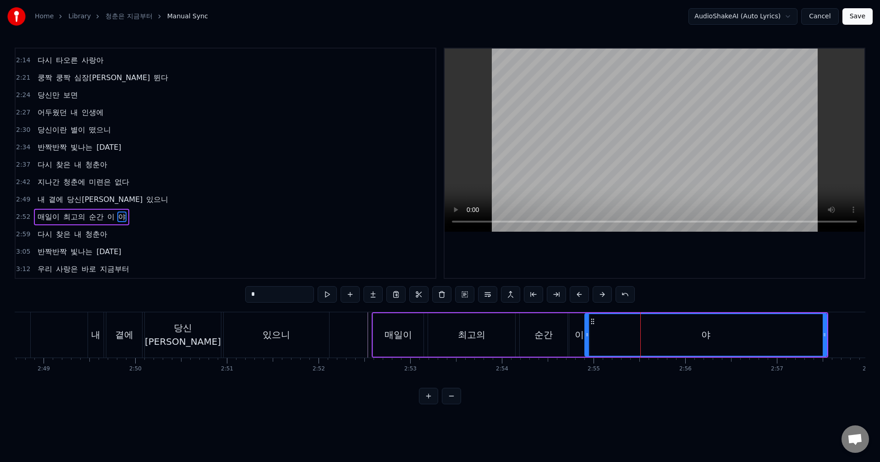
click at [571, 342] on div "이" at bounding box center [579, 335] width 20 height 44
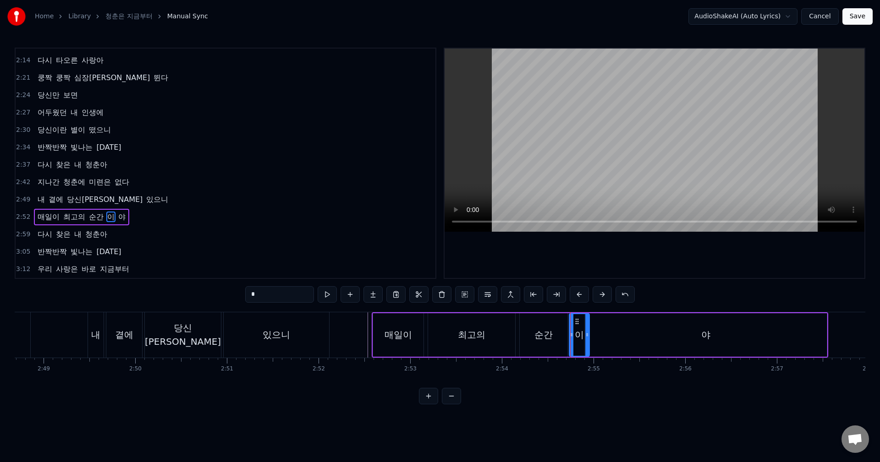
click at [493, 332] on div "최고의" at bounding box center [471, 335] width 87 height 44
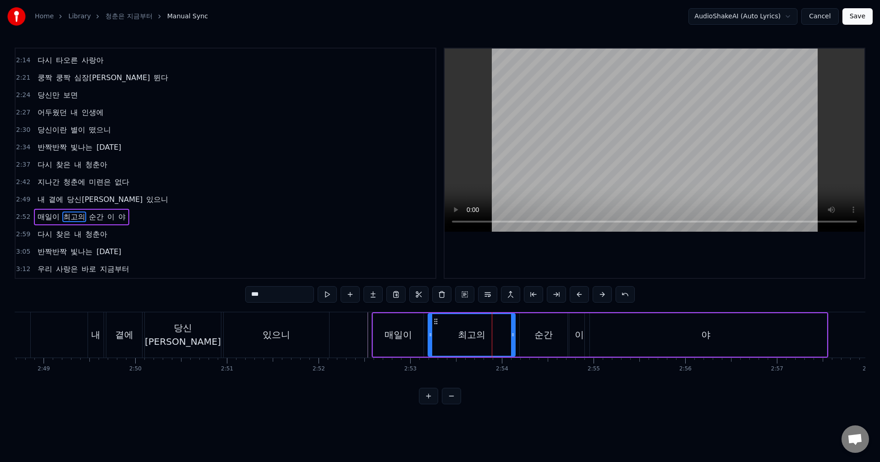
click at [573, 334] on div "이" at bounding box center [579, 335] width 20 height 44
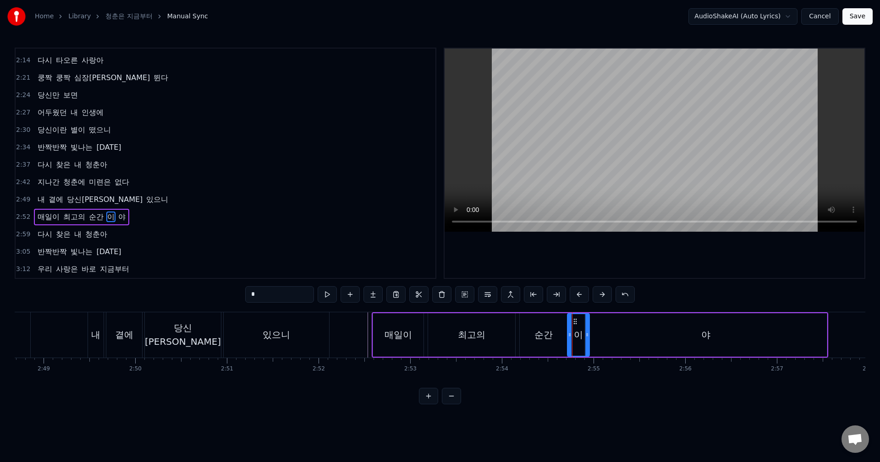
click at [569, 332] on icon at bounding box center [570, 334] width 4 height 7
click at [545, 332] on div "순간" at bounding box center [543, 335] width 18 height 14
click at [491, 334] on div "최고의" at bounding box center [471, 335] width 87 height 44
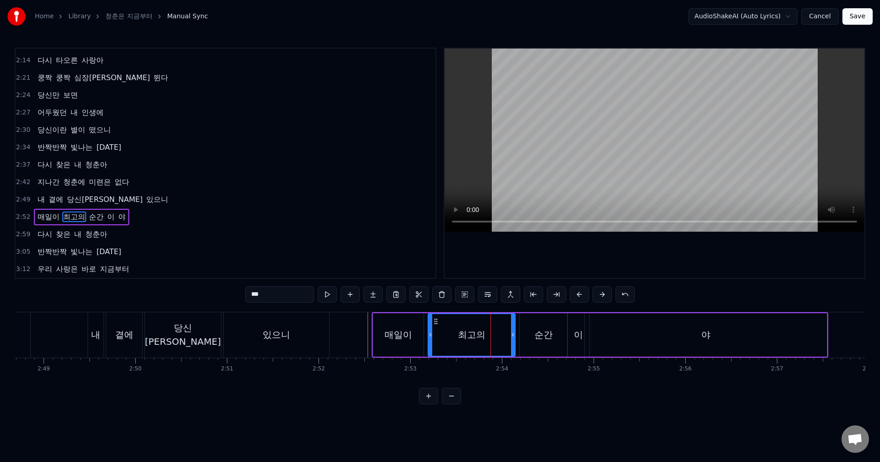
click at [576, 339] on div "이" at bounding box center [578, 335] width 9 height 14
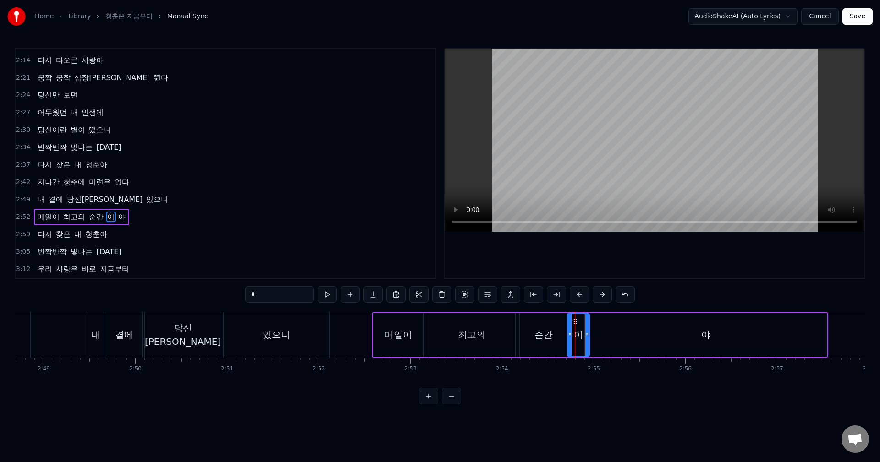
click at [611, 335] on div "야" at bounding box center [706, 335] width 242 height 44
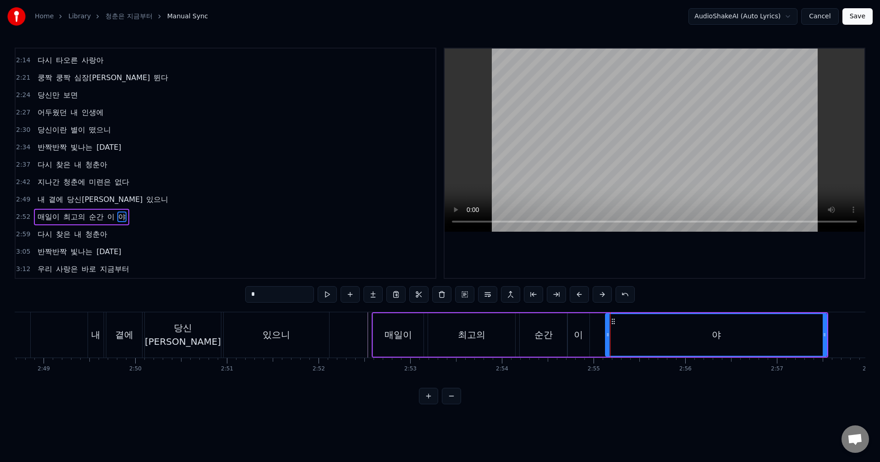
drag, startPoint x: 586, startPoint y: 334, endPoint x: 606, endPoint y: 334, distance: 20.6
click at [606, 334] on icon at bounding box center [608, 334] width 4 height 7
click at [572, 343] on div "이" at bounding box center [578, 335] width 22 height 44
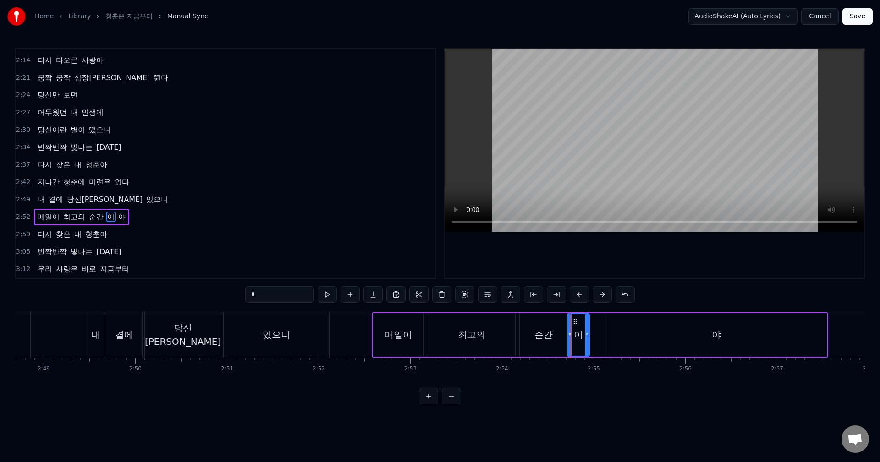
click at [624, 333] on div "야" at bounding box center [715, 335] width 221 height 44
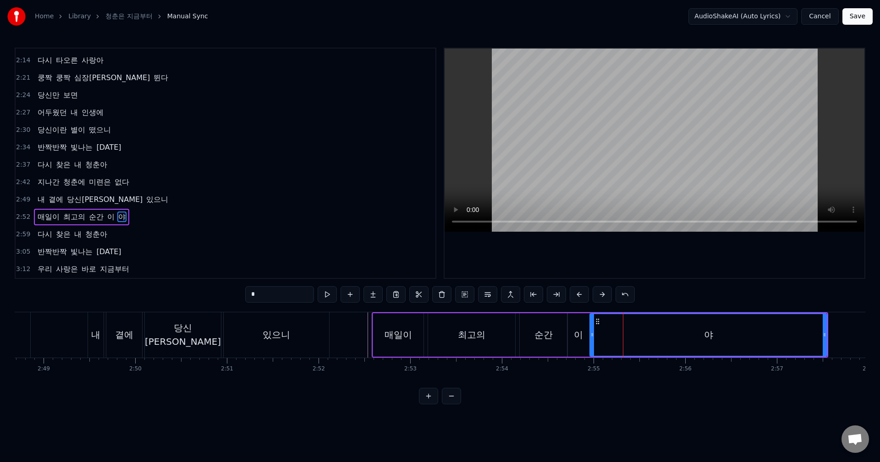
drag, startPoint x: 606, startPoint y: 333, endPoint x: 590, endPoint y: 332, distance: 15.6
click at [590, 332] on icon at bounding box center [592, 334] width 4 height 7
click at [503, 346] on div "최고의" at bounding box center [471, 335] width 87 height 44
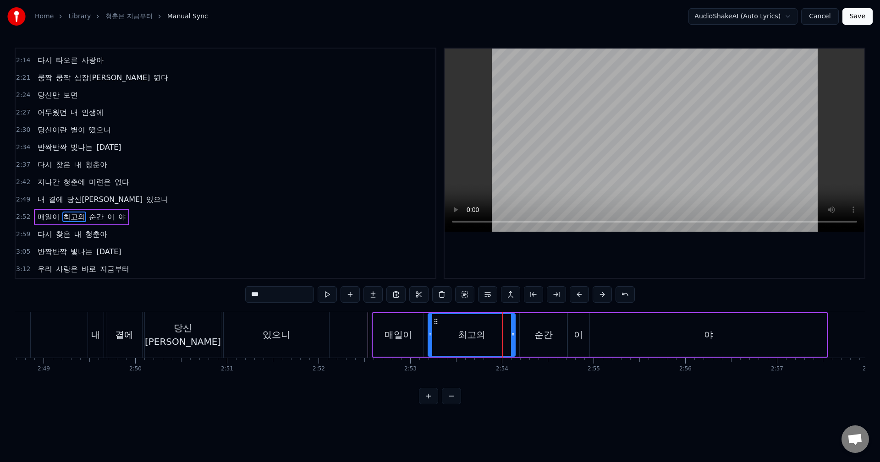
click at [545, 338] on div "순간" at bounding box center [543, 335] width 18 height 14
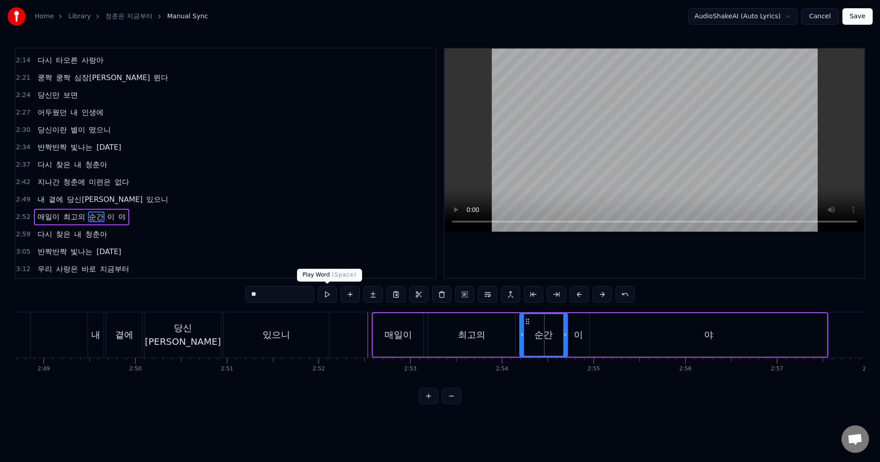
click at [303, 296] on input "**" at bounding box center [279, 294] width 69 height 16
click at [579, 348] on div "이" at bounding box center [578, 335] width 22 height 44
type input "*"
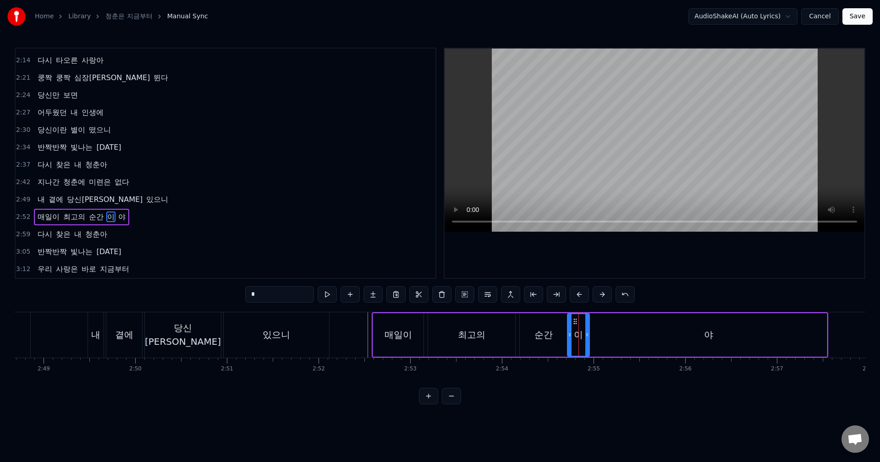
click at [285, 296] on input "*" at bounding box center [279, 294] width 69 height 16
click at [251, 292] on input "*" at bounding box center [279, 294] width 69 height 16
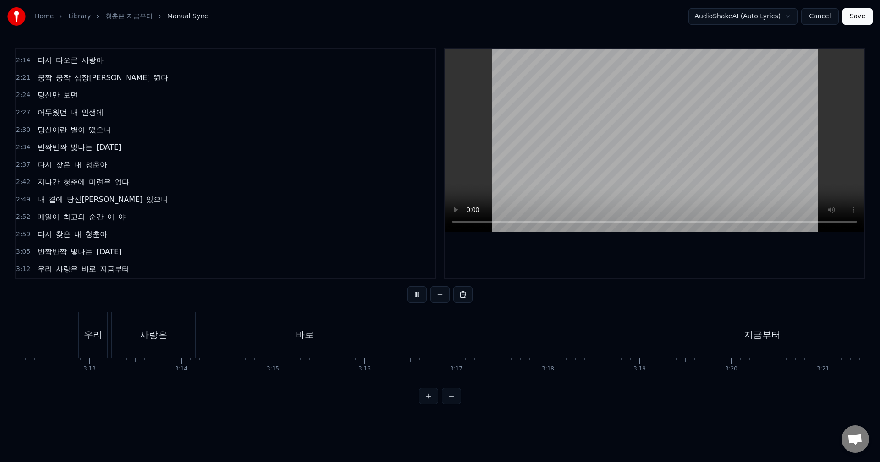
scroll to position [0, 17784]
click at [429, 328] on div "지금부터" at bounding box center [594, 335] width 820 height 45
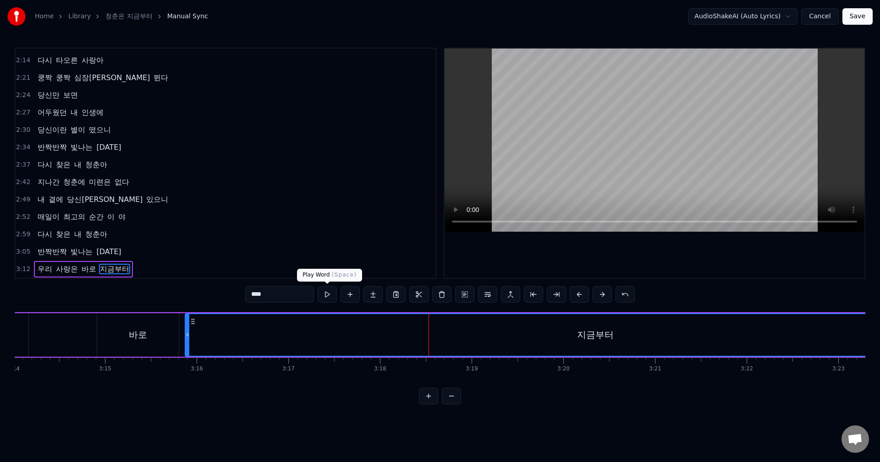
click at [335, 299] on button at bounding box center [327, 294] width 19 height 16
drag, startPoint x: 265, startPoint y: 297, endPoint x: 280, endPoint y: 296, distance: 15.2
click at [280, 296] on input "****" at bounding box center [279, 294] width 69 height 16
type input "**"
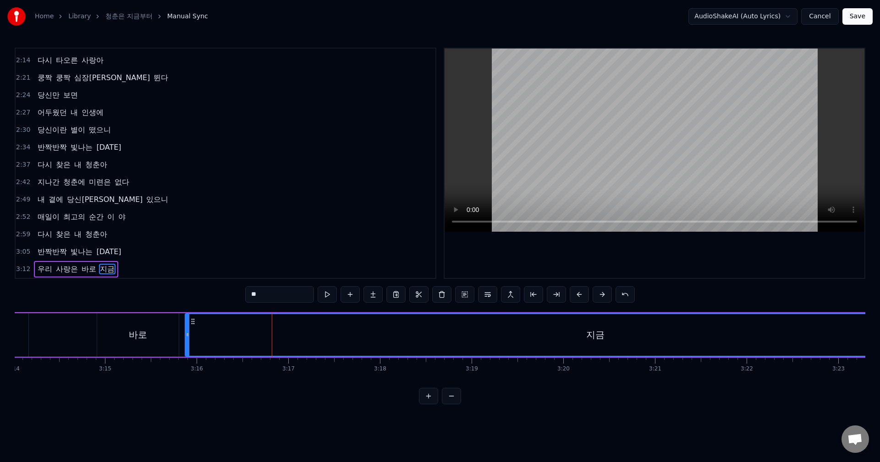
click at [423, 297] on button at bounding box center [418, 294] width 19 height 16
click at [341, 300] on button at bounding box center [338, 294] width 19 height 16
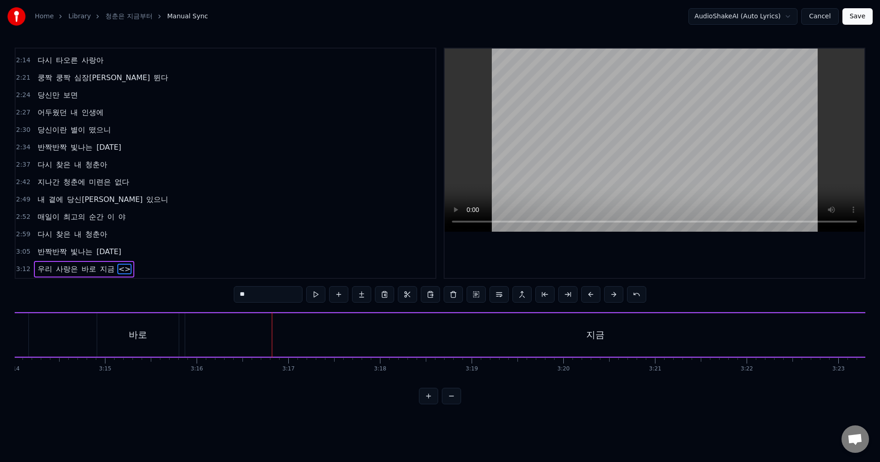
click at [228, 331] on div "지금" at bounding box center [595, 335] width 820 height 44
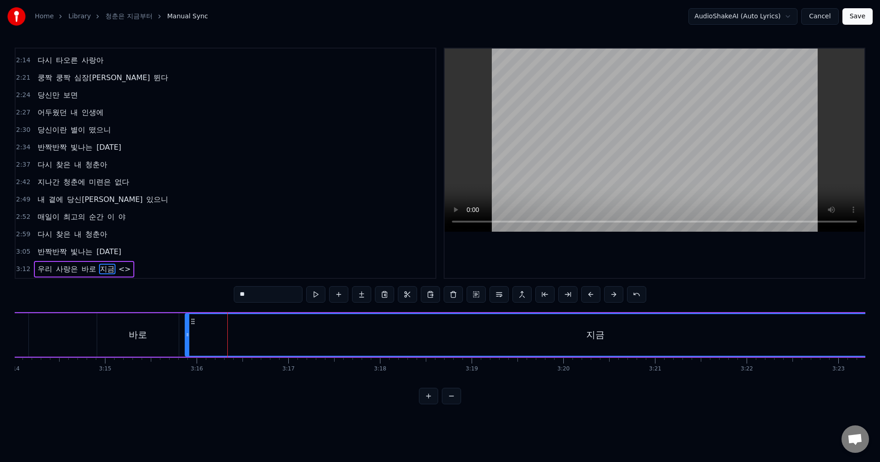
click at [346, 333] on div "지금" at bounding box center [595, 335] width 819 height 42
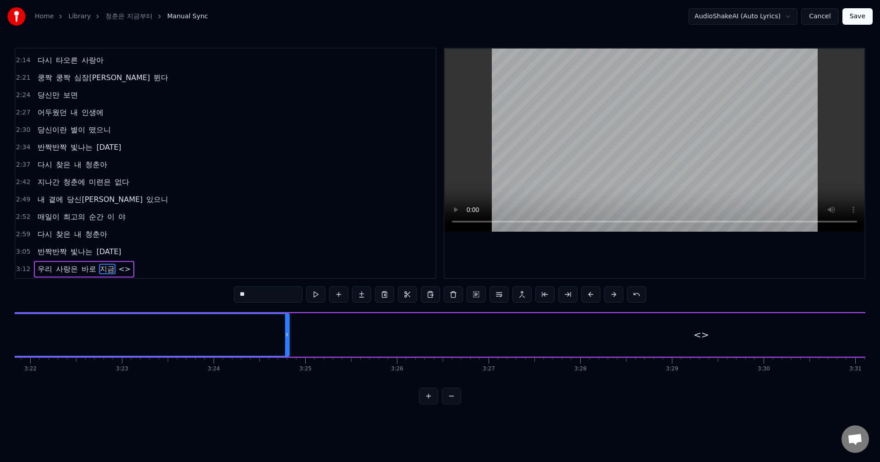
scroll to position [0, 18339]
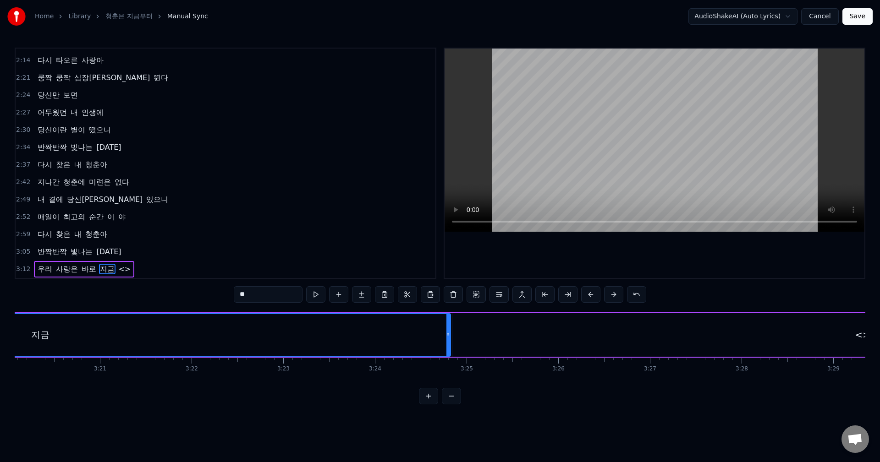
click at [835, 330] on div "<>" at bounding box center [862, 335] width 820 height 44
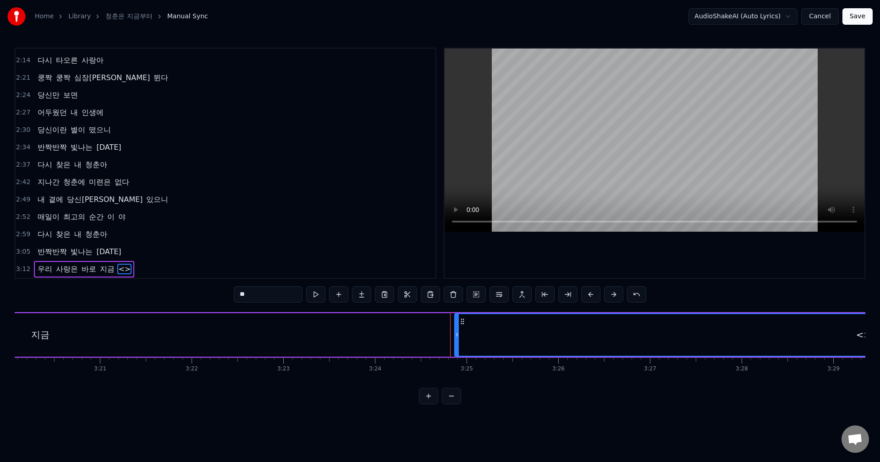
click at [457, 332] on icon at bounding box center [457, 334] width 4 height 7
click at [447, 333] on div "지금" at bounding box center [40, 335] width 820 height 44
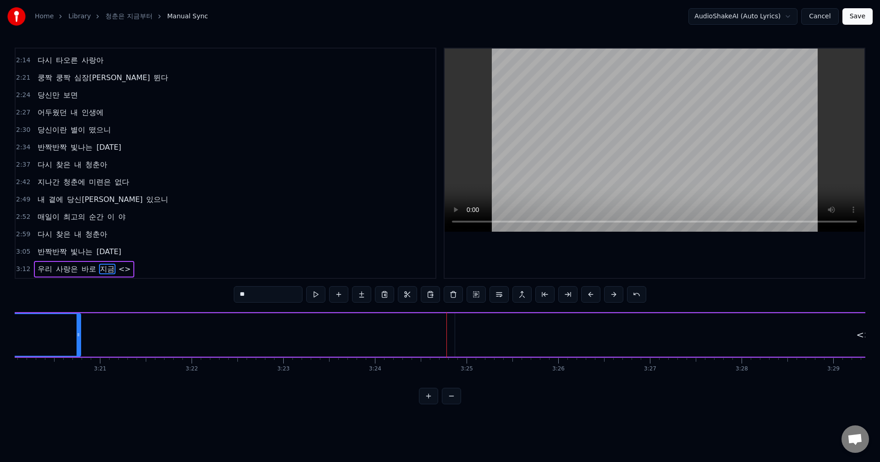
drag, startPoint x: 449, startPoint y: 331, endPoint x: 79, endPoint y: 329, distance: 369.9
click at [79, 329] on div at bounding box center [79, 335] width 4 height 42
click at [835, 349] on div "<>" at bounding box center [864, 335] width 818 height 44
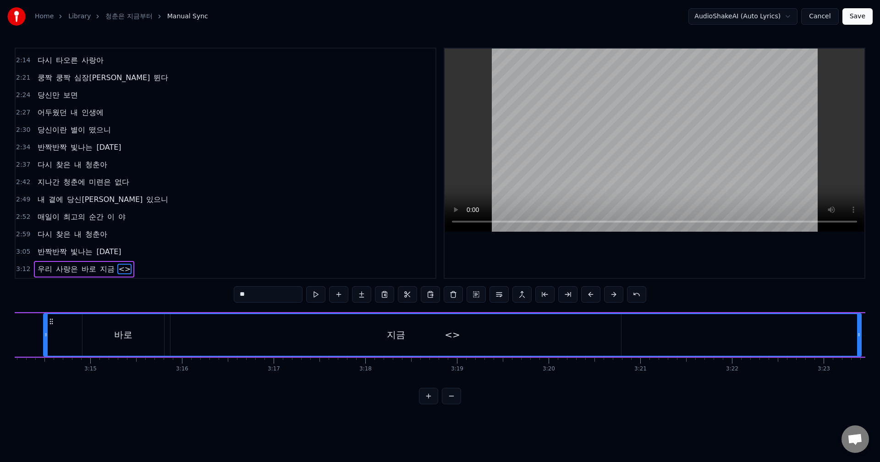
scroll to position [0, 17791]
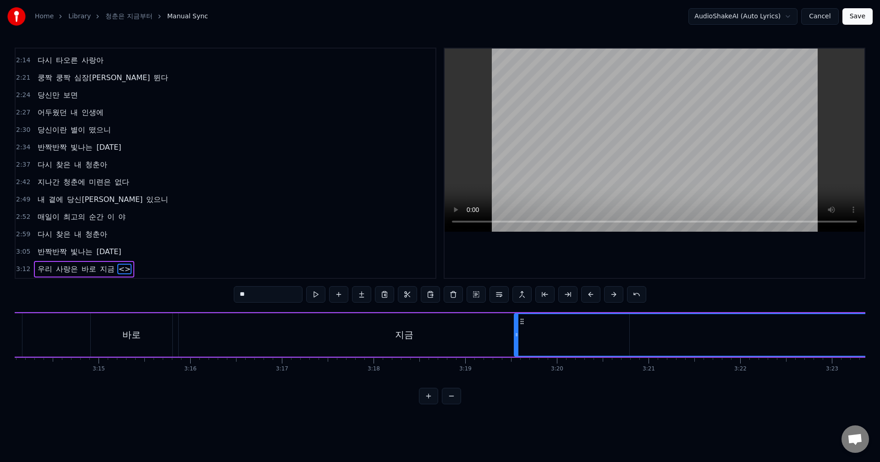
drag, startPoint x: 53, startPoint y: 320, endPoint x: 520, endPoint y: 333, distance: 467.2
click at [446, 338] on div "지금" at bounding box center [404, 335] width 451 height 44
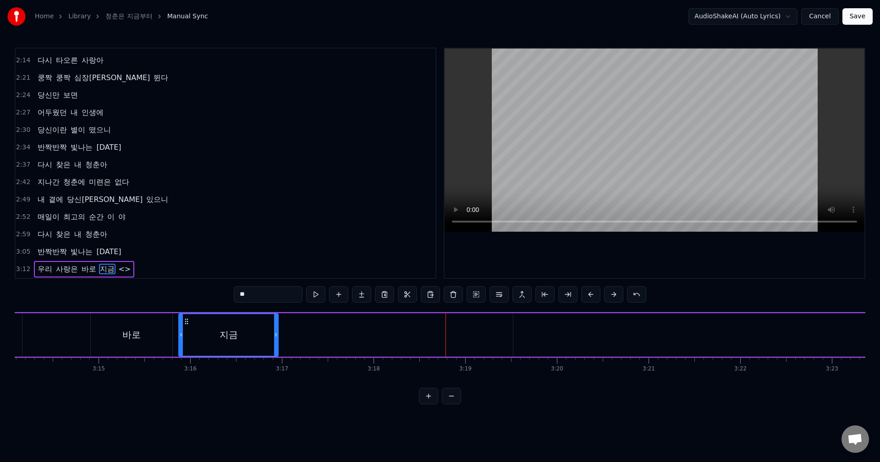
drag, startPoint x: 628, startPoint y: 334, endPoint x: 277, endPoint y: 324, distance: 351.2
click at [277, 324] on div at bounding box center [276, 335] width 4 height 42
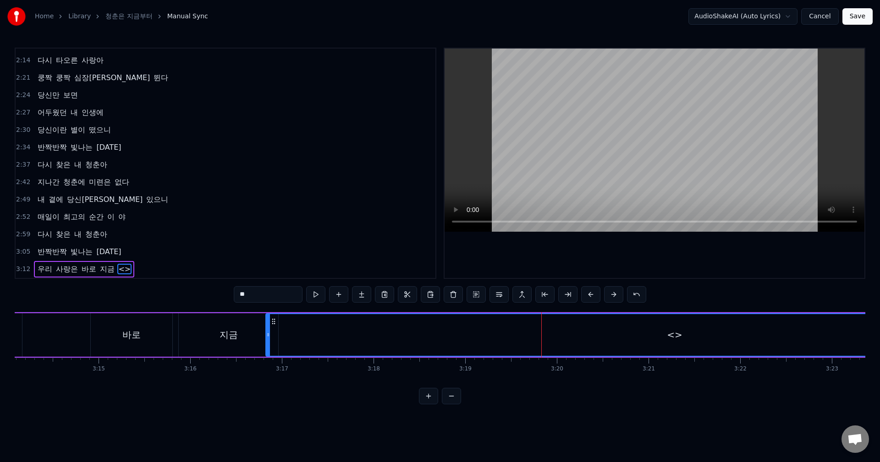
drag, startPoint x: 521, startPoint y: 324, endPoint x: 274, endPoint y: 314, distance: 247.7
click at [274, 314] on div "<>" at bounding box center [674, 335] width 817 height 42
click at [256, 299] on input "**" at bounding box center [268, 294] width 69 height 16
type input "*"
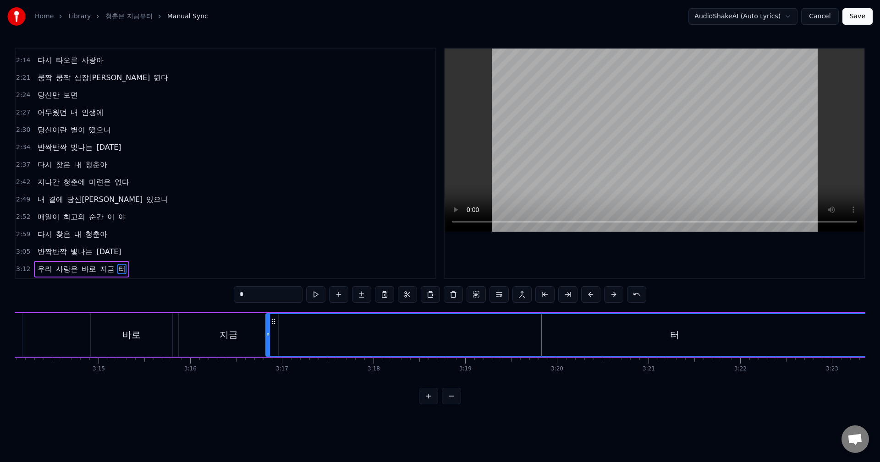
type input "*"
type input "**"
click at [65, 332] on div "우리 사랑은 바로 지금 부터" at bounding box center [494, 335] width 1181 height 45
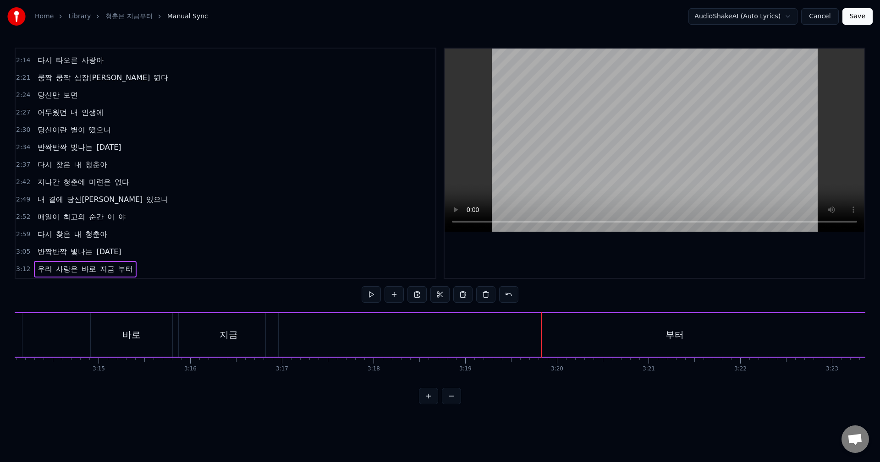
click at [68, 332] on div "우리 사랑은 바로 지금 부터" at bounding box center [494, 335] width 1181 height 45
click at [371, 299] on button at bounding box center [371, 294] width 19 height 16
click at [362, 286] on button at bounding box center [371, 294] width 19 height 16
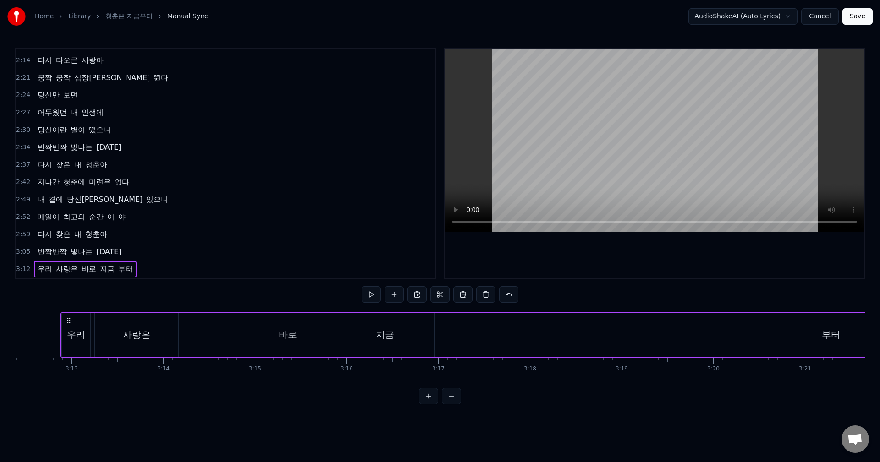
click at [362, 286] on button at bounding box center [371, 294] width 19 height 16
click at [471, 252] on div at bounding box center [655, 164] width 420 height 230
click at [440, 334] on div "부터" at bounding box center [831, 335] width 818 height 44
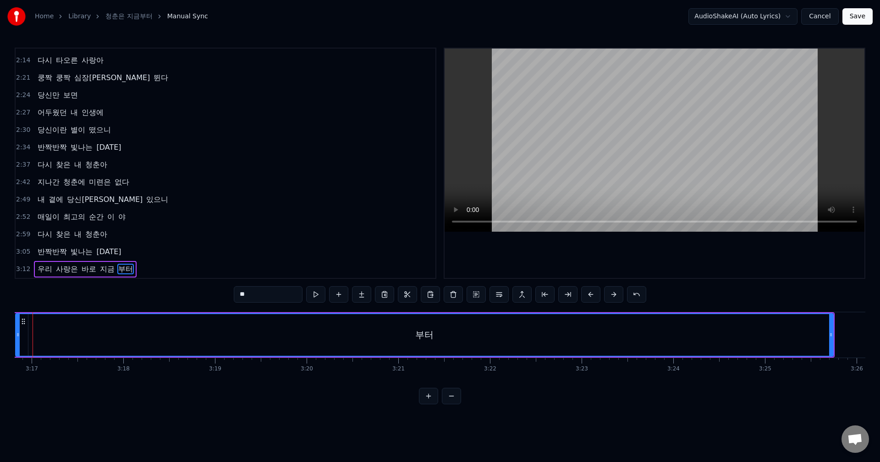
scroll to position [0, 18084]
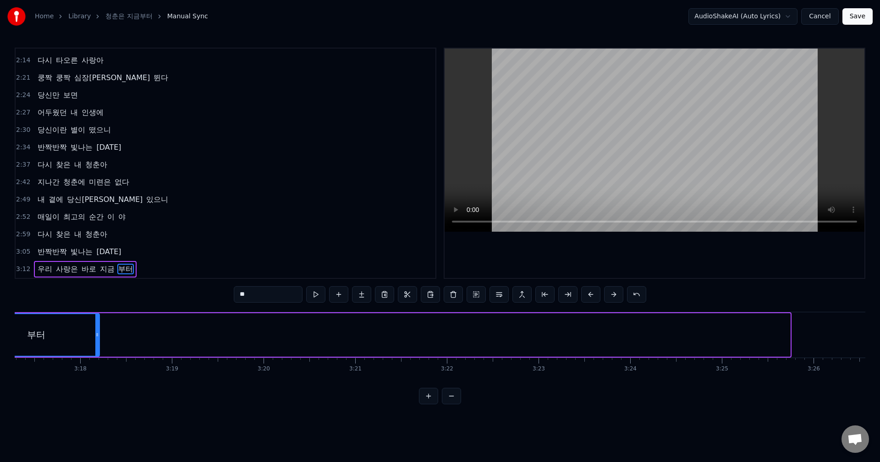
drag, startPoint x: 787, startPoint y: 329, endPoint x: 94, endPoint y: 315, distance: 693.6
click at [95, 314] on div at bounding box center [97, 335] width 4 height 42
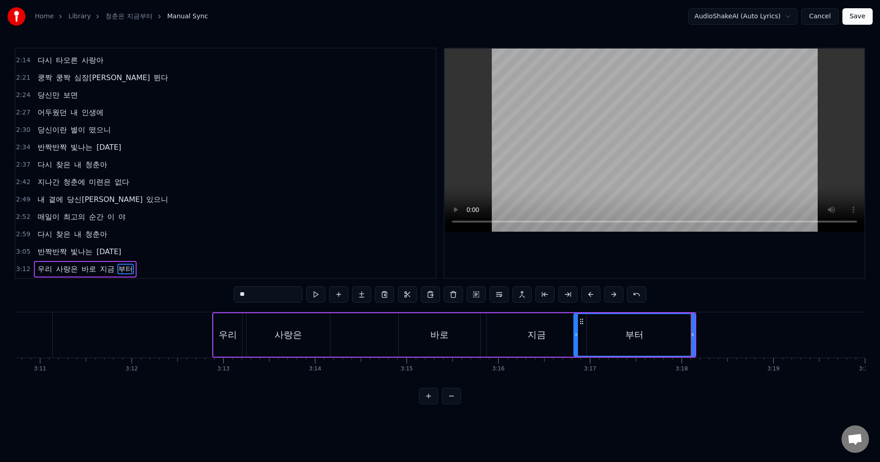
scroll to position [0, 17472]
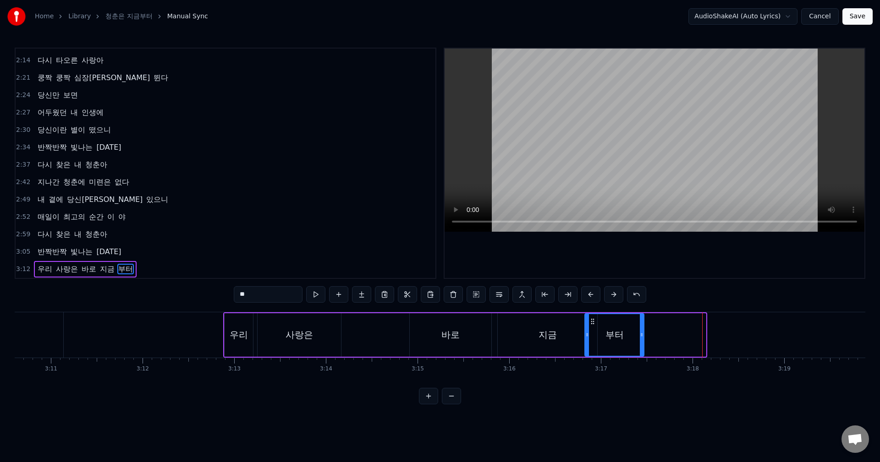
drag, startPoint x: 705, startPoint y: 335, endPoint x: 643, endPoint y: 333, distance: 61.9
click at [643, 333] on icon at bounding box center [642, 334] width 4 height 7
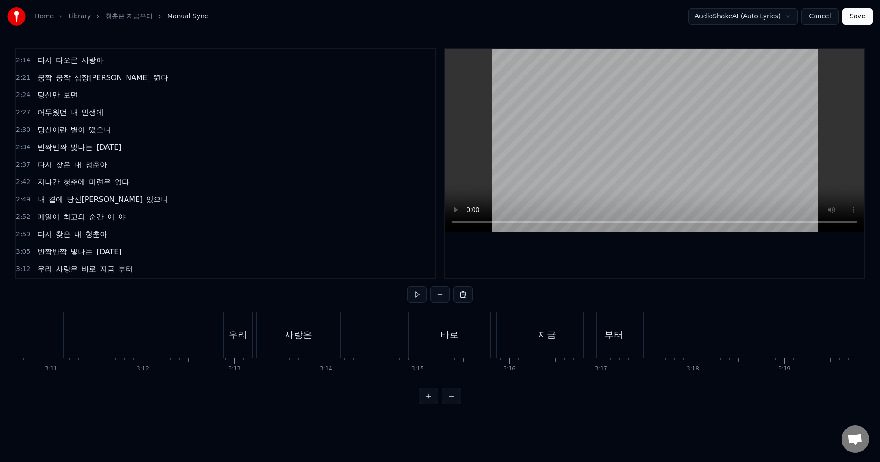
click at [625, 335] on div "부터" at bounding box center [613, 335] width 59 height 45
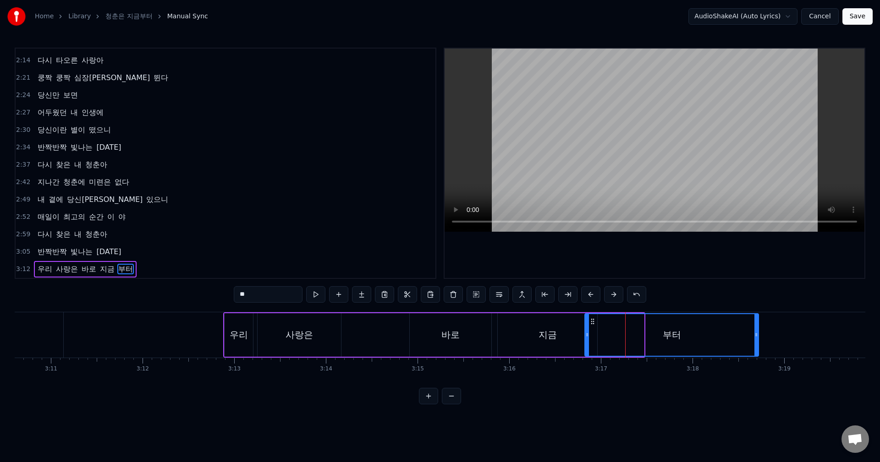
drag, startPoint x: 643, startPoint y: 333, endPoint x: 758, endPoint y: 334, distance: 114.6
click at [758, 334] on icon at bounding box center [756, 334] width 4 height 7
click at [450, 319] on div "바로" at bounding box center [451, 335] width 82 height 44
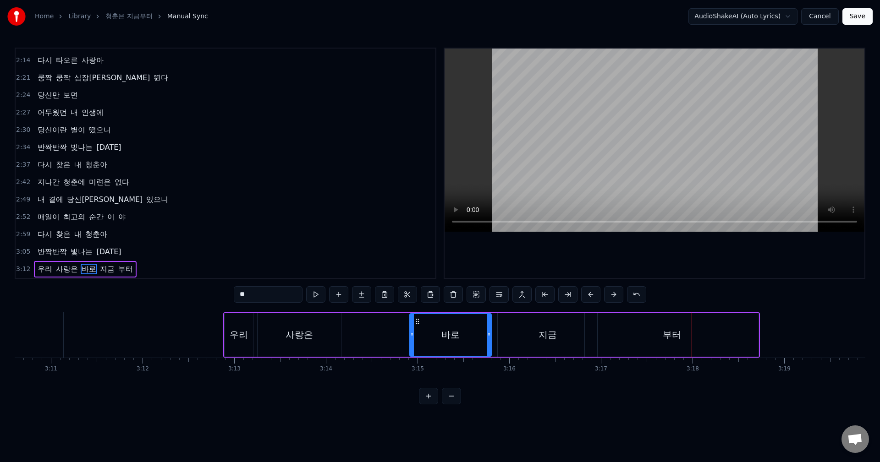
click at [735, 330] on div "부터" at bounding box center [672, 335] width 174 height 44
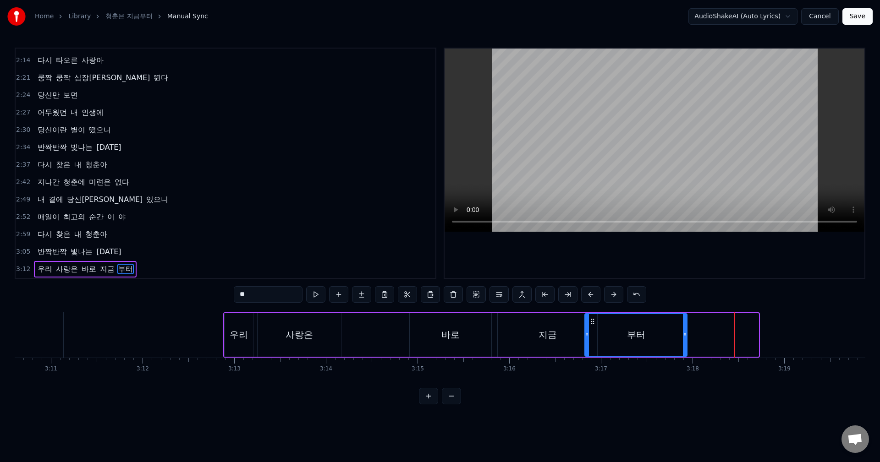
drag, startPoint x: 757, startPoint y: 332, endPoint x: 672, endPoint y: 330, distance: 84.4
click at [685, 330] on div at bounding box center [685, 335] width 4 height 42
click at [566, 327] on div "지금" at bounding box center [547, 335] width 99 height 44
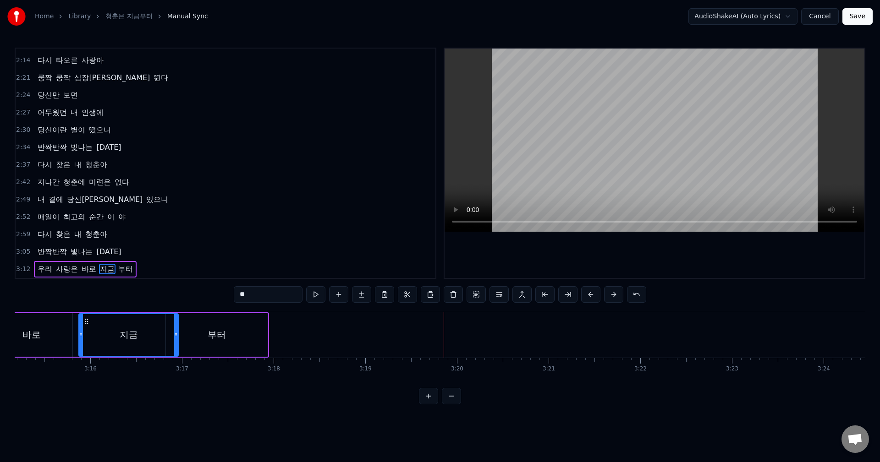
scroll to position [0, 17686]
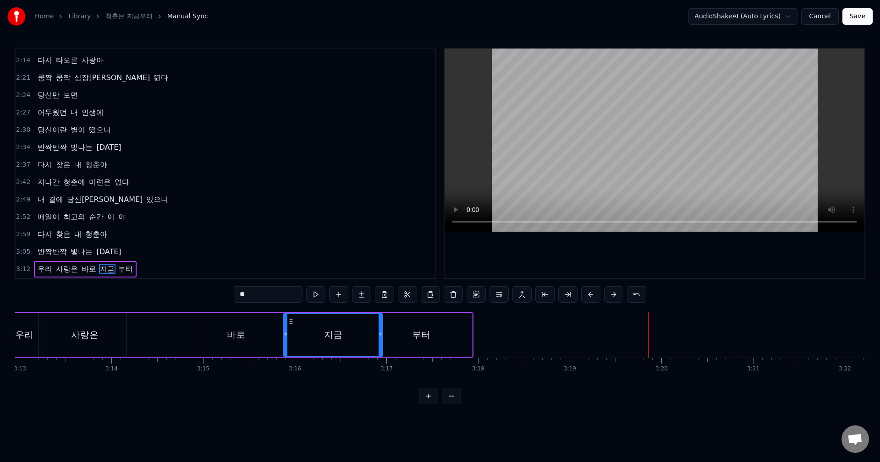
click at [456, 332] on div "부터" at bounding box center [421, 335] width 102 height 44
type input "**"
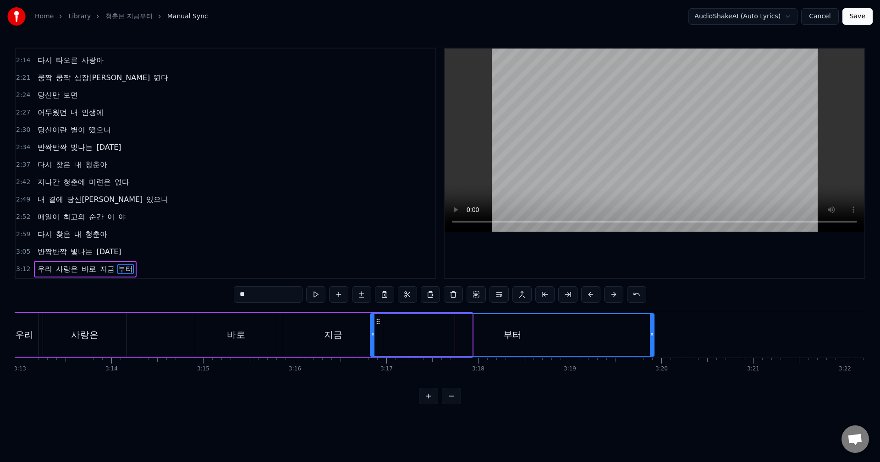
drag, startPoint x: 471, startPoint y: 332, endPoint x: 653, endPoint y: 339, distance: 182.1
click at [653, 339] on div at bounding box center [652, 335] width 4 height 42
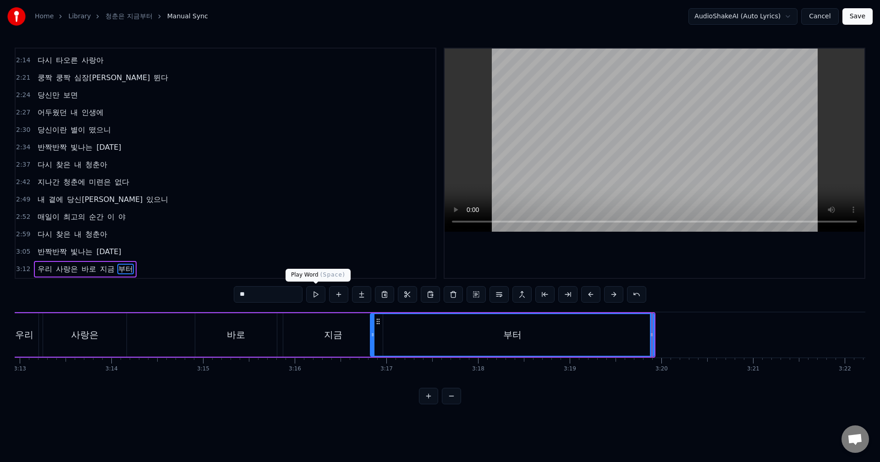
click at [314, 297] on button at bounding box center [315, 294] width 19 height 16
click at [306, 286] on button at bounding box center [315, 294] width 19 height 16
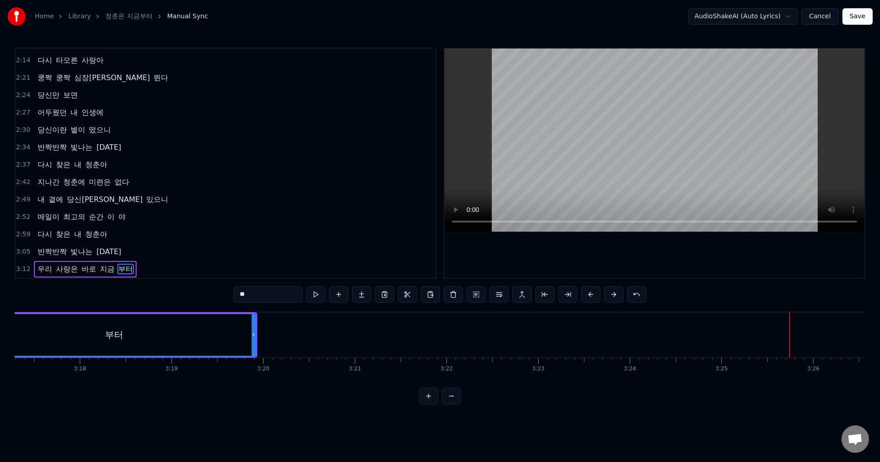
scroll to position [0, 18030]
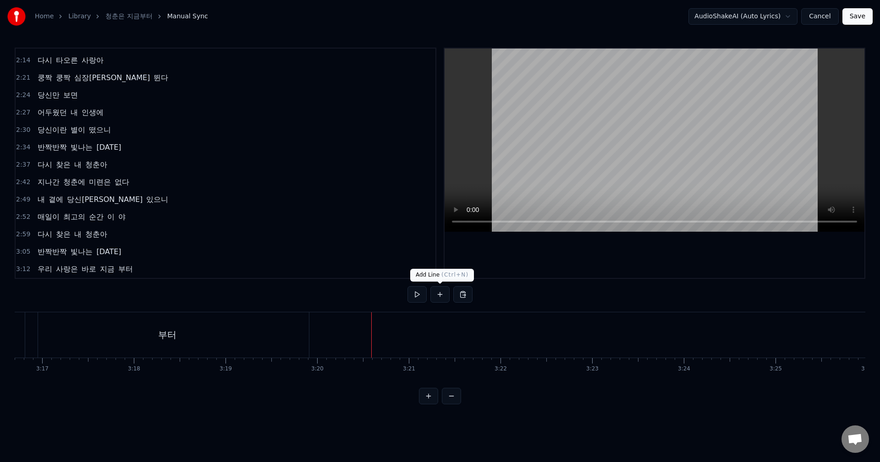
click at [434, 292] on button at bounding box center [439, 294] width 19 height 16
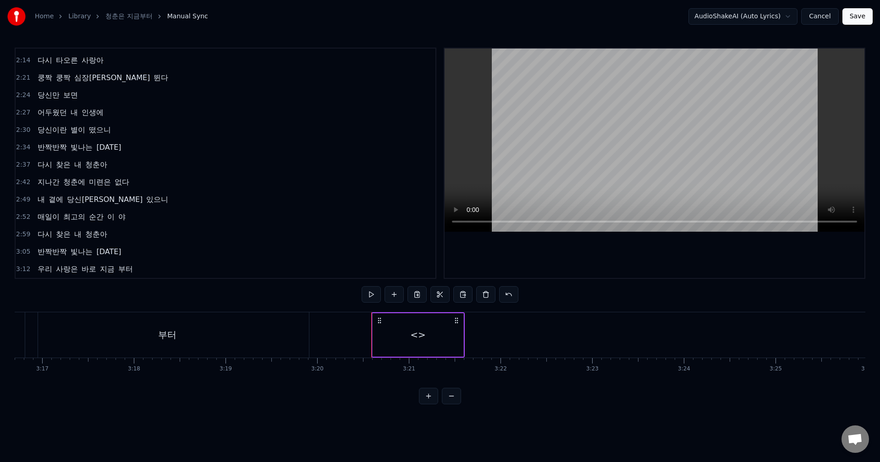
click at [410, 329] on div "<>" at bounding box center [418, 335] width 91 height 44
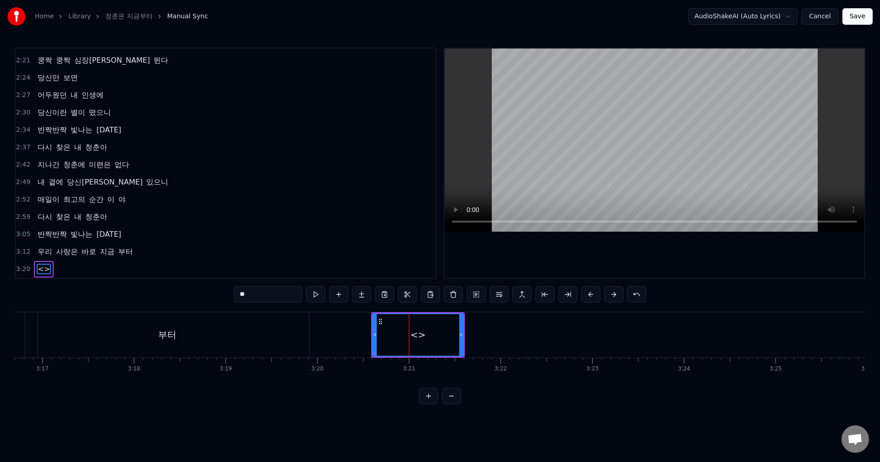
click at [256, 294] on input "**" at bounding box center [268, 294] width 69 height 16
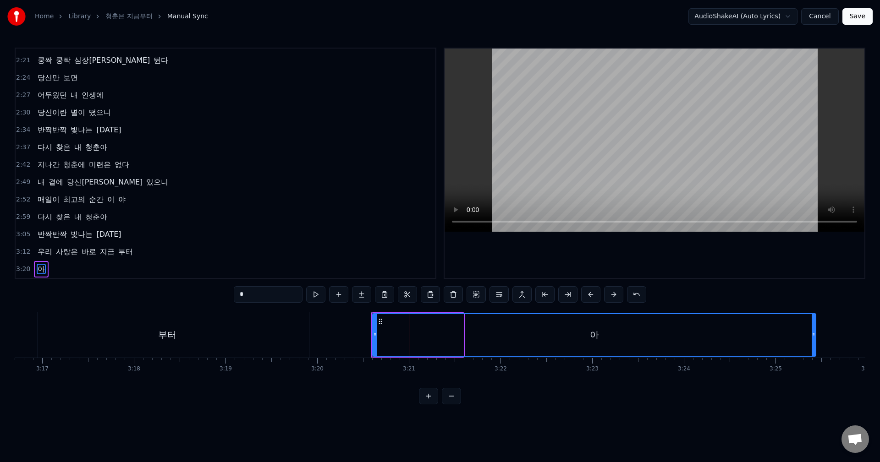
drag, startPoint x: 460, startPoint y: 328, endPoint x: 813, endPoint y: 348, distance: 353.0
click at [813, 348] on div at bounding box center [814, 335] width 4 height 42
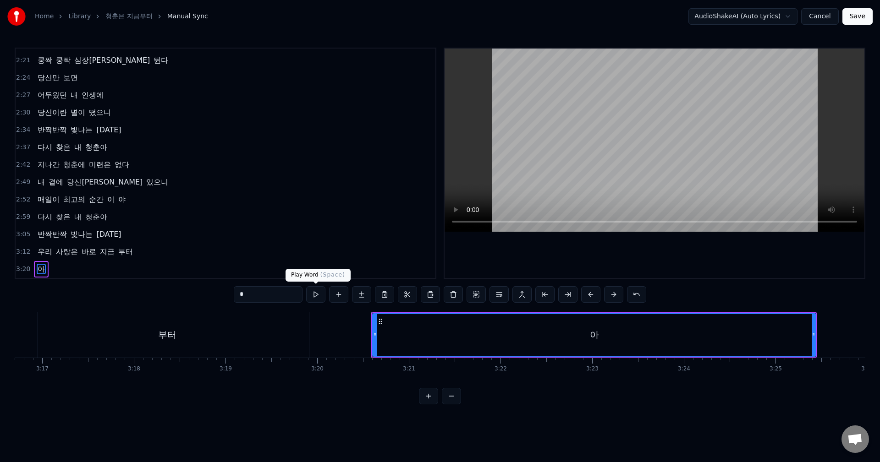
type input "*"
click at [318, 289] on button at bounding box center [315, 294] width 19 height 16
drag, startPoint x: 810, startPoint y: 388, endPoint x: 838, endPoint y: 385, distance: 28.1
click at [840, 381] on div "주름진 거울 앞 한숨짓던 날들도 지나고 보니 다 추억이더라 까만 머리 희끗 희끗 변해갔지만 당신 향한 내 마음은 그대로야 아 가슴에 불이 붙는…" at bounding box center [440, 346] width 851 height 69
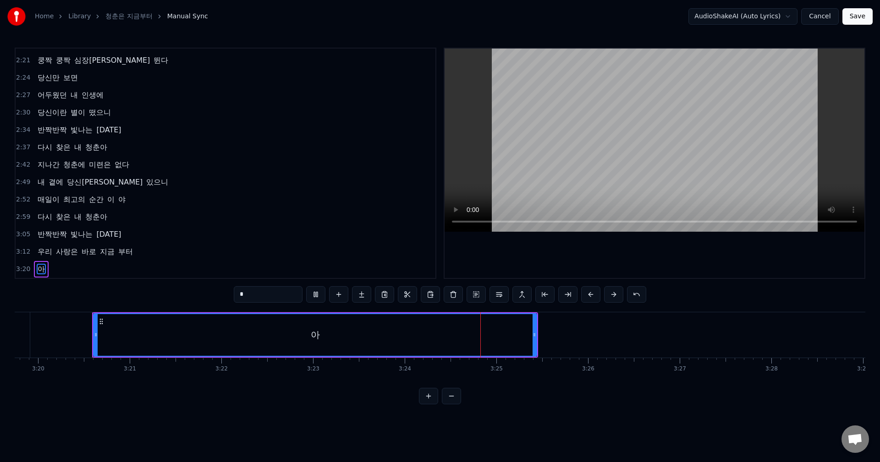
scroll to position [0, 18417]
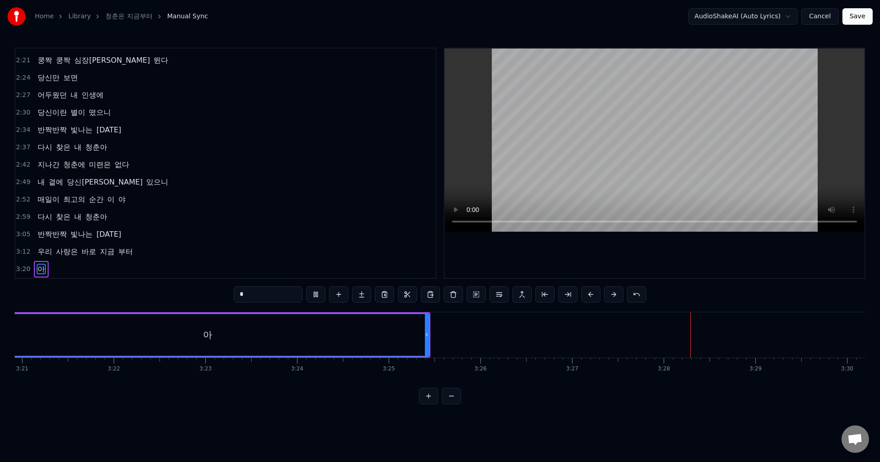
click at [428, 331] on icon at bounding box center [427, 334] width 4 height 7
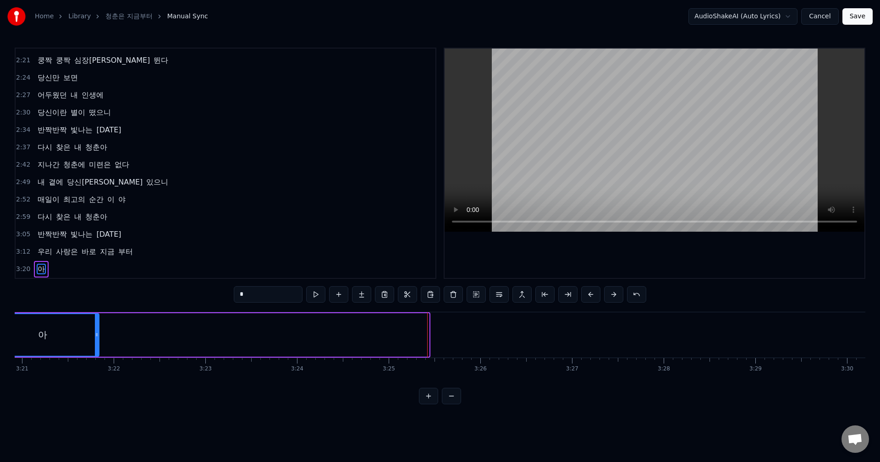
drag, startPoint x: 426, startPoint y: 329, endPoint x: 96, endPoint y: 342, distance: 330.2
click at [96, 342] on div at bounding box center [97, 335] width 4 height 42
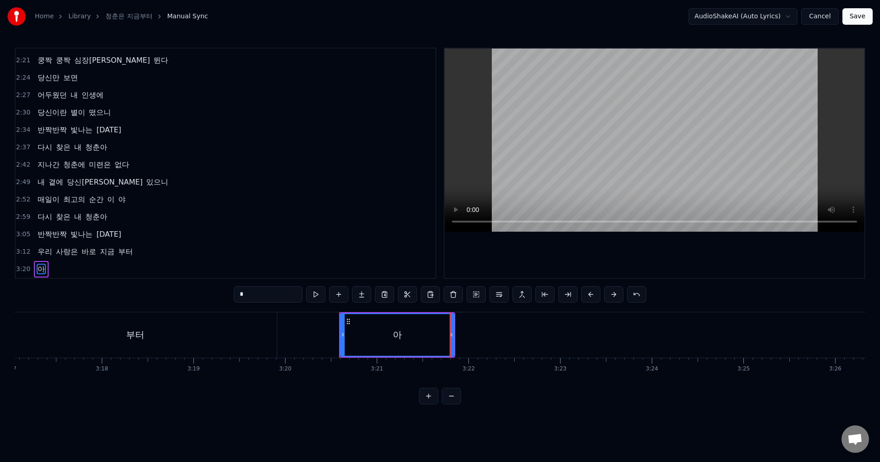
scroll to position [0, 17944]
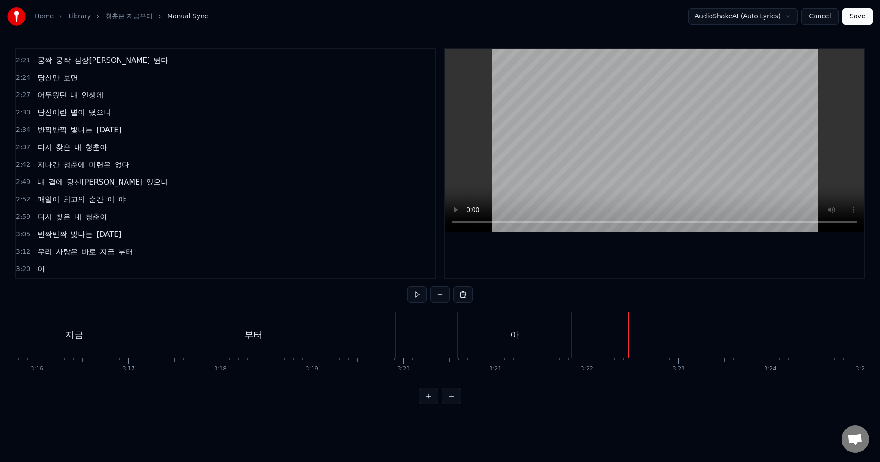
click at [556, 327] on div "아" at bounding box center [514, 335] width 113 height 45
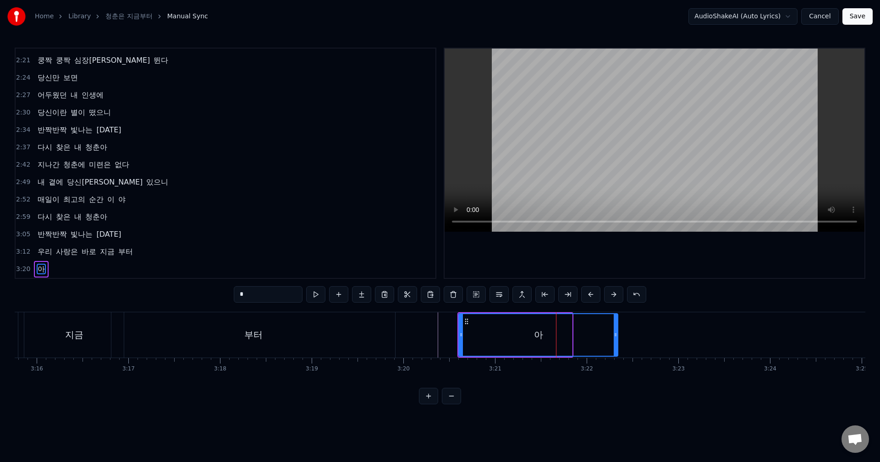
drag, startPoint x: 571, startPoint y: 330, endPoint x: 617, endPoint y: 332, distance: 45.9
click at [617, 332] on div at bounding box center [616, 335] width 4 height 42
click at [319, 295] on button at bounding box center [315, 294] width 19 height 16
click at [335, 297] on button at bounding box center [338, 294] width 19 height 16
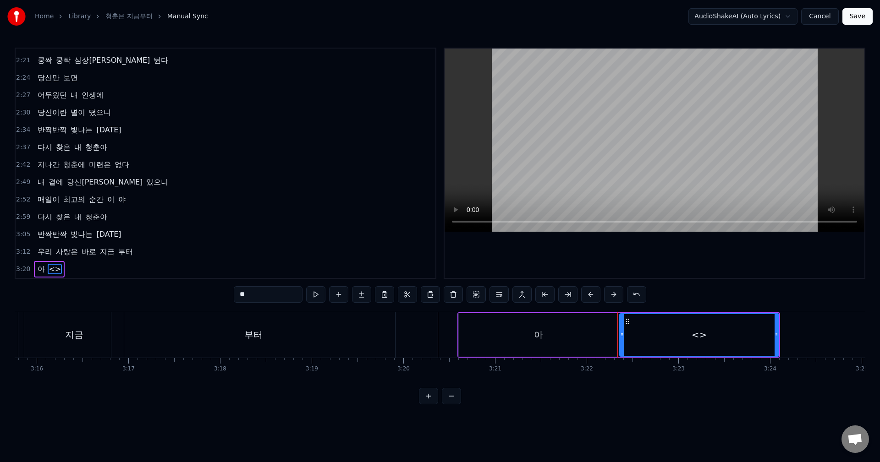
click at [293, 299] on input "**" at bounding box center [268, 294] width 69 height 16
click at [291, 299] on input "**" at bounding box center [268, 294] width 69 height 16
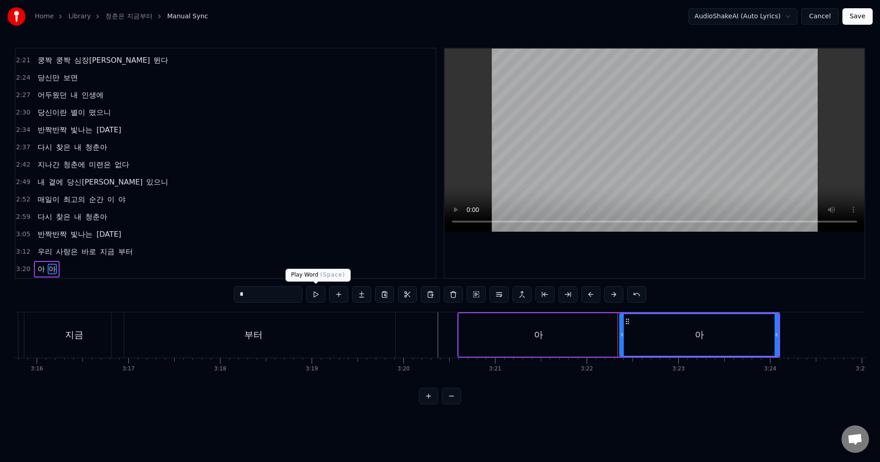
type input "*"
click at [312, 295] on button at bounding box center [315, 294] width 19 height 16
click at [774, 337] on icon at bounding box center [774, 334] width 4 height 7
click at [320, 297] on button at bounding box center [315, 294] width 19 height 16
click at [343, 299] on button at bounding box center [338, 294] width 19 height 16
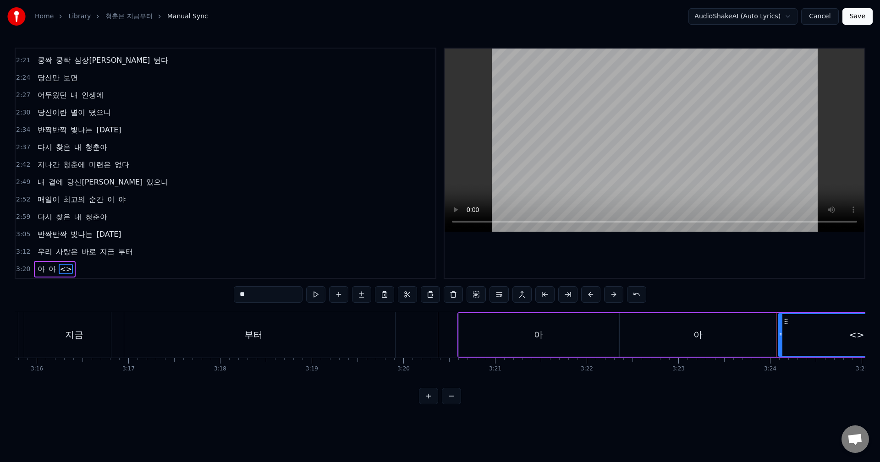
click at [287, 298] on input "**" at bounding box center [268, 294] width 69 height 16
type input "*"
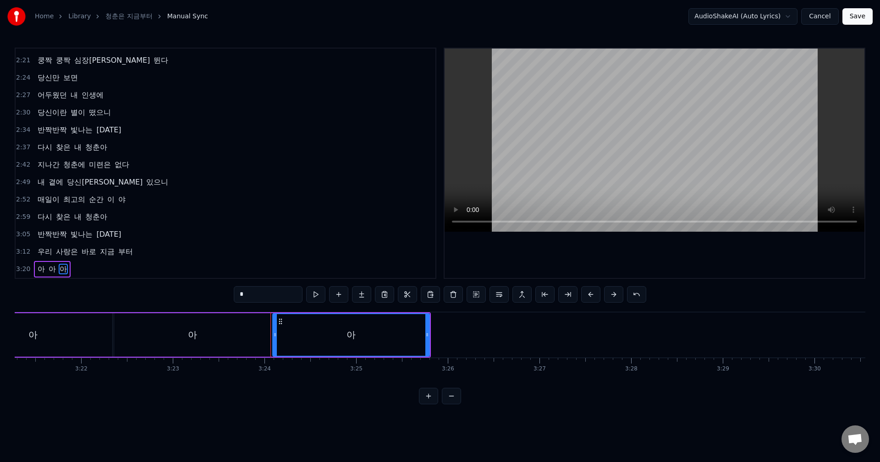
scroll to position [0, 18471]
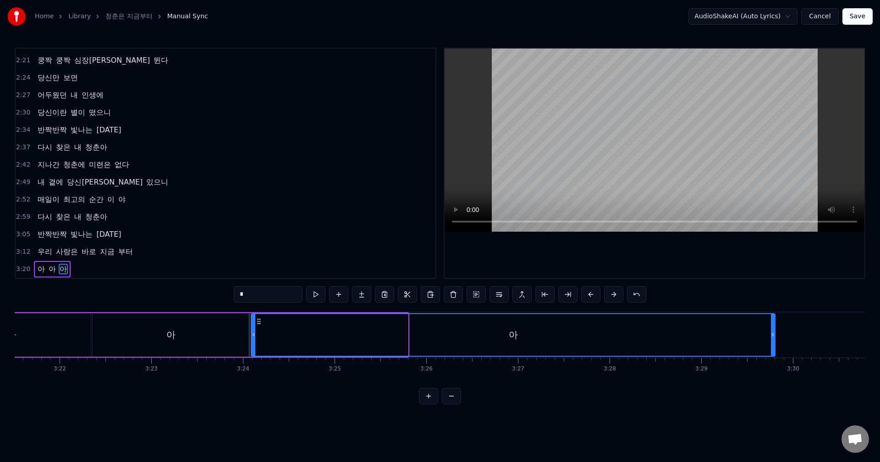
drag, startPoint x: 407, startPoint y: 337, endPoint x: 774, endPoint y: 343, distance: 367.2
click at [774, 343] on div at bounding box center [773, 335] width 4 height 42
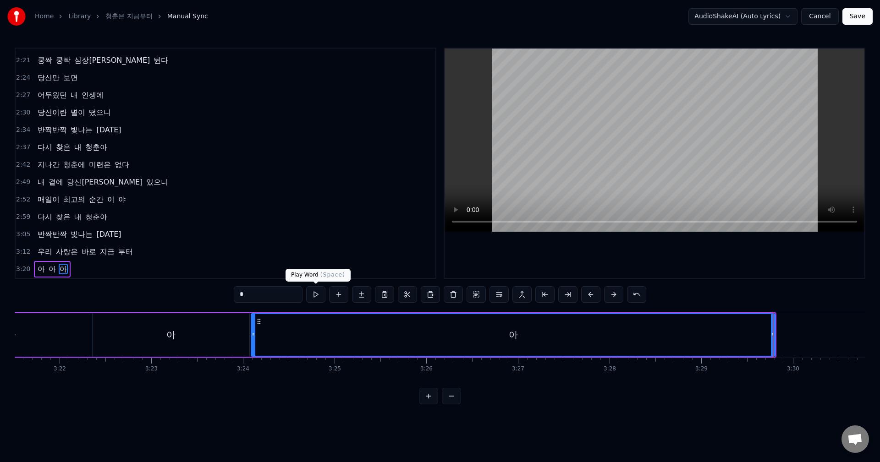
type input "*"
click at [318, 293] on button at bounding box center [315, 294] width 19 height 16
drag, startPoint x: 773, startPoint y: 336, endPoint x: 786, endPoint y: 336, distance: 12.8
click at [786, 336] on icon at bounding box center [786, 334] width 4 height 7
click at [41, 269] on span "아" at bounding box center [41, 269] width 9 height 11
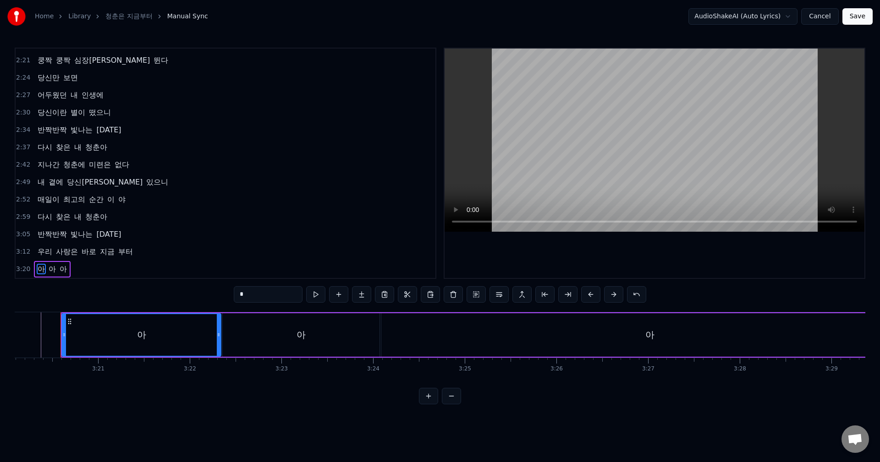
scroll to position [0, 18326]
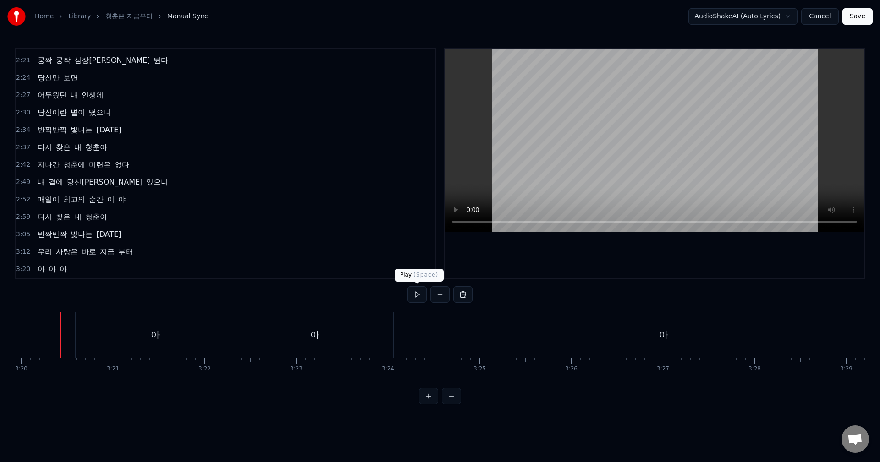
click at [415, 298] on button at bounding box center [416, 294] width 19 height 16
click at [407, 286] on button at bounding box center [416, 294] width 19 height 16
click at [109, 255] on span "지금" at bounding box center [107, 252] width 16 height 11
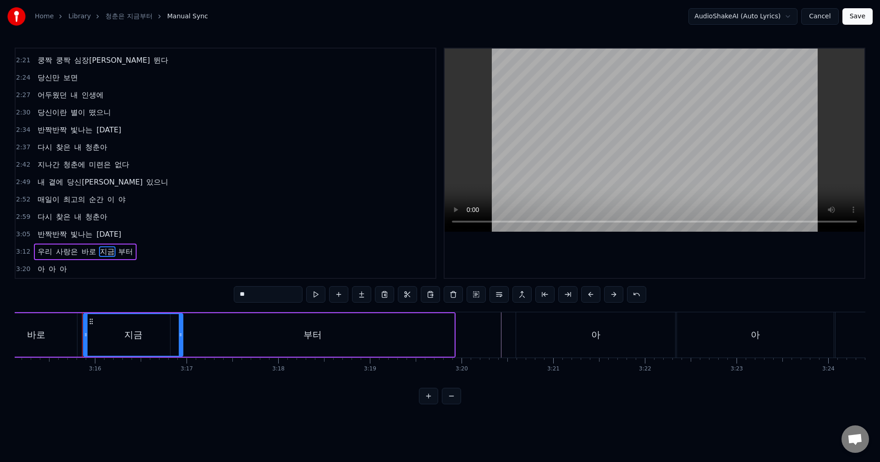
scroll to position [0, 17907]
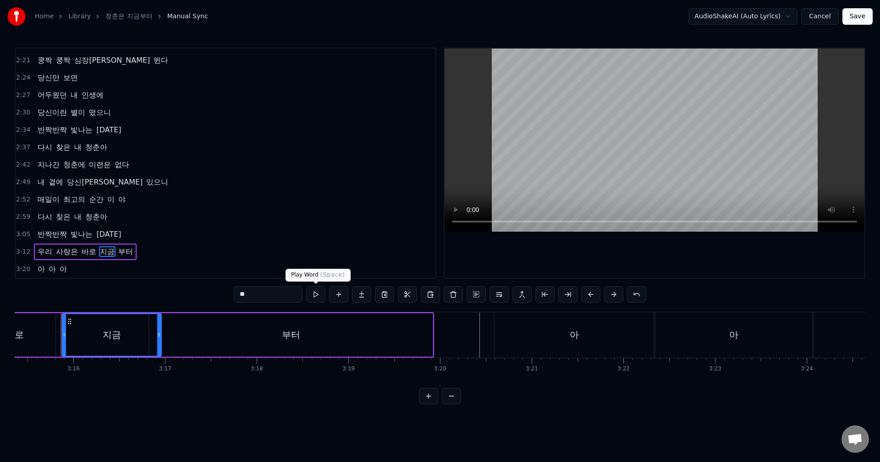
click at [311, 297] on button at bounding box center [315, 294] width 19 height 16
click at [301, 335] on div "부터" at bounding box center [291, 335] width 284 height 44
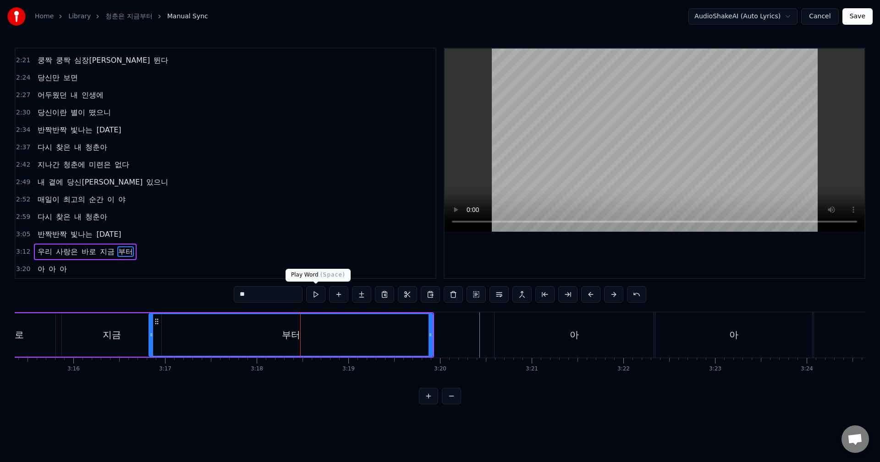
click at [317, 291] on button at bounding box center [315, 294] width 19 height 16
click at [115, 337] on div "지금" at bounding box center [112, 335] width 18 height 14
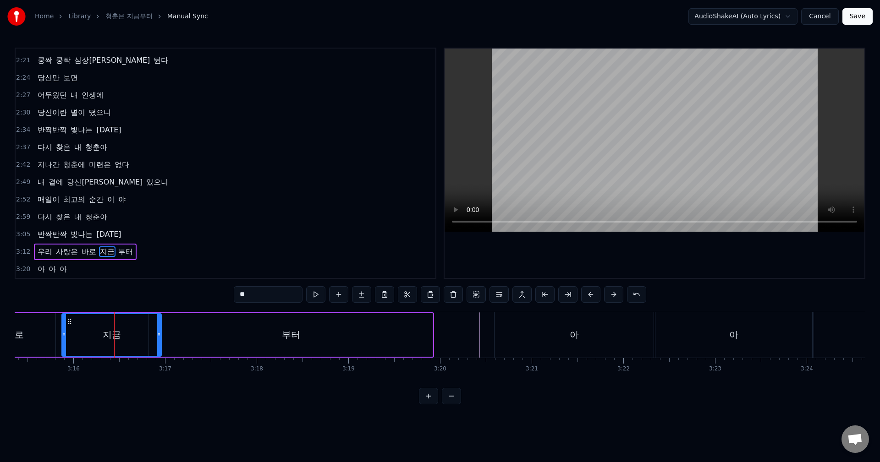
click at [242, 345] on div "부터" at bounding box center [291, 335] width 284 height 44
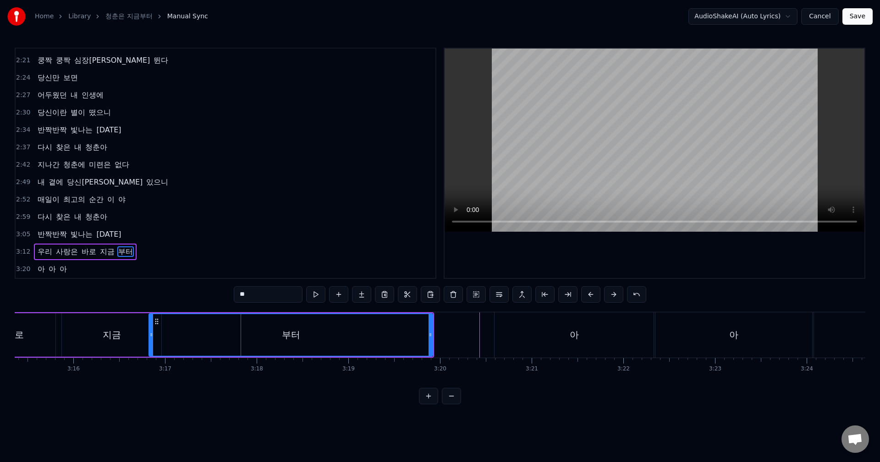
click at [316, 297] on button at bounding box center [315, 294] width 19 height 16
click at [129, 337] on div "지금" at bounding box center [111, 335] width 99 height 44
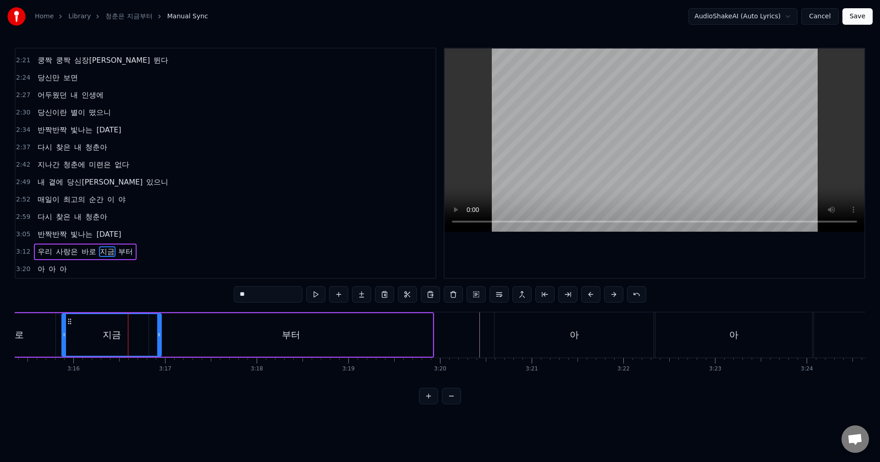
click at [232, 343] on div "부터" at bounding box center [291, 335] width 284 height 44
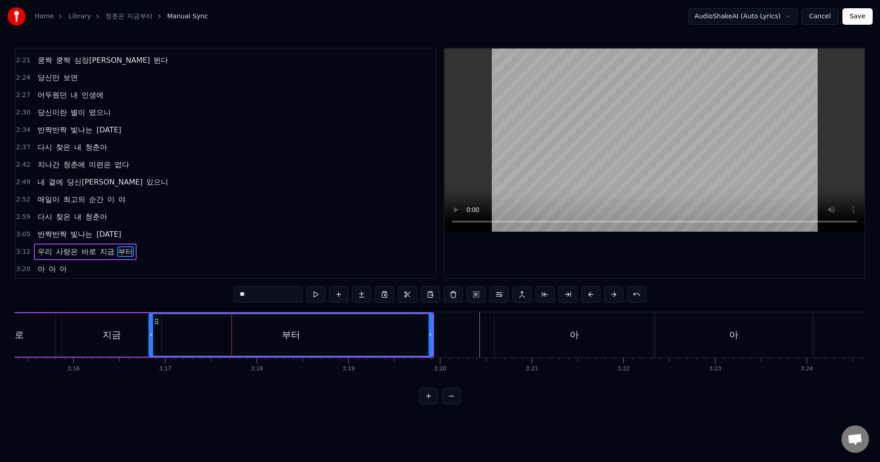
click at [119, 337] on div "지금" at bounding box center [112, 335] width 18 height 14
type input "**"
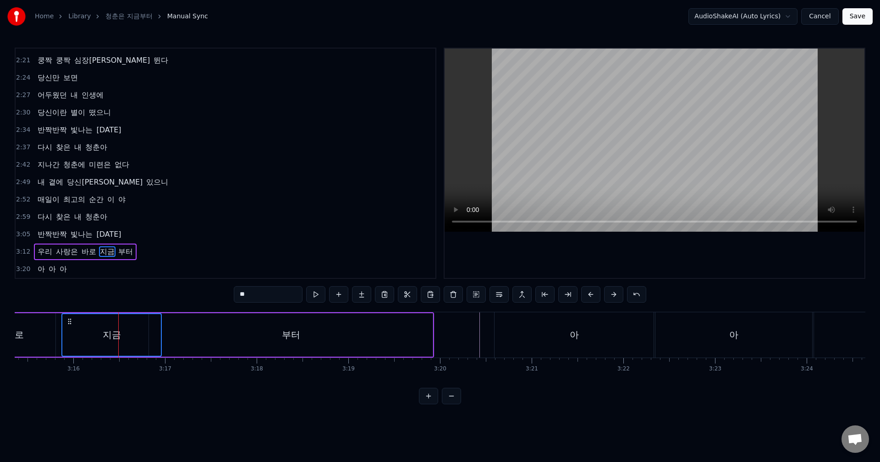
click at [193, 336] on div "부터" at bounding box center [291, 335] width 284 height 44
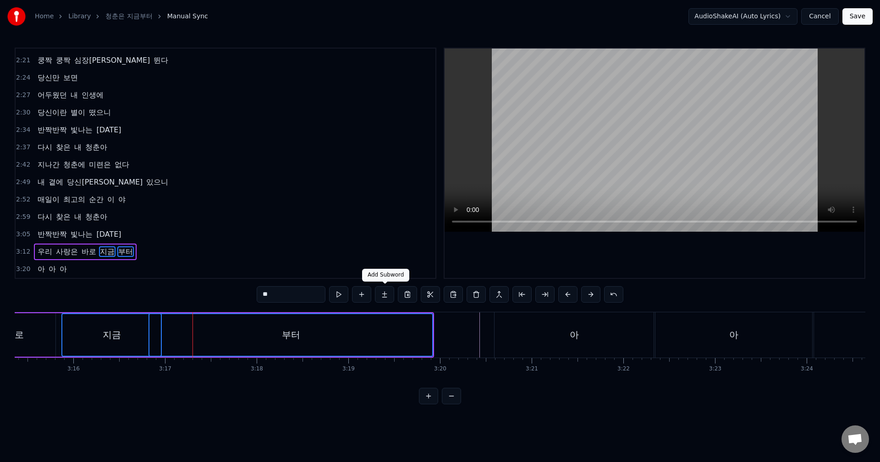
click at [387, 296] on button at bounding box center [384, 294] width 19 height 16
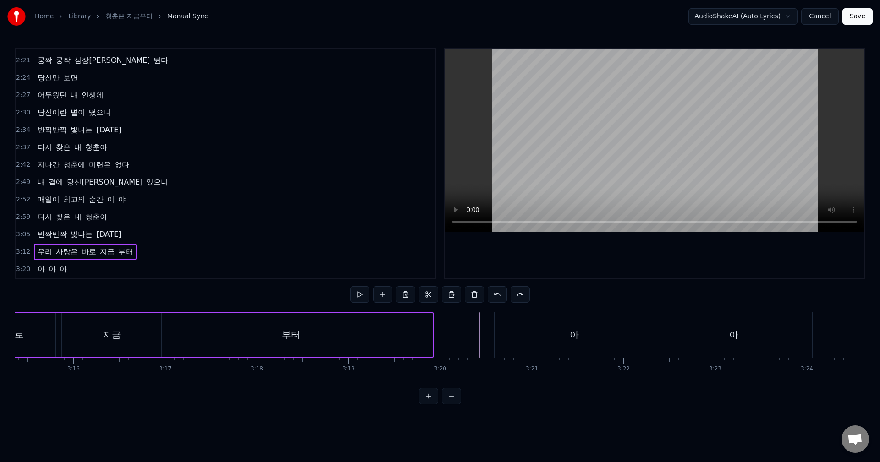
click at [143, 339] on div "지금" at bounding box center [111, 335] width 99 height 44
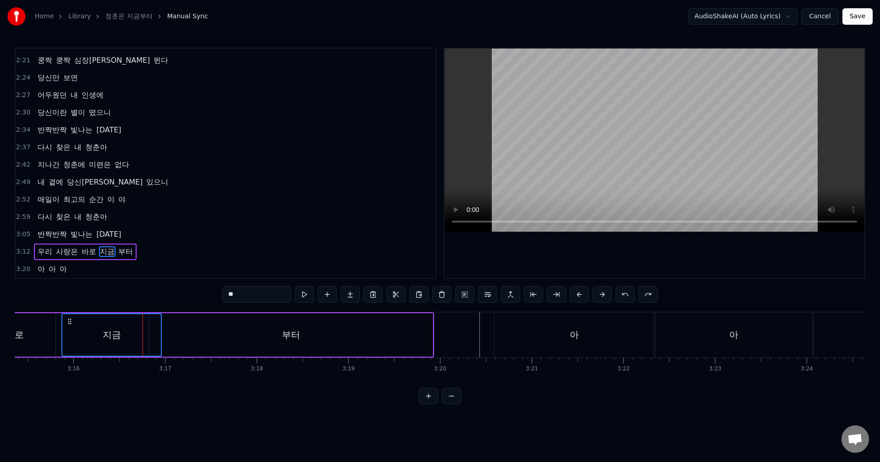
click at [224, 339] on div "부터" at bounding box center [291, 335] width 284 height 44
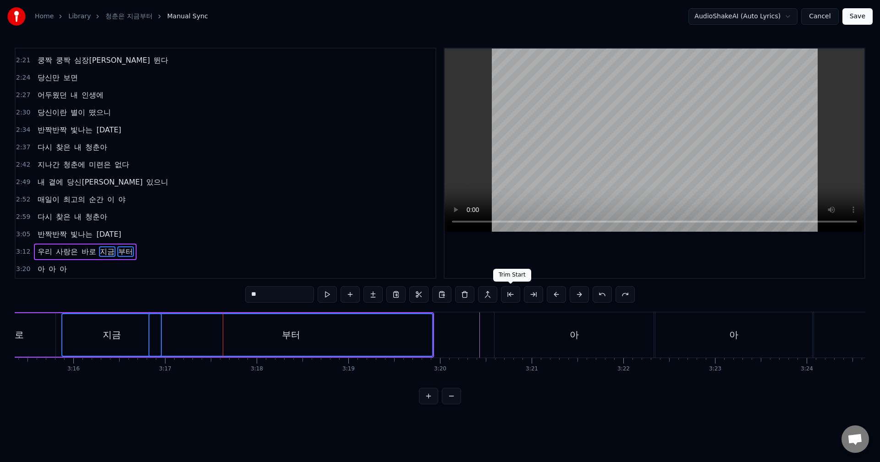
click at [512, 301] on button at bounding box center [510, 294] width 19 height 16
click at [273, 335] on div "부터" at bounding box center [290, 335] width 283 height 42
type input "**"
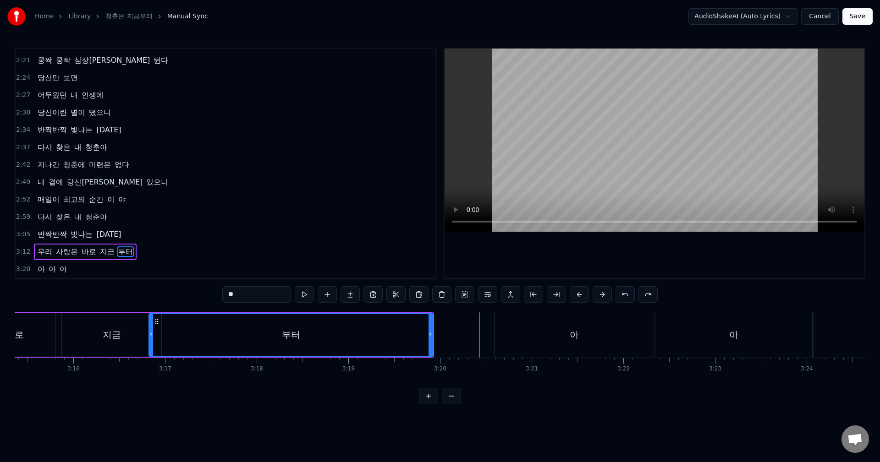
click at [345, 333] on div "부터" at bounding box center [290, 335] width 283 height 42
click at [554, 292] on button at bounding box center [556, 294] width 19 height 16
click at [535, 297] on button at bounding box center [533, 294] width 19 height 16
click at [117, 346] on div "지금" at bounding box center [111, 335] width 99 height 44
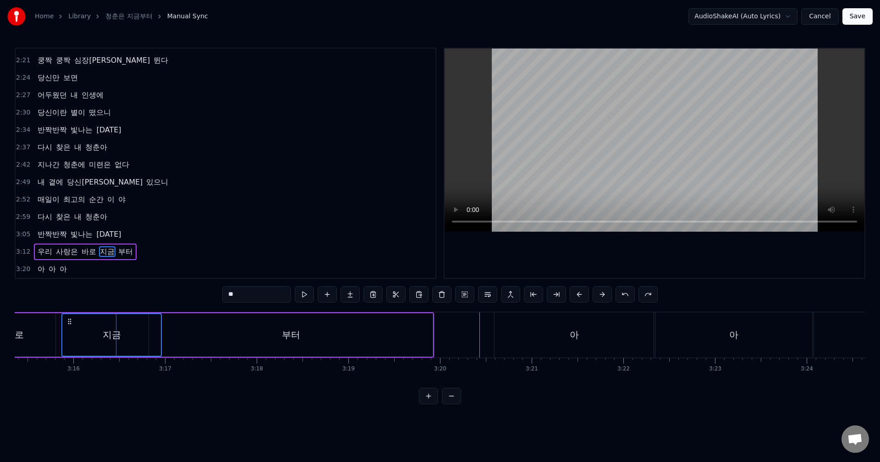
click at [187, 329] on div "부터" at bounding box center [291, 335] width 284 height 44
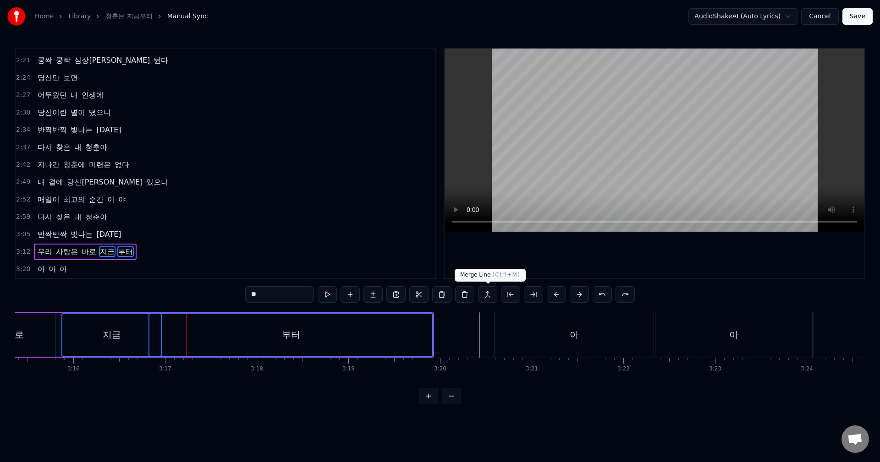
click at [483, 293] on button at bounding box center [487, 294] width 19 height 16
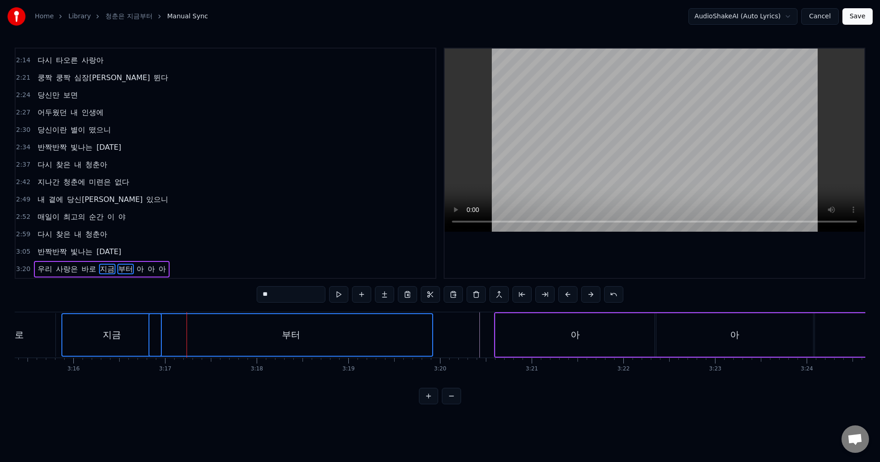
scroll to position [293, 0]
click at [34, 324] on div "바로" at bounding box center [15, 335] width 82 height 44
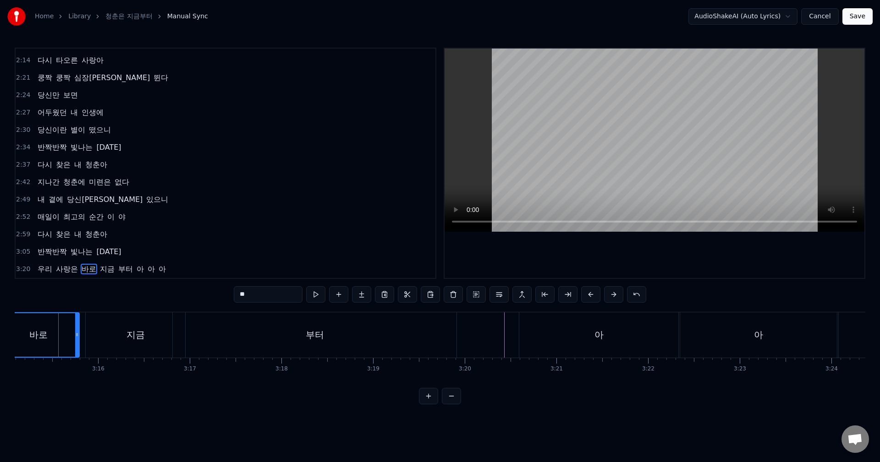
scroll to position [0, 17880]
click at [315, 295] on button at bounding box center [315, 294] width 19 height 16
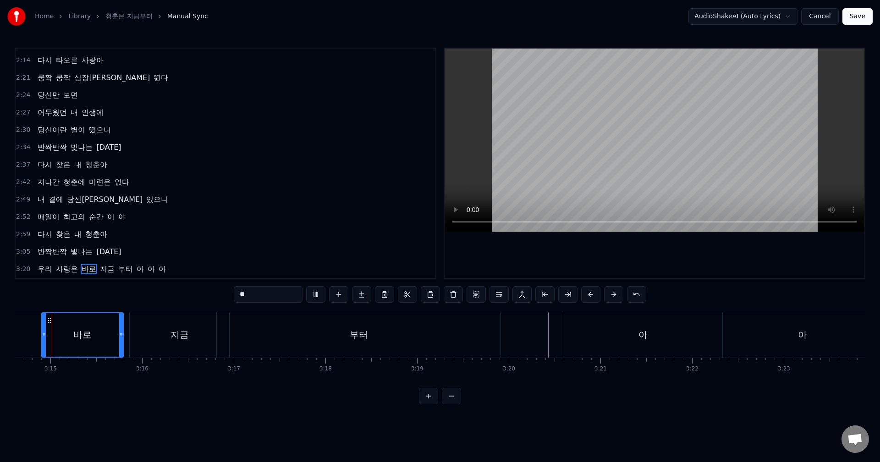
scroll to position [0, 17819]
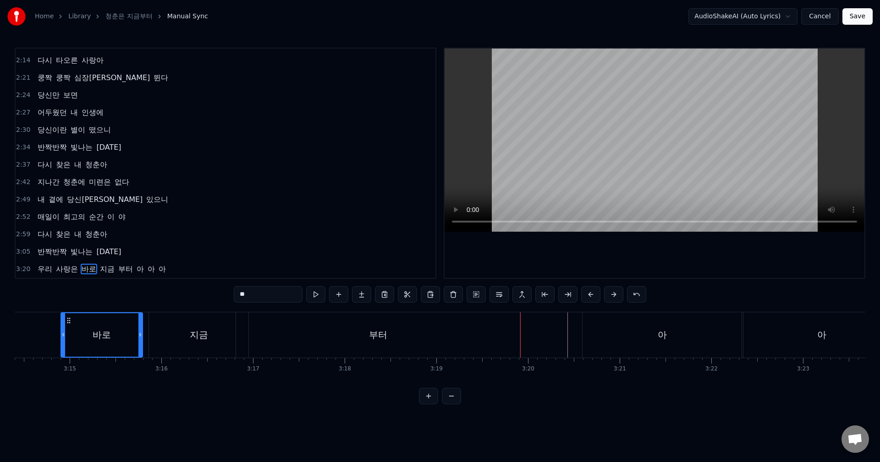
click at [49, 272] on span "우리" at bounding box center [45, 269] width 16 height 11
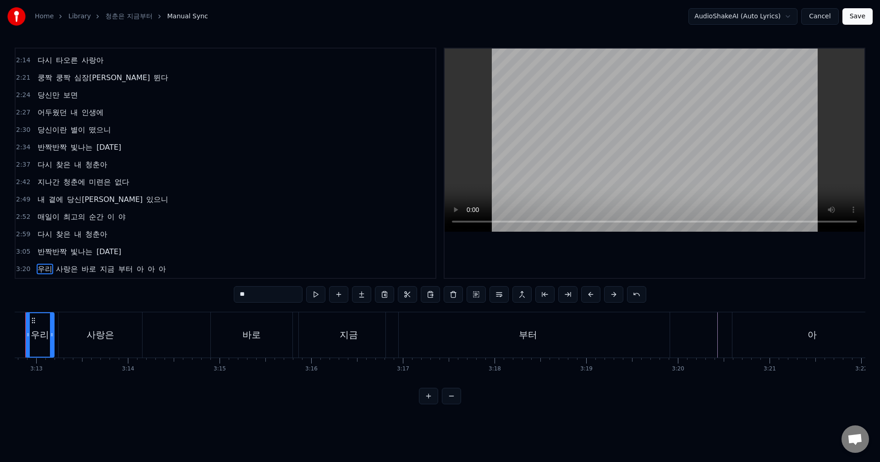
scroll to position [0, 17634]
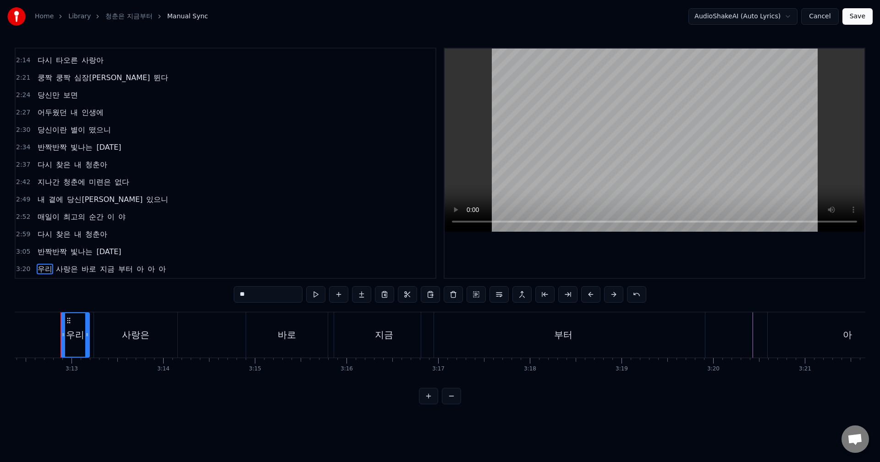
click at [64, 270] on span "사랑은" at bounding box center [67, 269] width 24 height 11
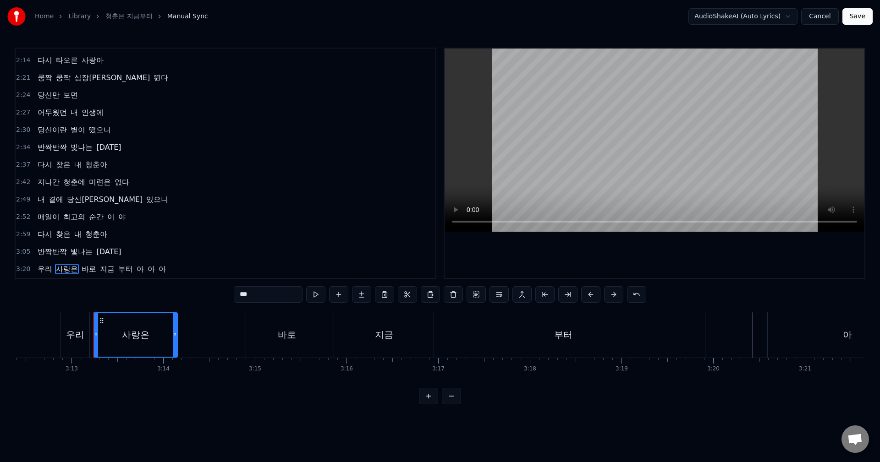
click at [88, 270] on span "바로" at bounding box center [89, 269] width 16 height 11
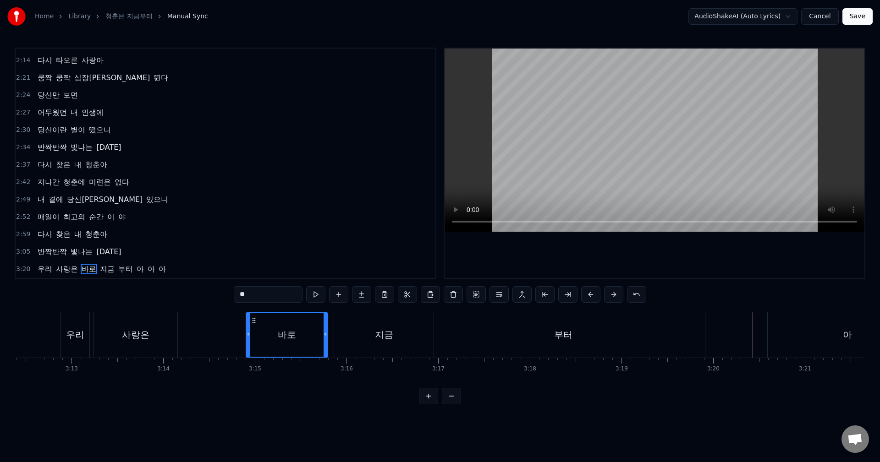
click at [107, 270] on span "지금" at bounding box center [107, 269] width 16 height 11
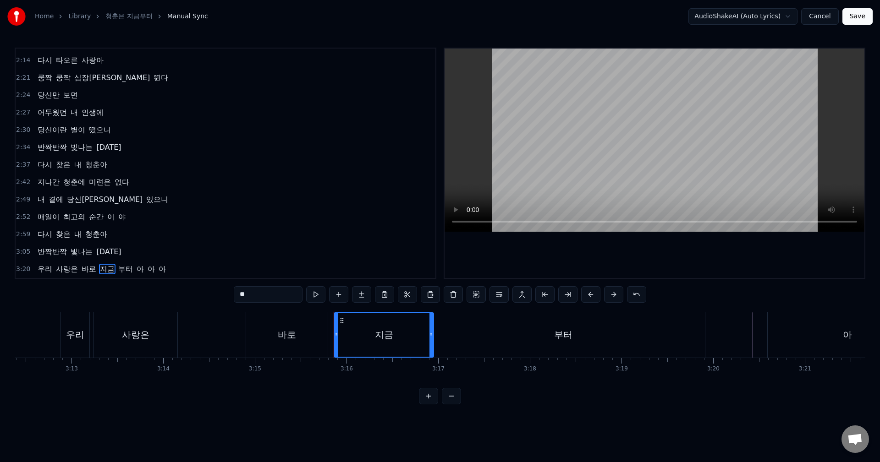
click at [125, 270] on span "부터" at bounding box center [125, 269] width 16 height 11
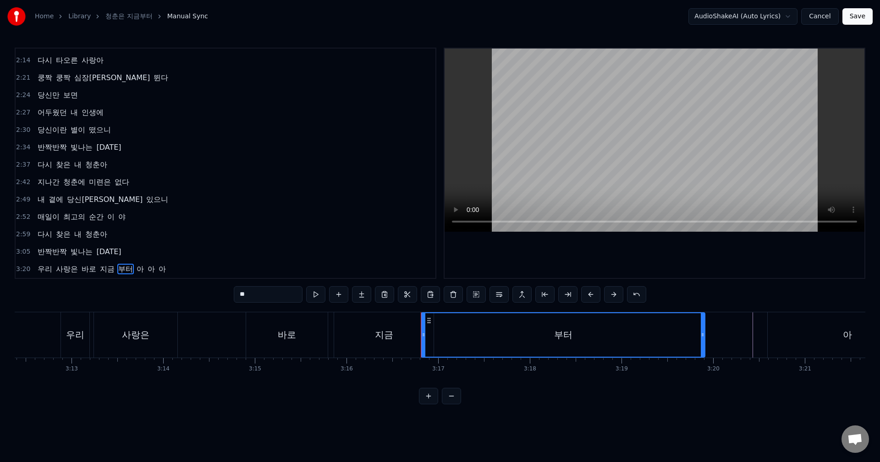
click at [478, 342] on div "부터" at bounding box center [563, 335] width 283 height 44
click at [403, 342] on div "지금" at bounding box center [383, 335] width 99 height 45
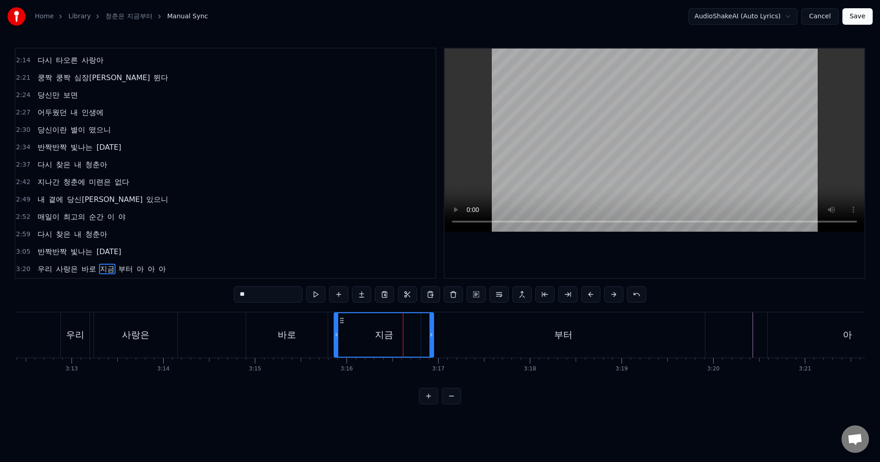
click at [507, 343] on div "부터" at bounding box center [563, 335] width 284 height 45
type input "**"
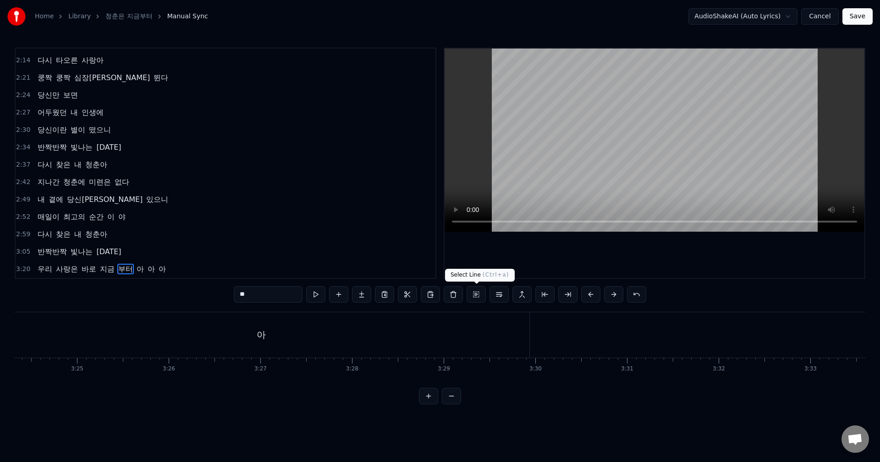
scroll to position [0, 18729]
click at [313, 299] on button at bounding box center [315, 294] width 19 height 16
click at [455, 405] on button at bounding box center [451, 396] width 19 height 16
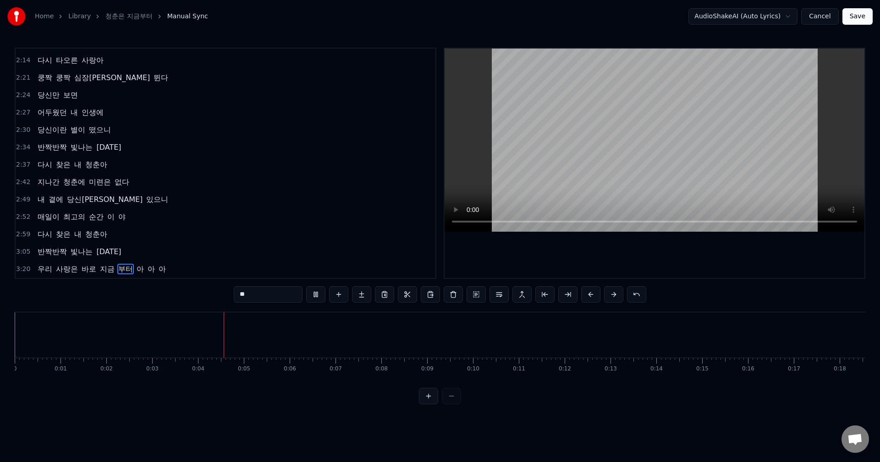
click at [455, 405] on div at bounding box center [440, 396] width 42 height 16
click at [454, 405] on div at bounding box center [440, 396] width 42 height 16
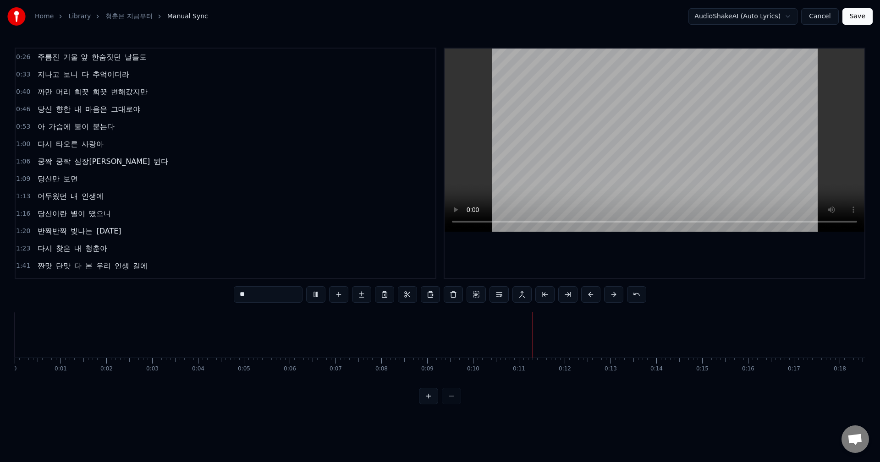
click at [42, 57] on span "주름진" at bounding box center [49, 57] width 24 height 11
type input "***"
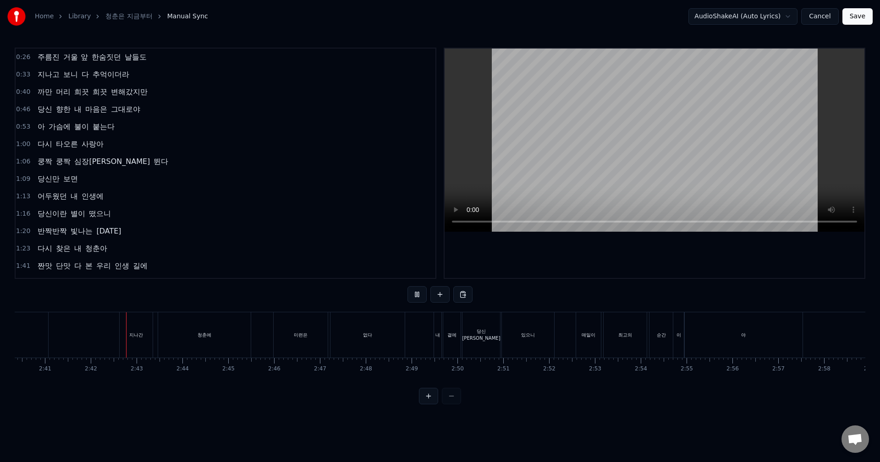
scroll to position [0, 7393]
click at [395, 341] on div "내" at bounding box center [393, 335] width 7 height 45
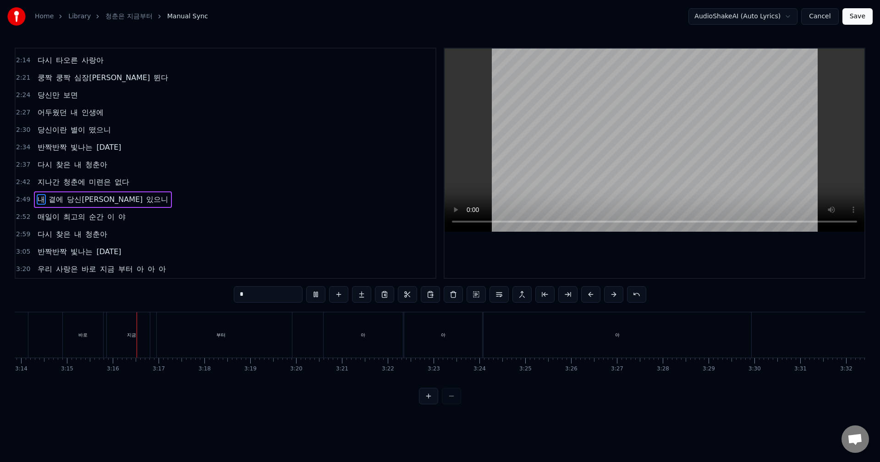
scroll to position [0, 8929]
click at [175, 341] on div "부터" at bounding box center [177, 335] width 142 height 45
type input "**"
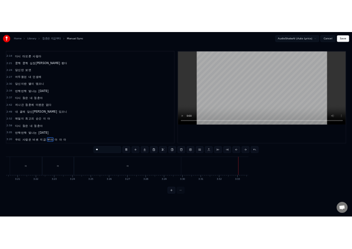
scroll to position [0, 9202]
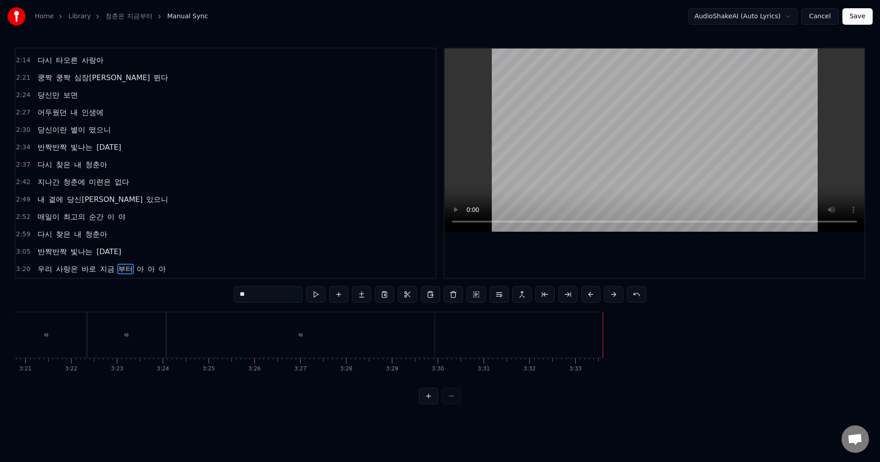
click at [866, 17] on button "Save" at bounding box center [857, 16] width 30 height 16
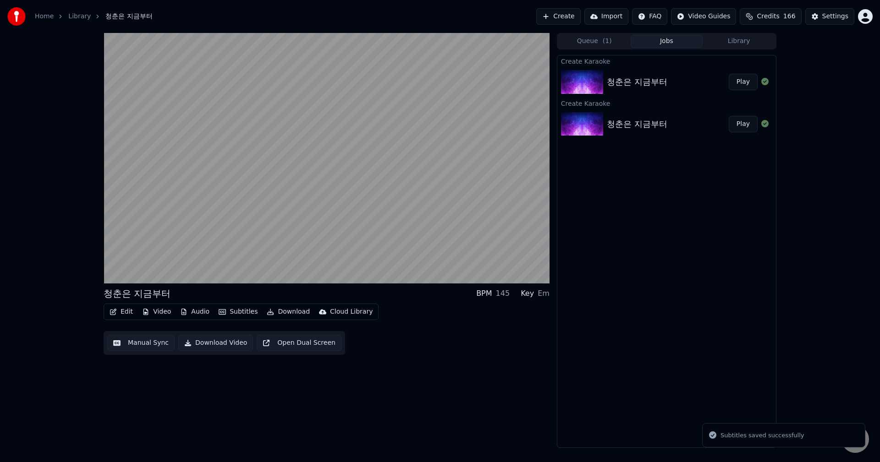
click at [740, 123] on button "Play" at bounding box center [743, 124] width 29 height 16
click at [747, 84] on button "Play" at bounding box center [743, 82] width 29 height 16
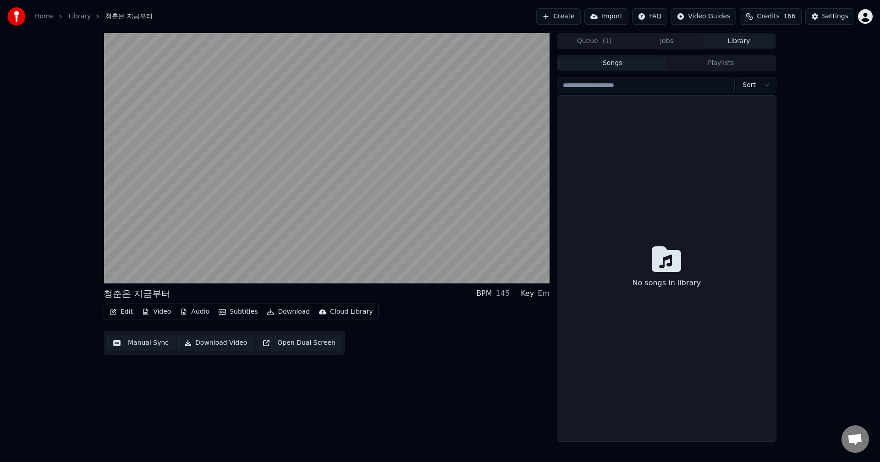
click at [737, 40] on button "Library" at bounding box center [739, 41] width 72 height 13
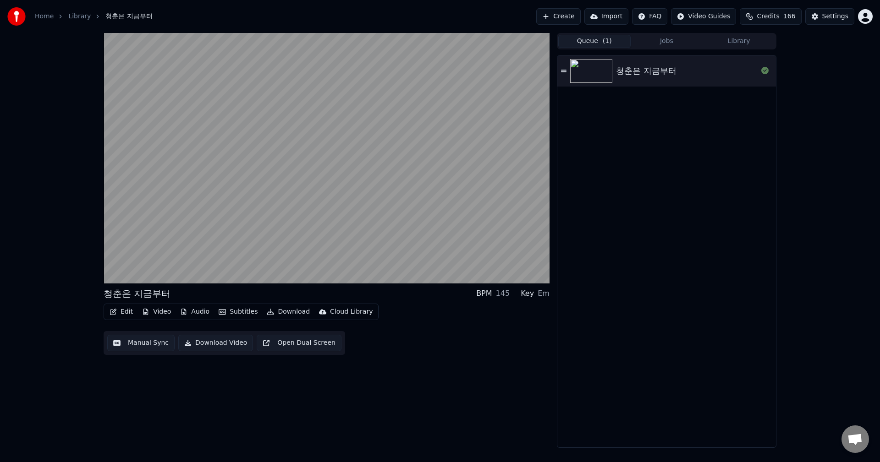
click at [604, 41] on span "( 1 )" at bounding box center [607, 41] width 9 height 9
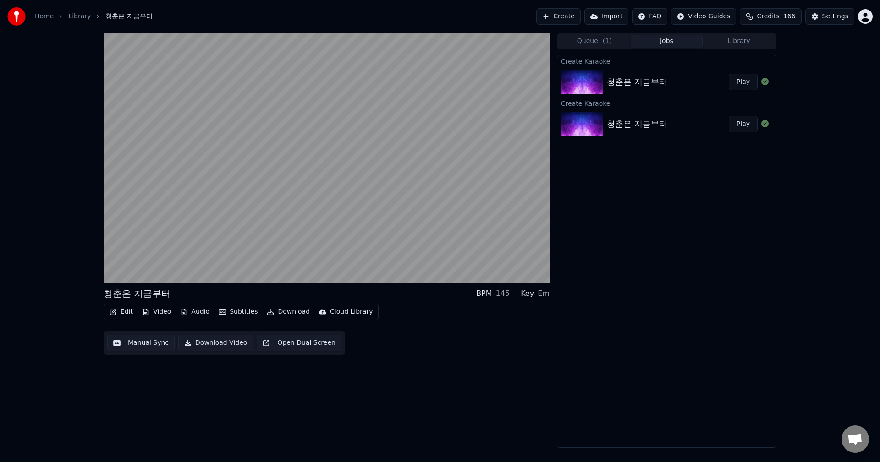
click at [672, 43] on button "Jobs" at bounding box center [667, 41] width 72 height 13
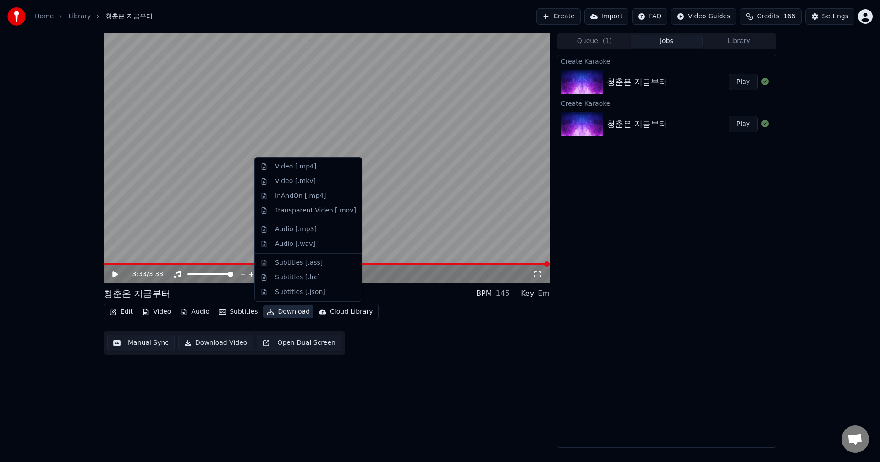
click at [289, 313] on button "Download" at bounding box center [288, 312] width 50 height 13
click at [308, 170] on div "Video [.mp4]" at bounding box center [295, 166] width 41 height 9
